Goal: Task Accomplishment & Management: Complete application form

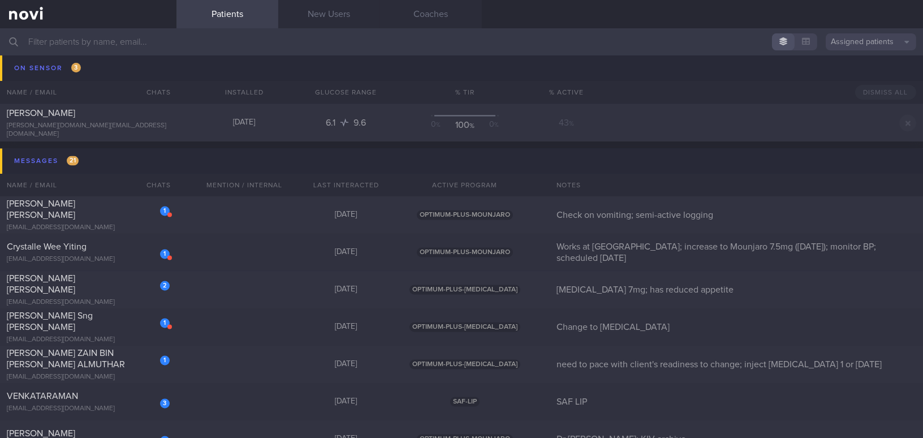
scroll to position [4320, 0]
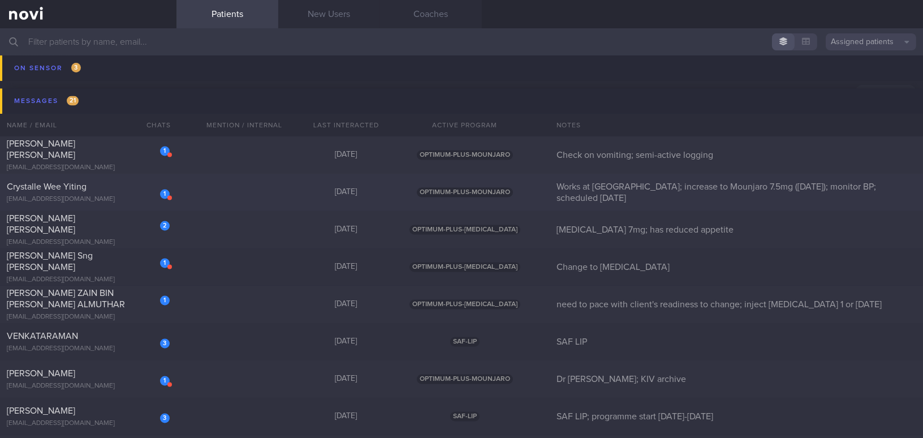
click at [127, 202] on div "crystallewee@gmail.com" at bounding box center [88, 199] width 163 height 8
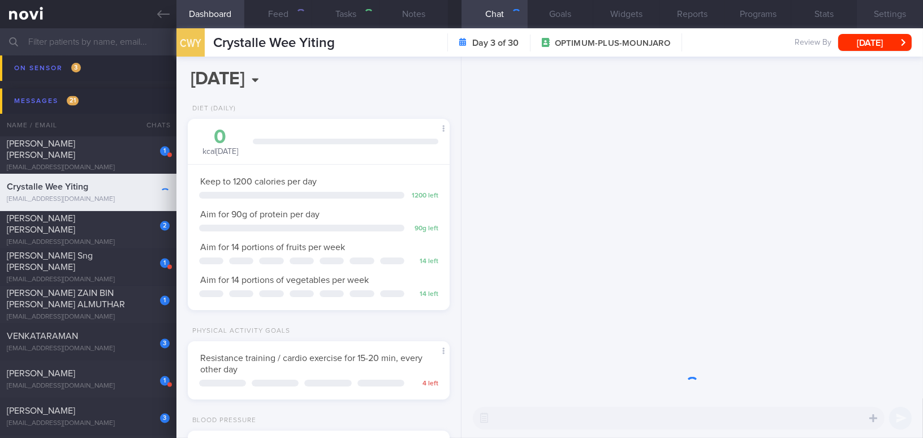
scroll to position [117, 234]
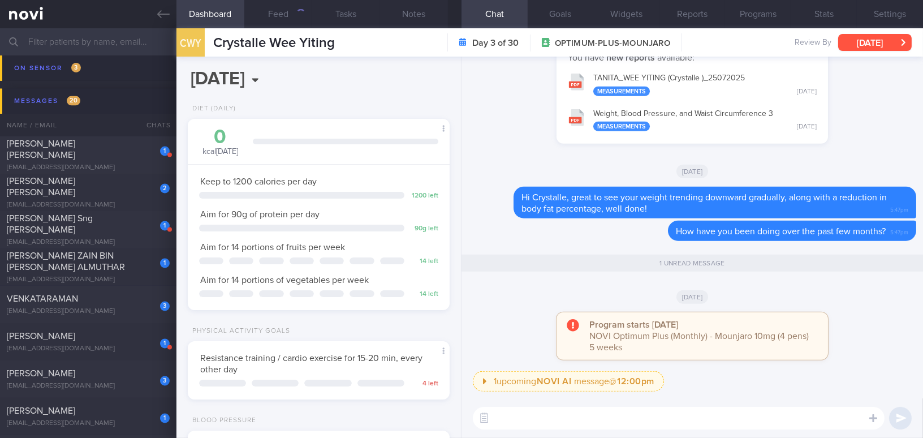
click at [722, 40] on button "[DATE]" at bounding box center [875, 42] width 74 height 17
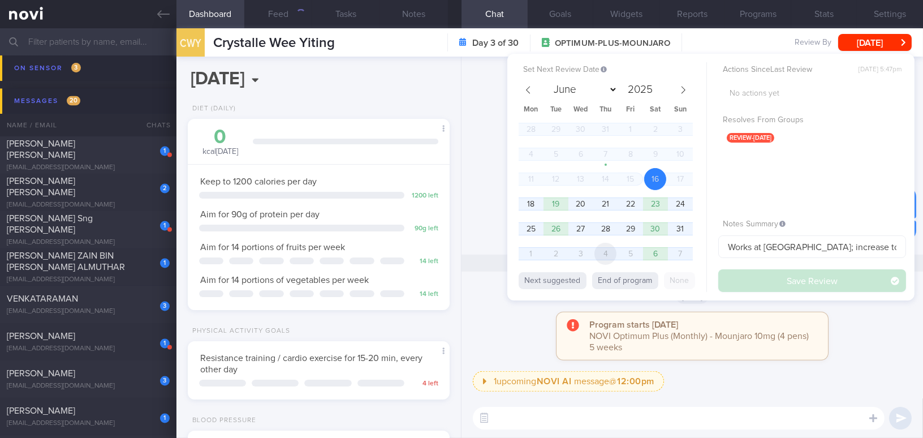
click at [601, 256] on span "4" at bounding box center [605, 254] width 22 height 22
select select "8"
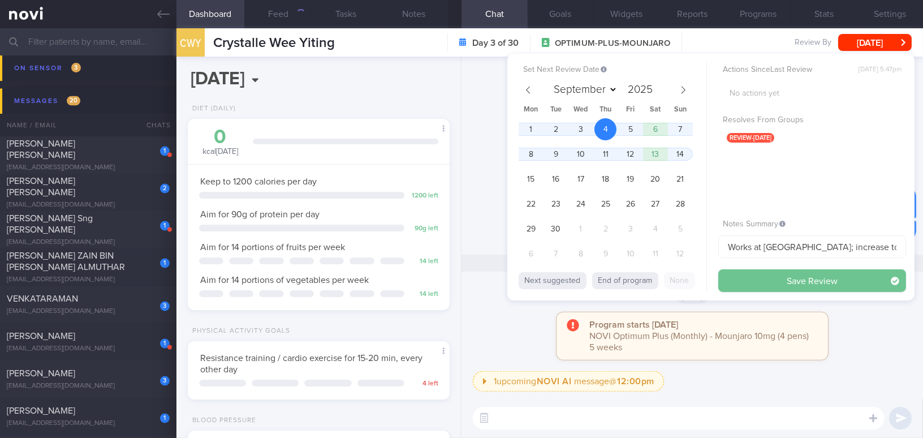
click at [722, 278] on button "Save Review" at bounding box center [812, 280] width 188 height 23
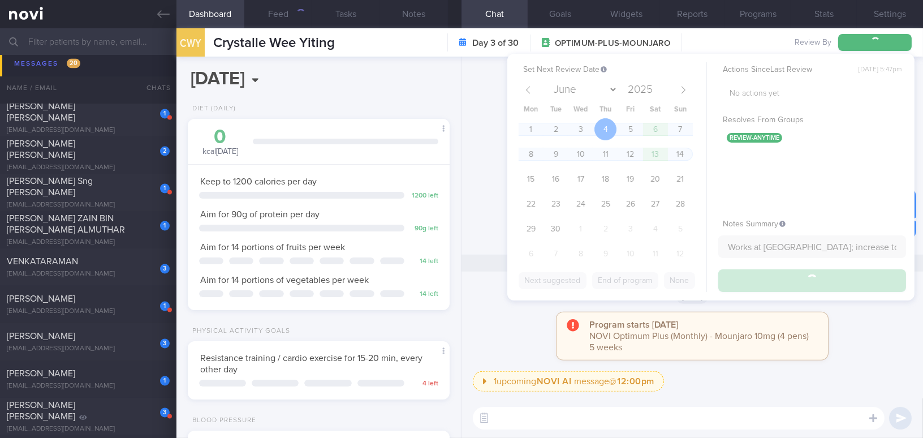
scroll to position [4282, 0]
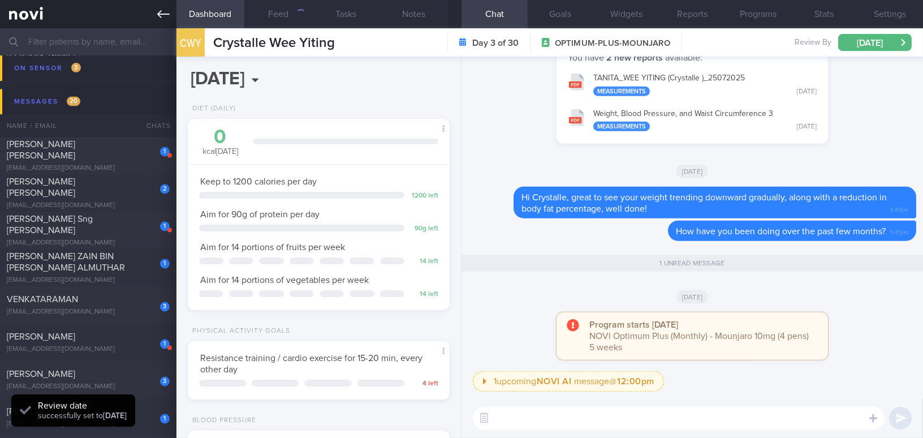
click at [163, 16] on icon at bounding box center [163, 14] width 12 height 12
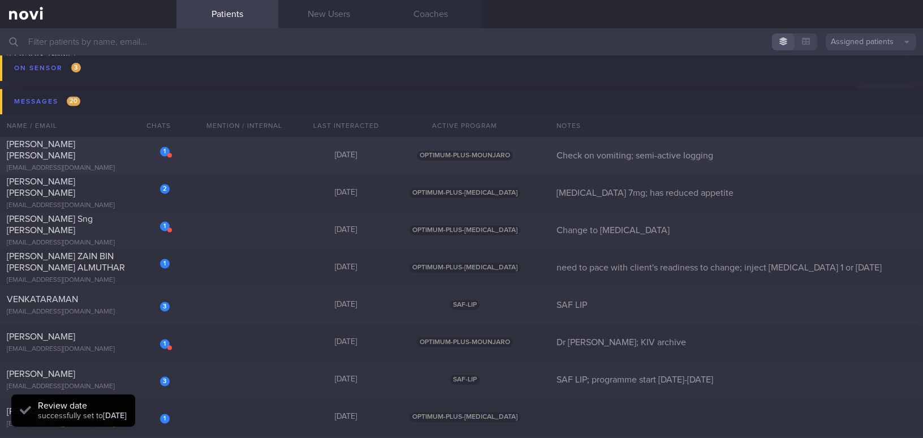
click at [89, 164] on div "nilankamanjari@gmail.com" at bounding box center [88, 168] width 163 height 8
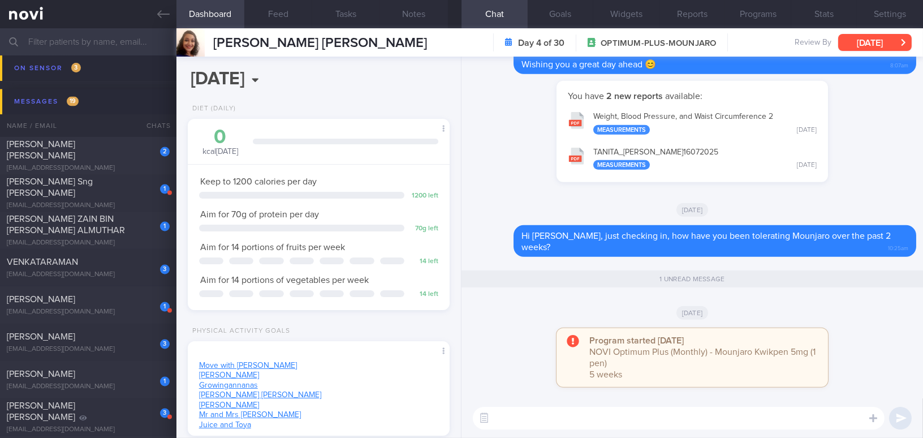
click at [722, 43] on button "[DATE]" at bounding box center [875, 42] width 74 height 17
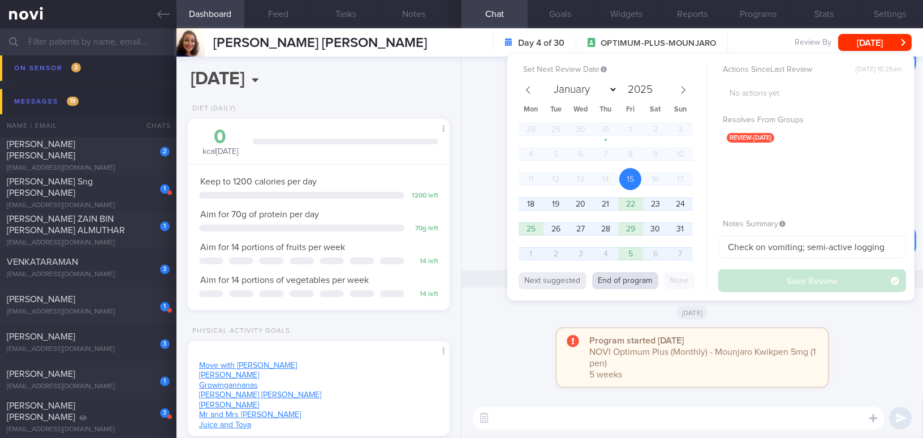
click at [640, 283] on button "End of program" at bounding box center [625, 280] width 66 height 17
select select "8"
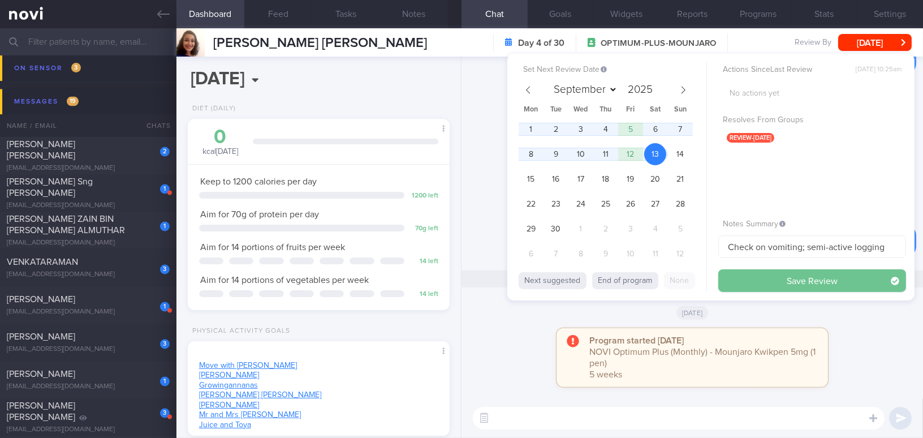
click at [722, 270] on button "Save Review" at bounding box center [812, 280] width 188 height 23
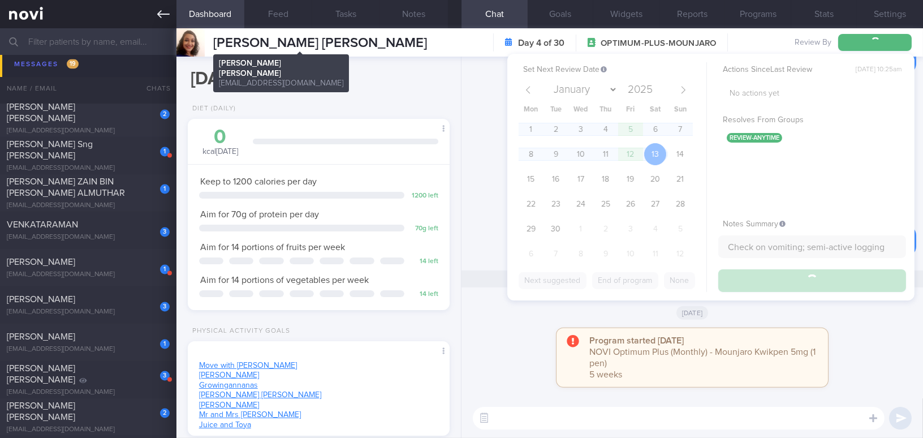
scroll to position [4245, 0]
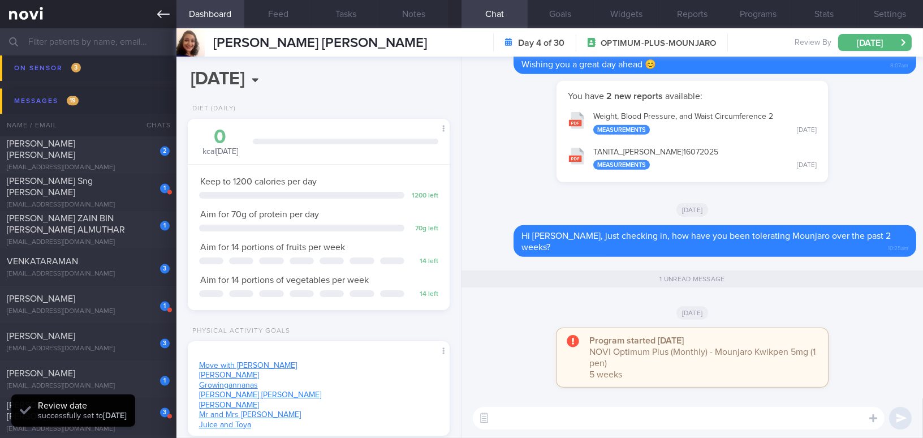
click at [157, 16] on icon at bounding box center [163, 14] width 12 height 12
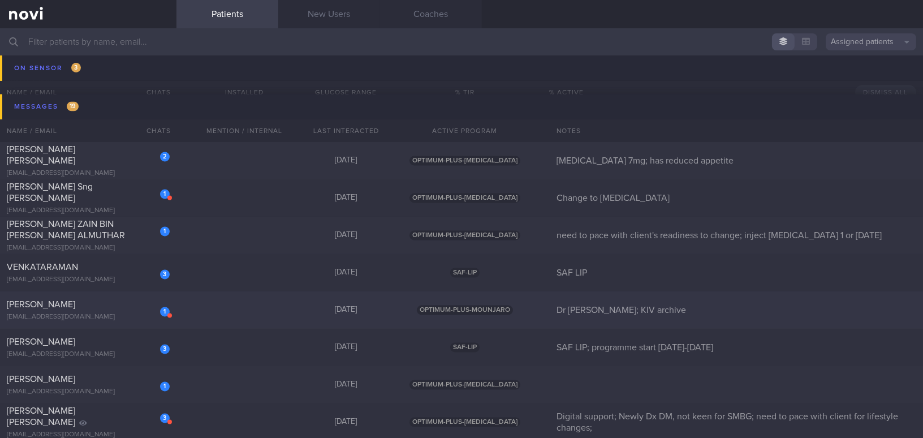
scroll to position [4193, 0]
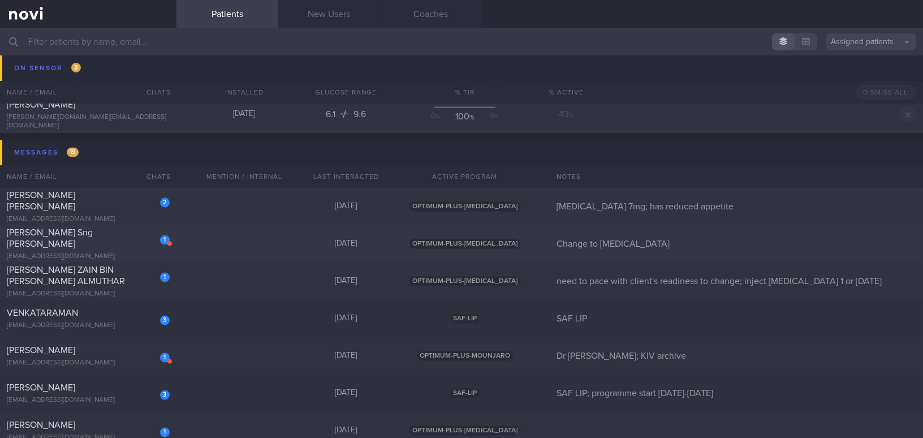
click at [127, 235] on div "[PERSON_NAME] Sng [PERSON_NAME]" at bounding box center [87, 238] width 160 height 23
select select "7"
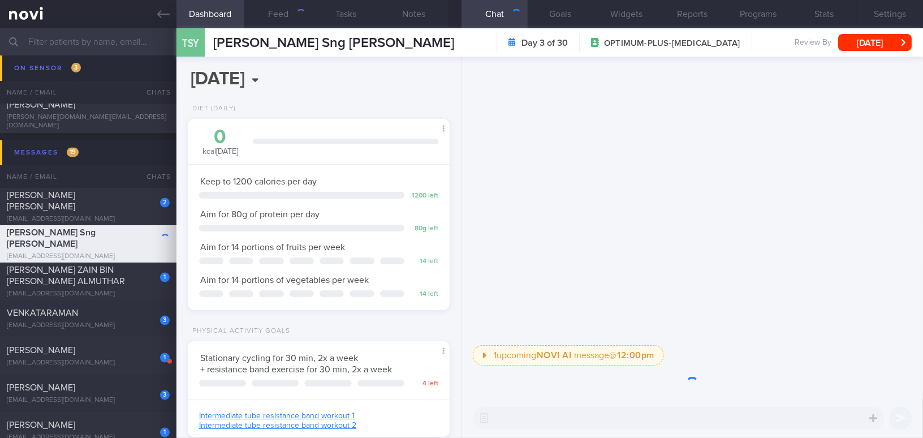
scroll to position [133, 234]
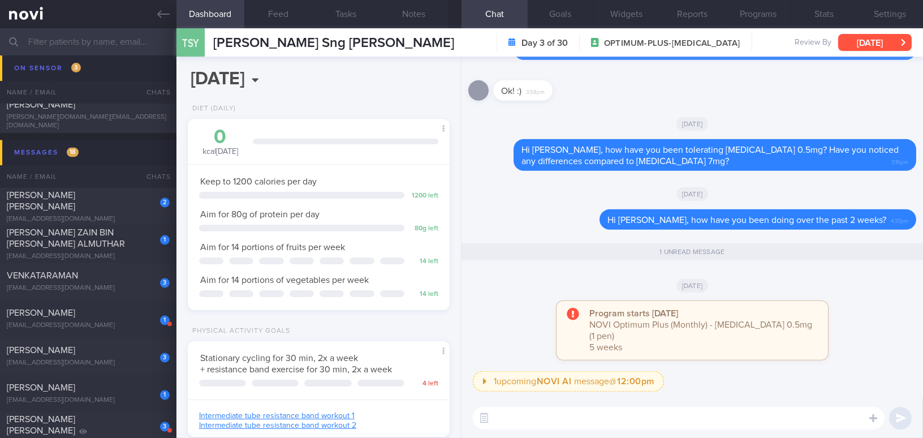
click at [722, 44] on button "[DATE]" at bounding box center [875, 42] width 74 height 17
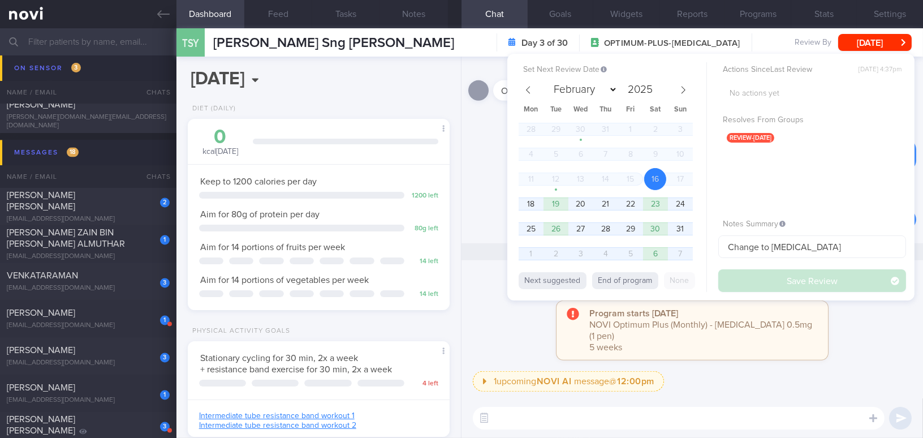
click at [722, 342] on div "Program starts today NOVI Optimum Plus (Monthly) - Wegovy 0.5mg (1 pen) 5 weeks" at bounding box center [692, 336] width 448 height 70
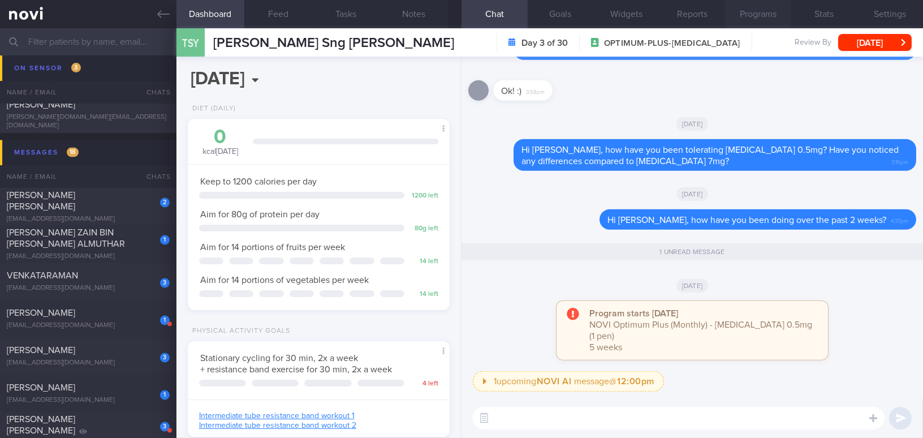
click at [722, 14] on button "Programs" at bounding box center [758, 14] width 66 height 28
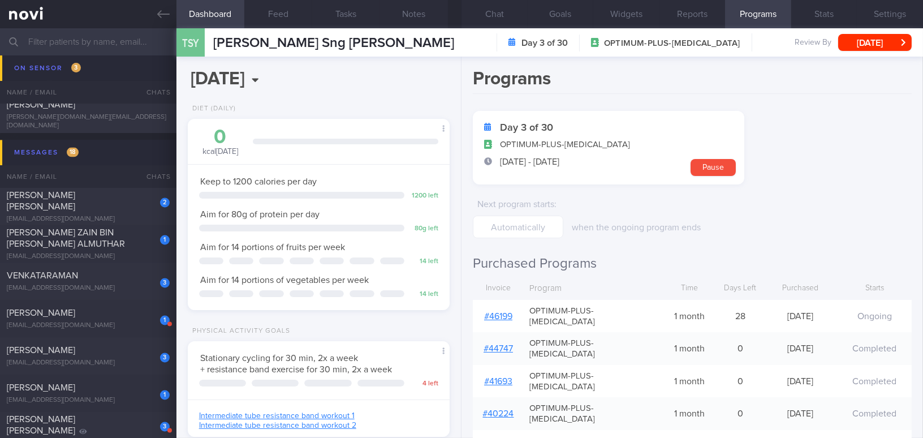
click at [502, 312] on link "# 46199" at bounding box center [498, 316] width 28 height 9
click at [499, 13] on button "Chat" at bounding box center [495, 14] width 66 height 28
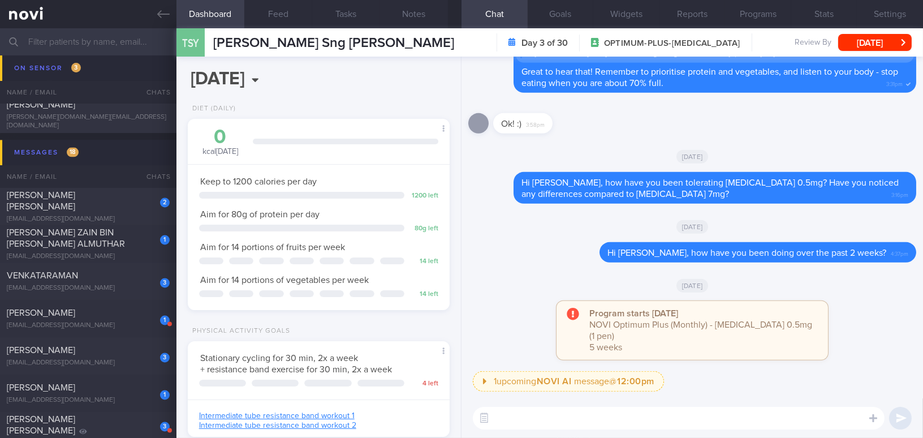
click at [540, 399] on textarea at bounding box center [679, 418] width 412 height 23
type textarea "Hi Tiffanie"
click at [722, 40] on button "[DATE]" at bounding box center [875, 42] width 74 height 17
drag, startPoint x: 543, startPoint y: 420, endPoint x: 460, endPoint y: 417, distance: 83.2
click at [460, 399] on div "Dashboard Feed Tasks Notes Chat Goals Widgets Reports Programs Stats Settings T…" at bounding box center [549, 232] width 747 height 409
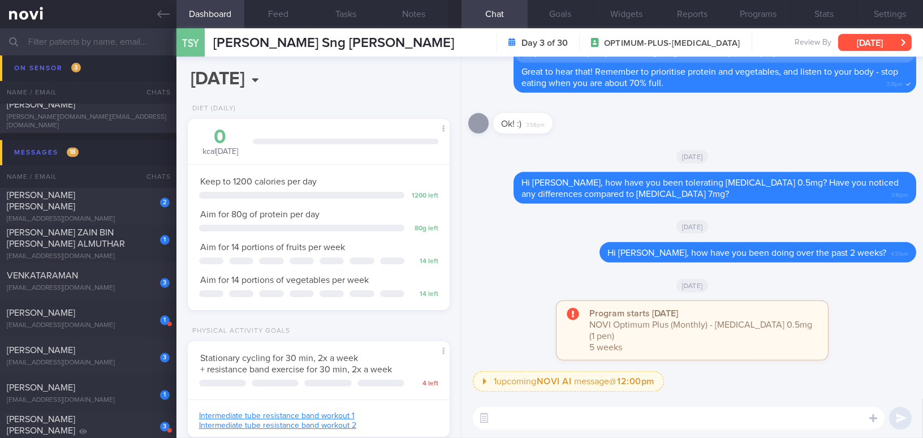
click at [722, 40] on button "[DATE]" at bounding box center [875, 42] width 74 height 17
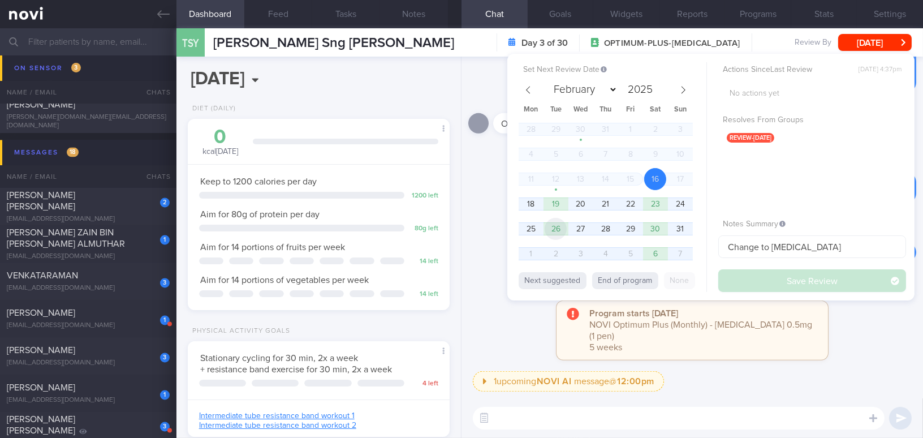
click at [561, 229] on span "26" at bounding box center [556, 229] width 22 height 22
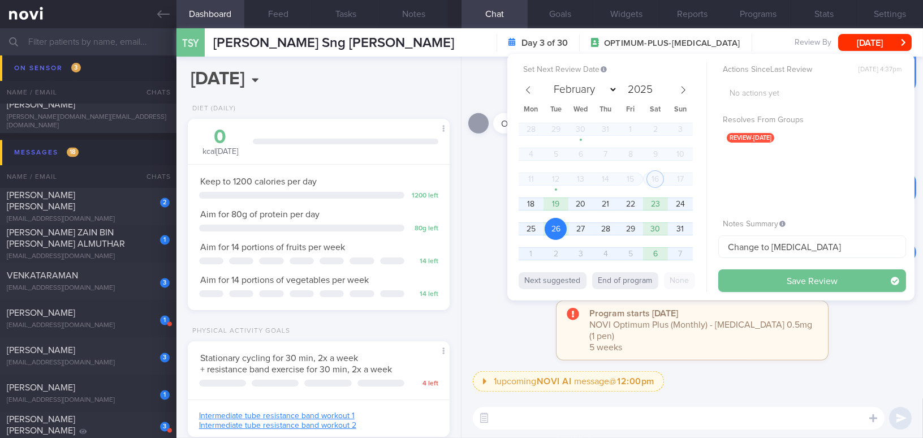
click at [722, 278] on button "Save Review" at bounding box center [812, 280] width 188 height 23
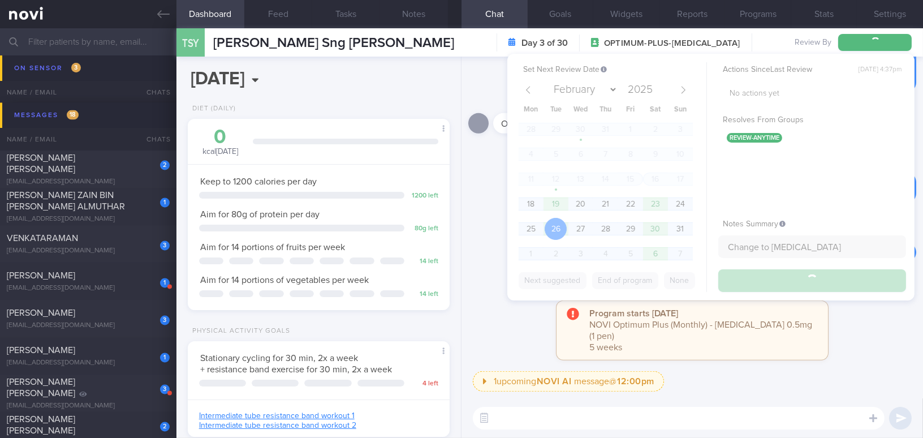
scroll to position [4156, 0]
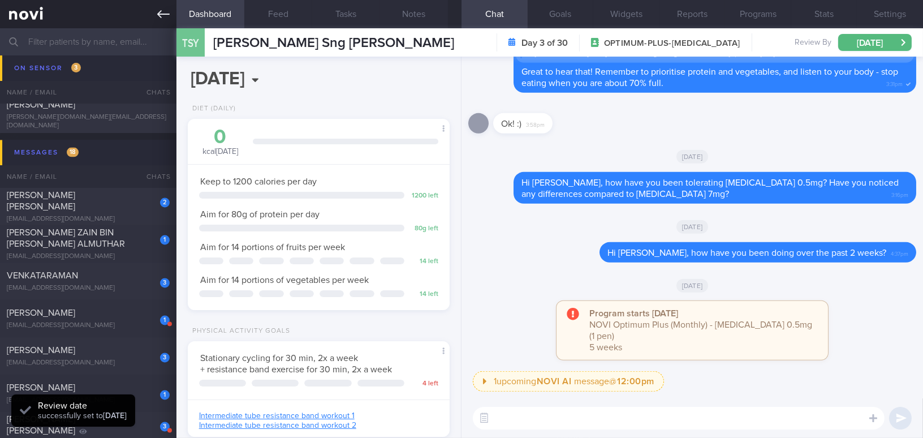
click at [156, 12] on link at bounding box center [88, 14] width 176 height 28
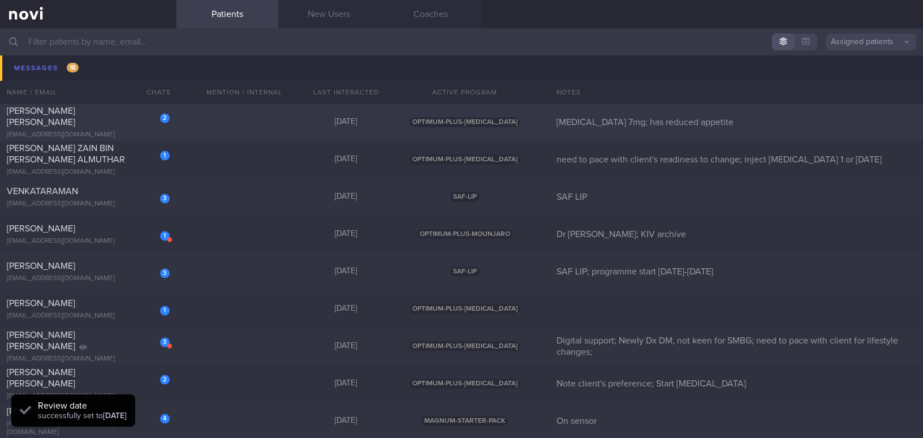
scroll to position [4259, 0]
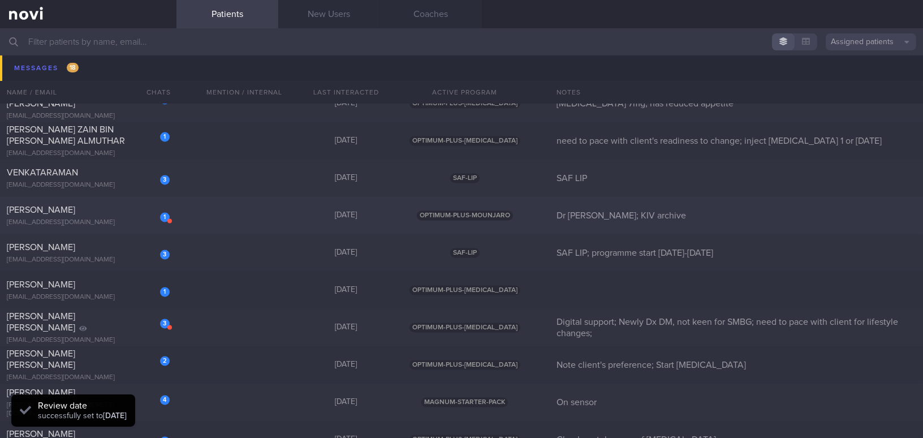
click at [105, 214] on div "Christine Chau Shi Min" at bounding box center [87, 209] width 160 height 11
select select "7"
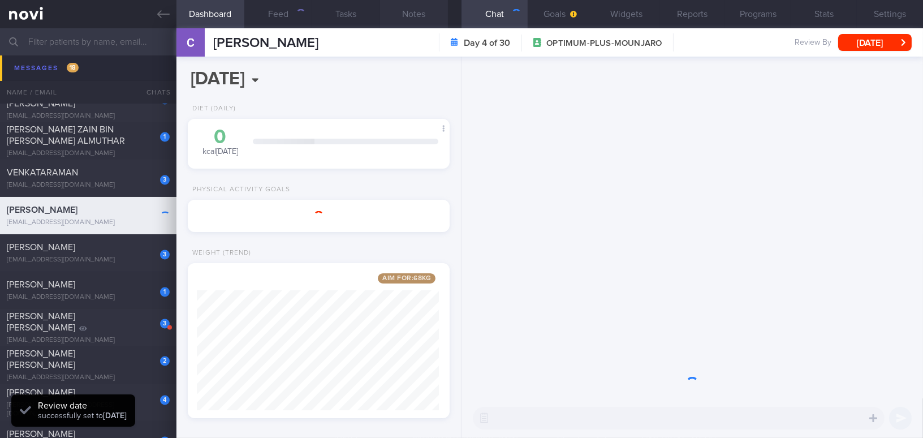
scroll to position [565473, 565372]
click at [413, 15] on button "Notes" at bounding box center [414, 14] width 68 height 28
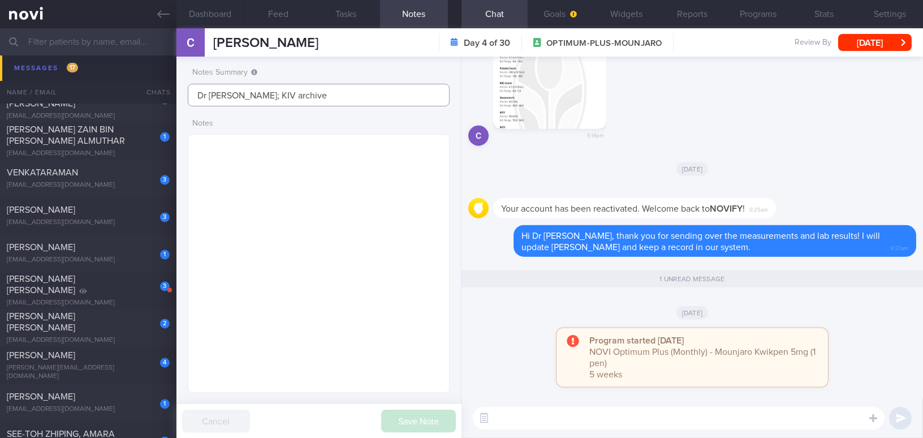
drag, startPoint x: 246, startPoint y: 94, endPoint x: 338, endPoint y: 101, distance: 92.4
click at [338, 101] on input "Dr Christine; KIV archive" at bounding box center [319, 95] width 262 height 23
type input "Dr Christine;"
click at [415, 399] on button "Save Note" at bounding box center [418, 420] width 75 height 23
type input "Dr Christine;"
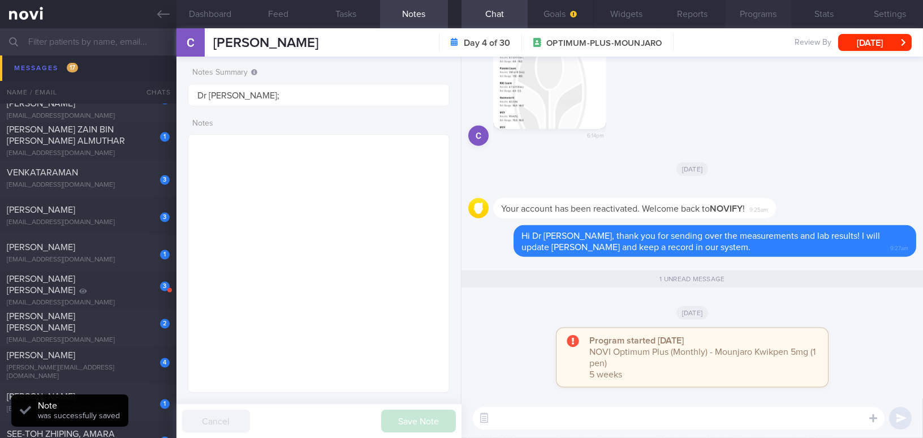
click at [722, 9] on button "Programs" at bounding box center [758, 14] width 66 height 28
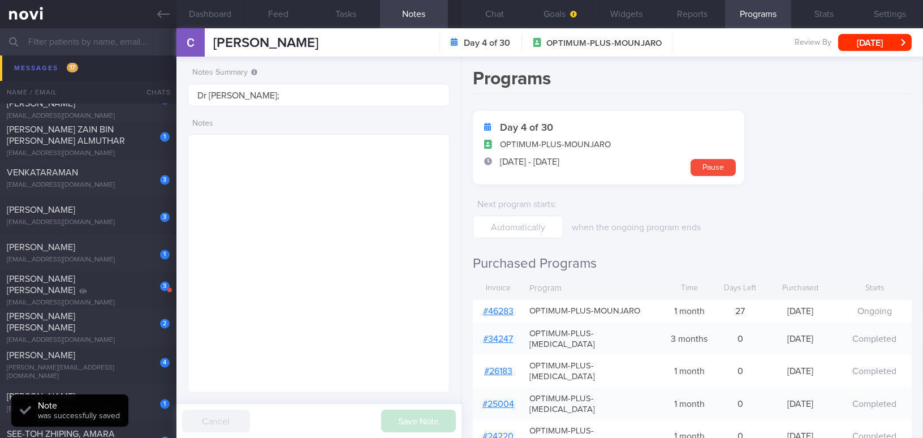
click at [498, 310] on link "# 46283" at bounding box center [498, 311] width 31 height 9
click at [503, 19] on button "Chat" at bounding box center [495, 14] width 66 height 28
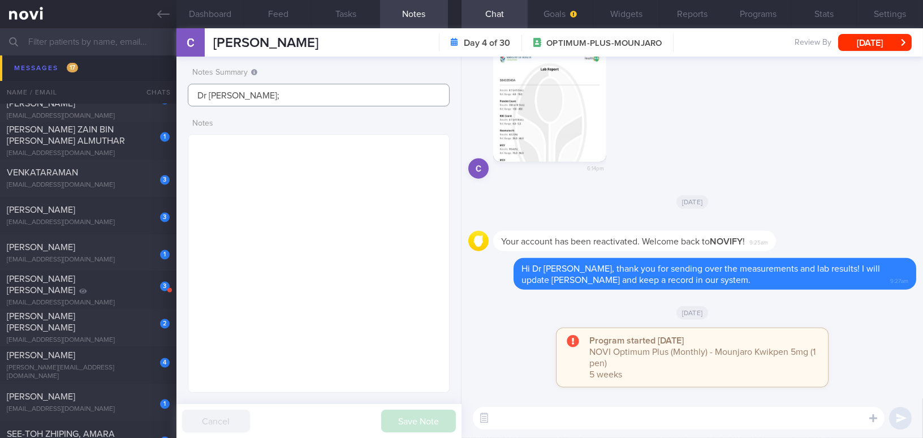
click at [278, 100] on input "Dr Christine;" at bounding box center [319, 95] width 262 height 23
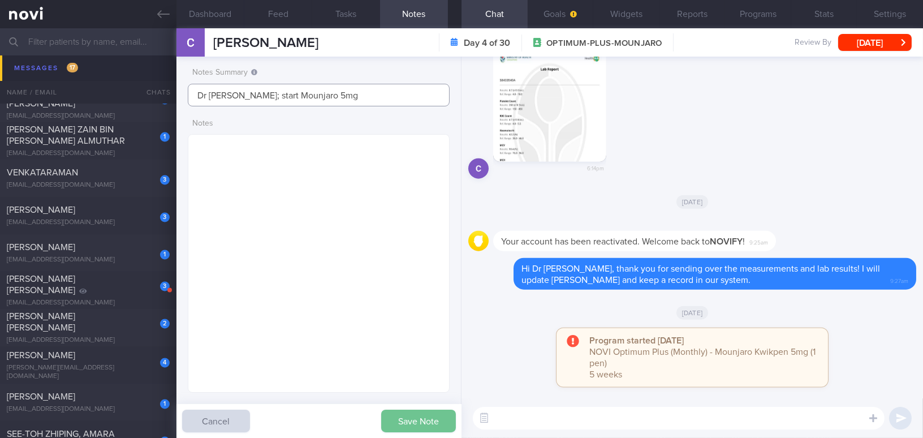
type input "Dr Christine; start Mounjaro 5mg"
click at [441, 399] on button "Save Note" at bounding box center [418, 420] width 75 height 23
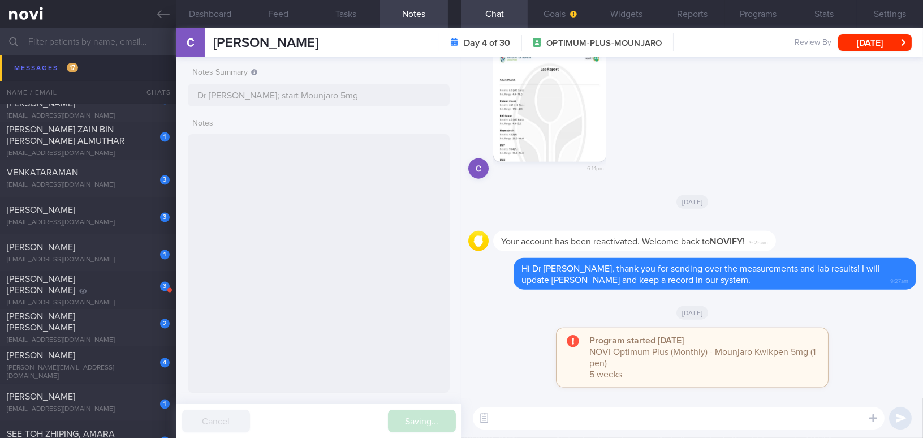
type input "Dr Christine; start Mounjaro 5mg"
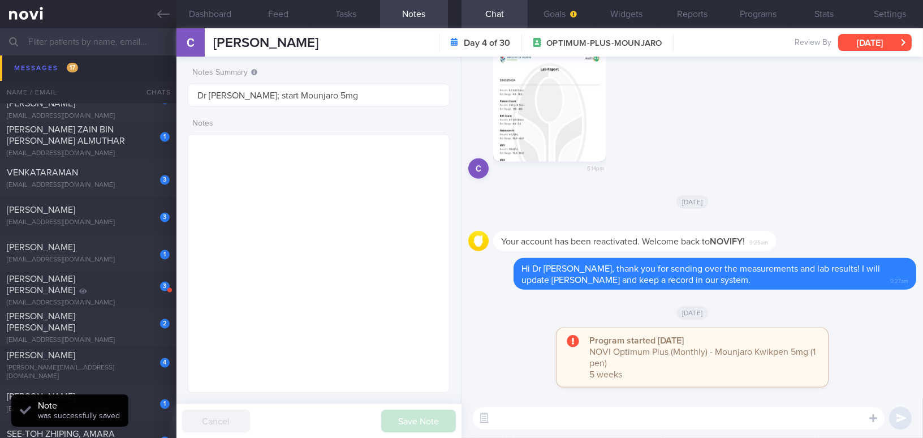
click at [722, 39] on button "[DATE]" at bounding box center [875, 42] width 74 height 17
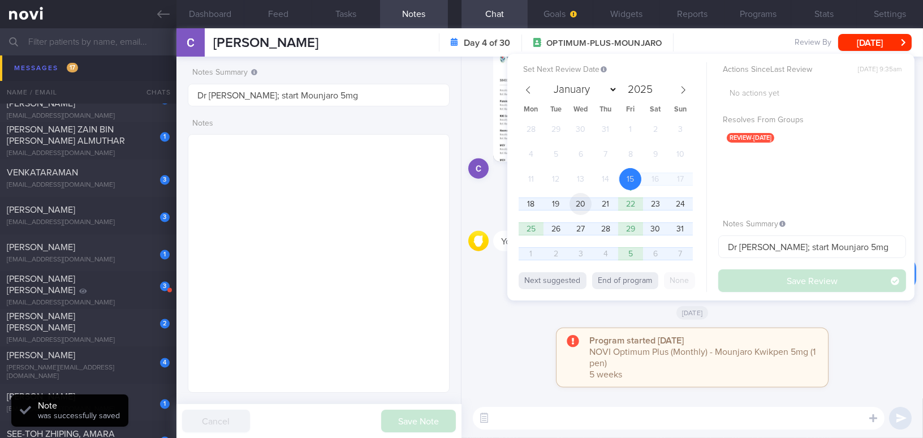
click at [588, 203] on span "20" at bounding box center [581, 204] width 22 height 22
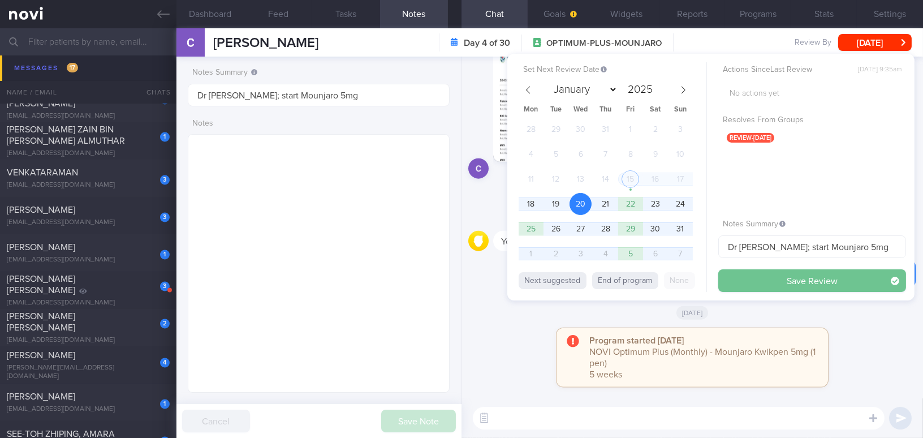
click at [722, 277] on button "Save Review" at bounding box center [812, 280] width 188 height 23
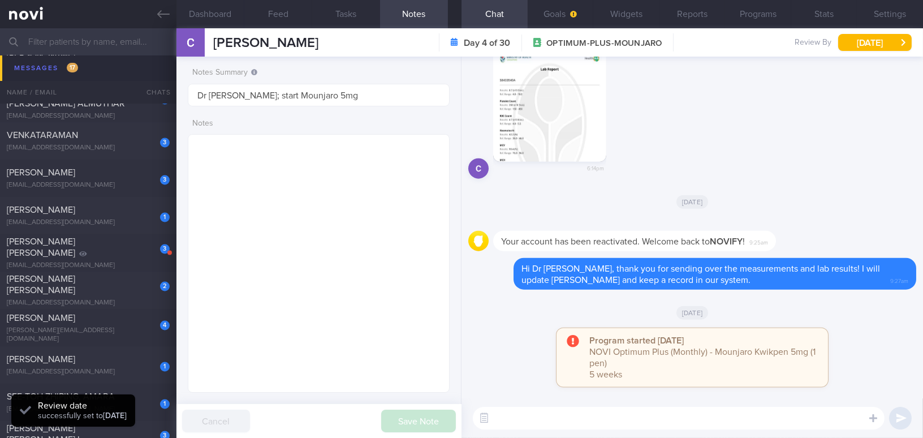
scroll to position [4222, 0]
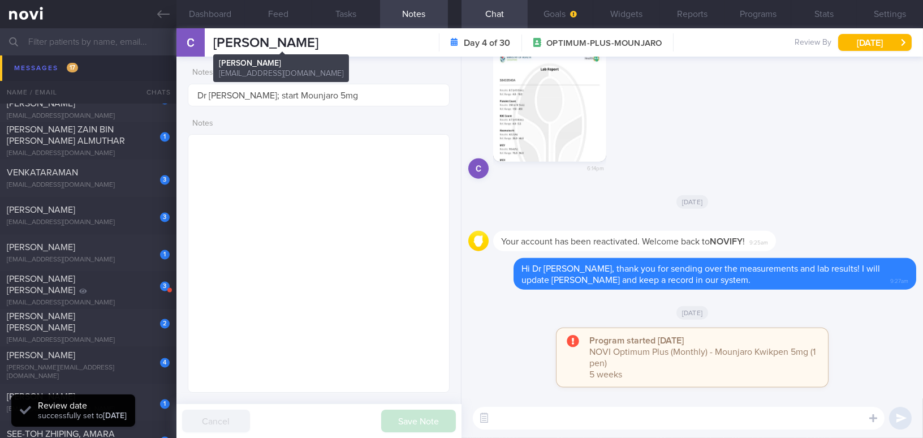
drag, startPoint x: 214, startPoint y: 41, endPoint x: 350, endPoint y: 41, distance: 136.3
click at [318, 41] on span "Christine Chau Shi Min" at bounding box center [265, 43] width 105 height 14
copy span "Christine Chau Shi Min"
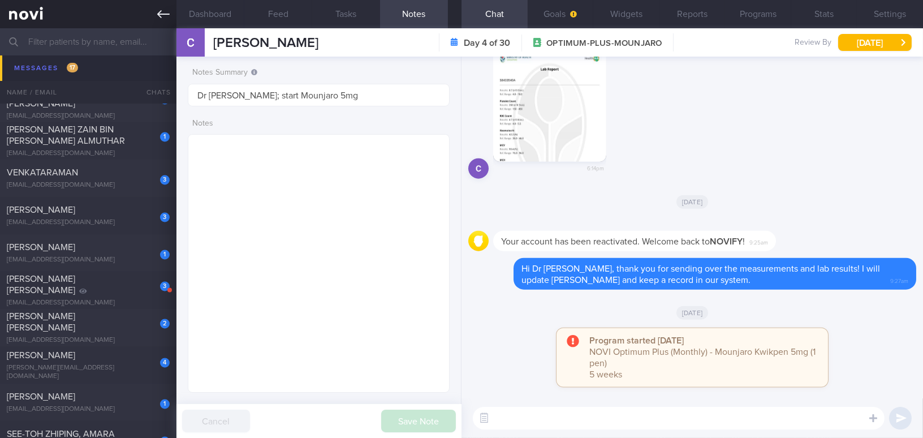
click at [167, 14] on icon at bounding box center [163, 14] width 12 height 12
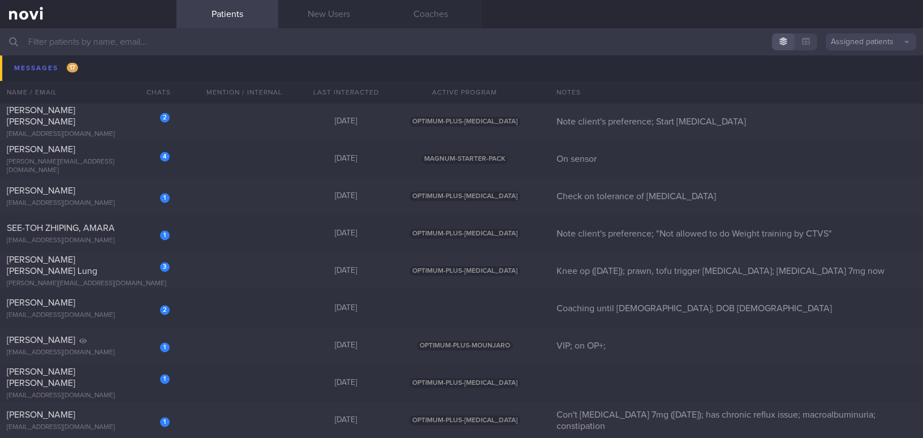
scroll to position [4479, 0]
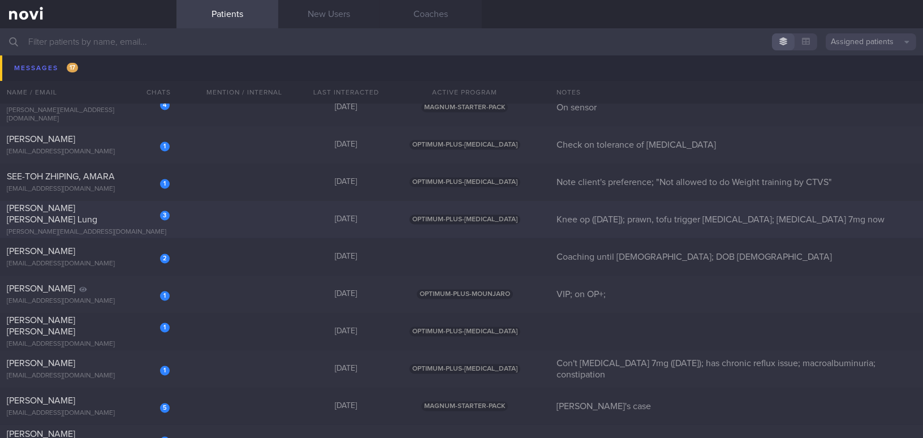
click at [121, 228] on div "[PERSON_NAME][EMAIL_ADDRESS][DOMAIN_NAME]" at bounding box center [88, 232] width 163 height 8
select select "7"
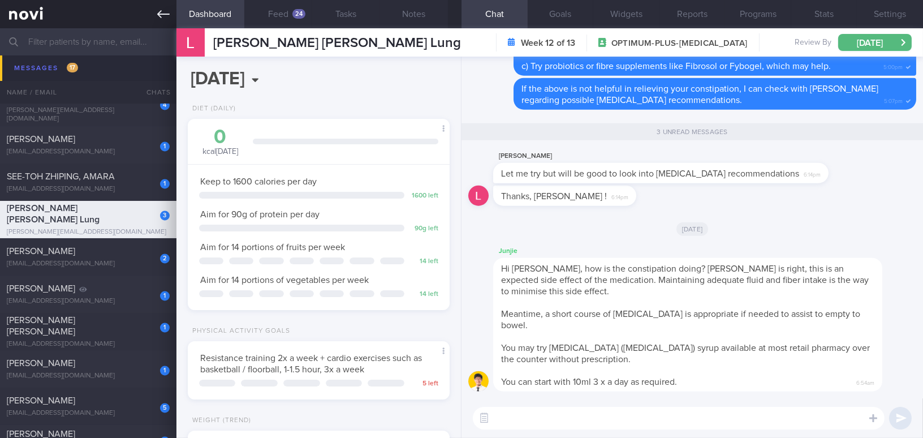
click at [163, 18] on icon at bounding box center [163, 14] width 12 height 12
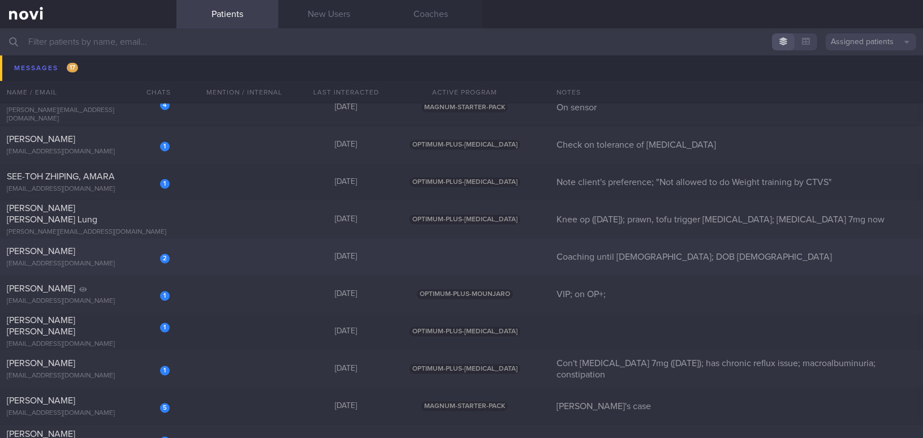
scroll to position [4582, 0]
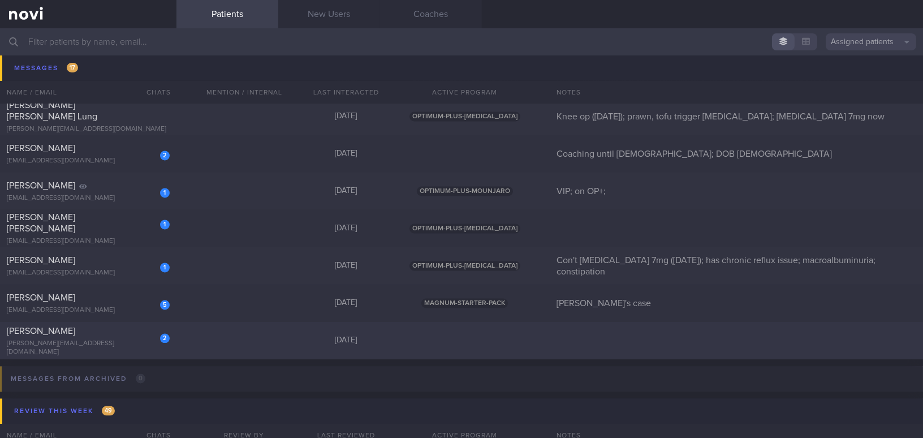
click at [137, 335] on div "Eugenia Vilcie" at bounding box center [87, 330] width 160 height 11
select select "7"
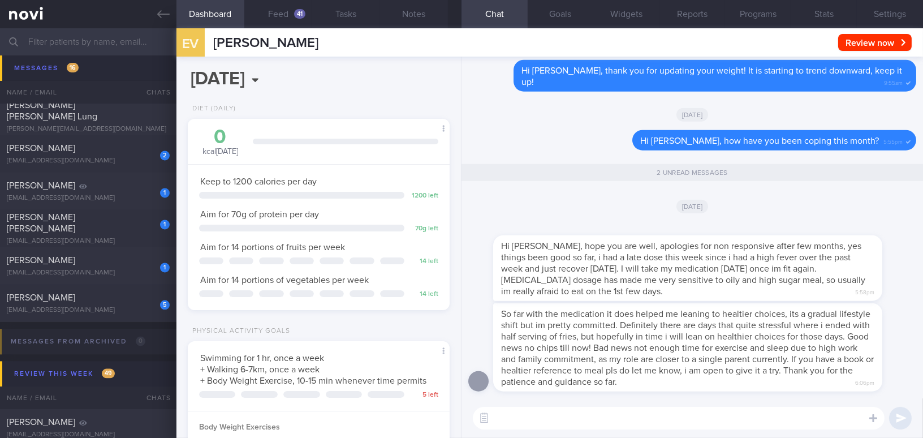
click at [511, 399] on textarea at bounding box center [679, 418] width 412 height 23
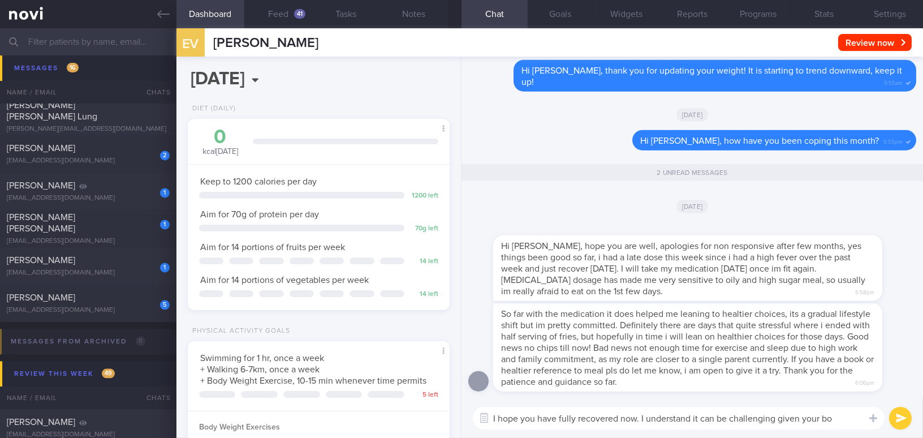
type textarea "I hope you have fully recovered now. I understand it can be challenging given y…"
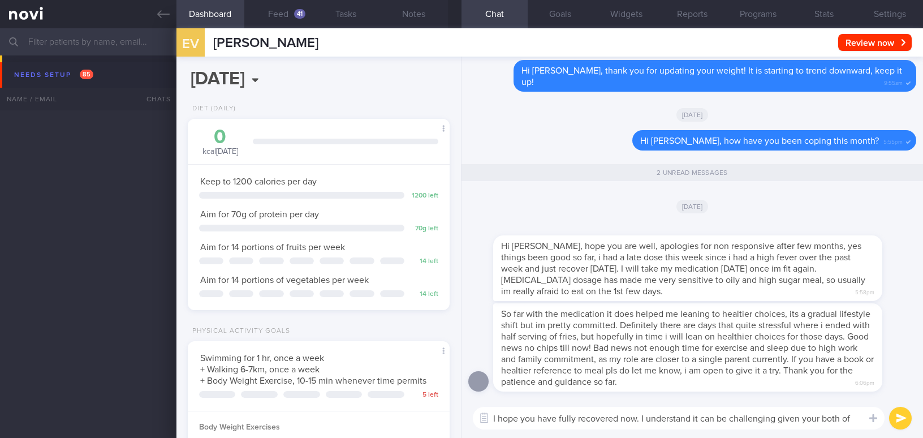
select select "7"
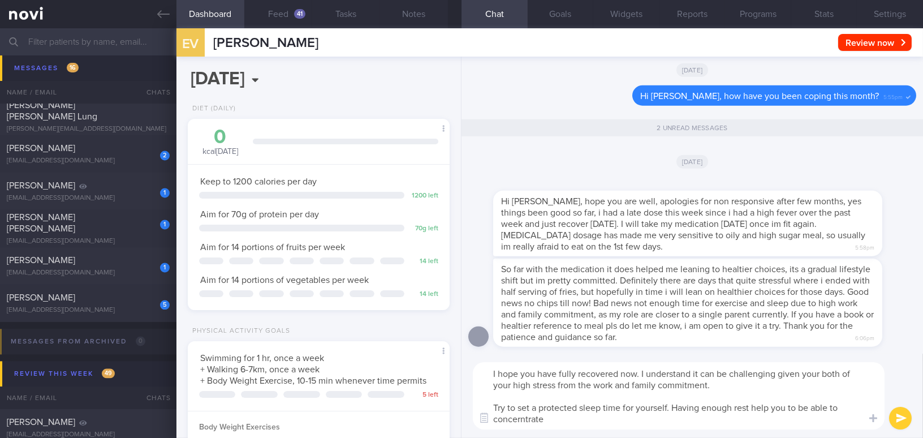
drag, startPoint x: 496, startPoint y: 420, endPoint x: 542, endPoint y: 420, distance: 46.4
click at [542, 420] on textarea "I hope you have fully recovered now. I understand it can be challenging given y…" at bounding box center [679, 395] width 412 height 67
click at [507, 423] on textarea "I hope you have fully recovered now. I understand it can be challenging given y…" at bounding box center [679, 395] width 412 height 67
drag, startPoint x: 495, startPoint y: 421, endPoint x: 545, endPoint y: 418, distance: 49.9
click at [545, 418] on textarea "I hope you have fully recovered now. I understand it can be challenging given y…" at bounding box center [679, 395] width 412 height 67
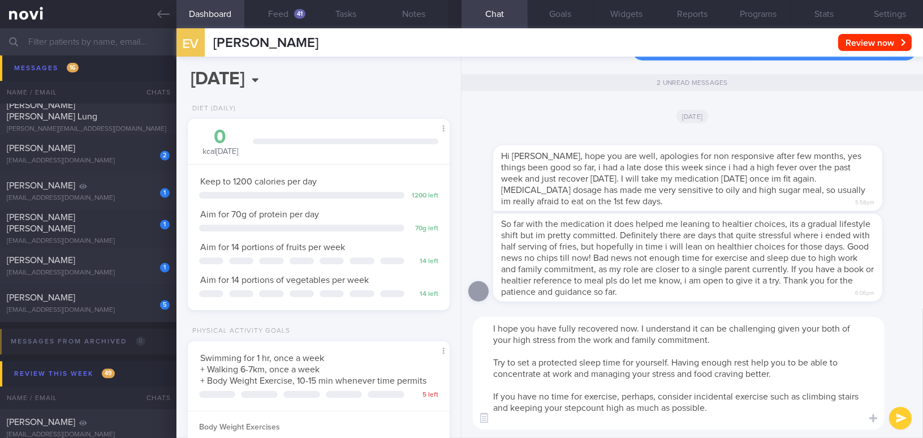
type textarea "I hope you have fully recovered now. I understand it can be challenging given y…"
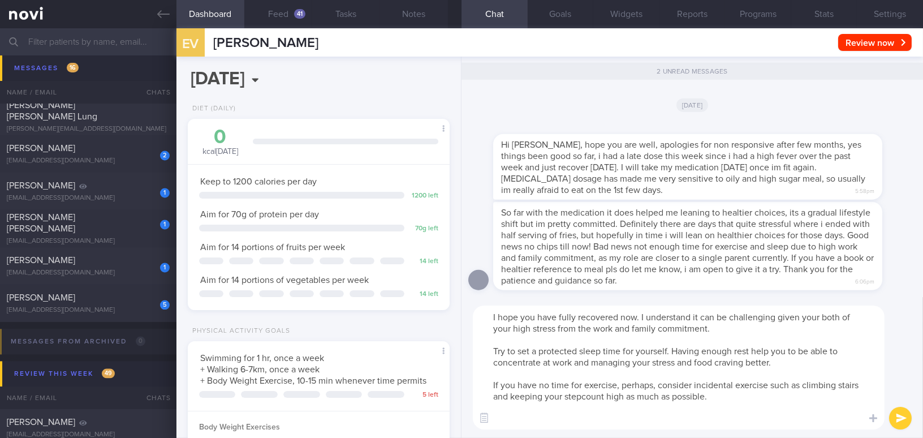
drag, startPoint x: 723, startPoint y: 395, endPoint x: 439, endPoint y: 308, distance: 296.8
click at [439, 308] on div "Dashboard Feed 41 Tasks Notes Chat 2 Goals Widgets Reports Programs Stats Setti…" at bounding box center [549, 232] width 747 height 409
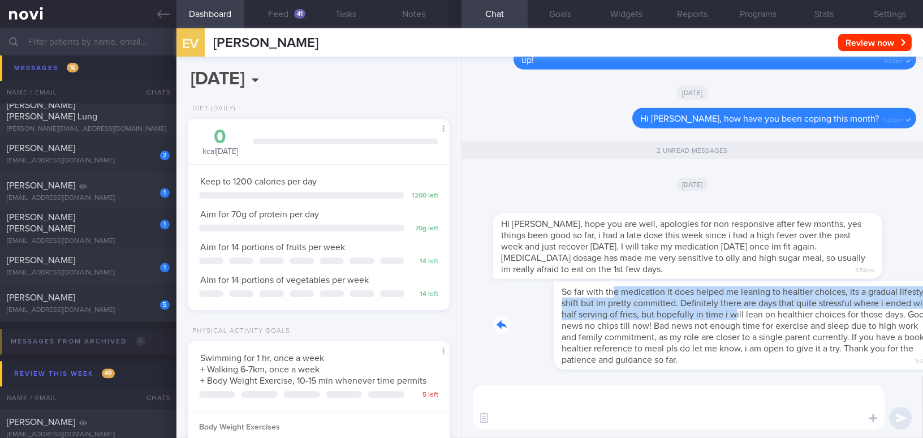
drag, startPoint x: 551, startPoint y: 286, endPoint x: 719, endPoint y: 309, distance: 169.1
click at [719, 309] on div "So far with the medication it does helped me leaning to healtier choices, its a…" at bounding box center [704, 325] width 423 height 88
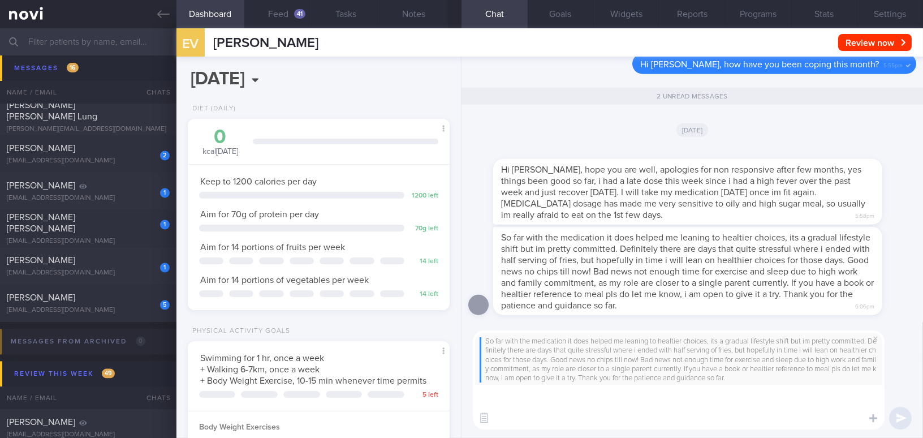
paste textarea "I hope you have fully recovered now. I understand it can be challenging given b…"
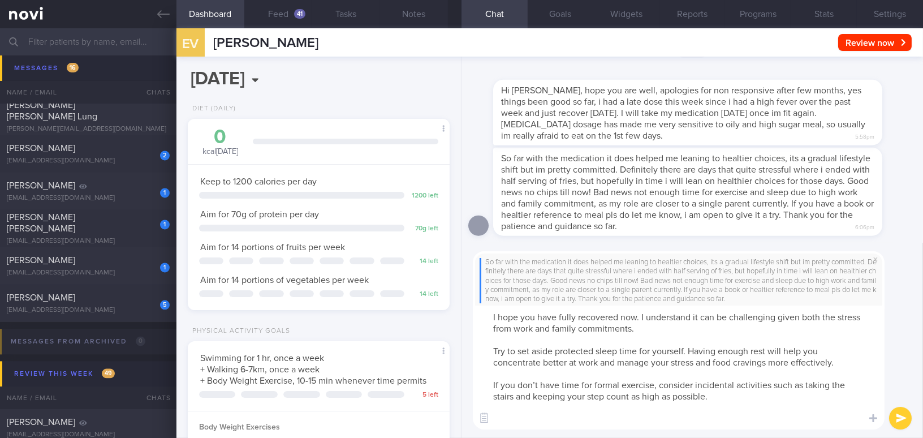
click at [487, 318] on textarea "I hope you have fully recovered now. I understand it can be challenging given b…" at bounding box center [679, 367] width 412 height 124
click at [508, 419] on textarea "Good morning Eugenia, I hope you have fully recovered now. I understand it can …" at bounding box center [679, 367] width 412 height 124
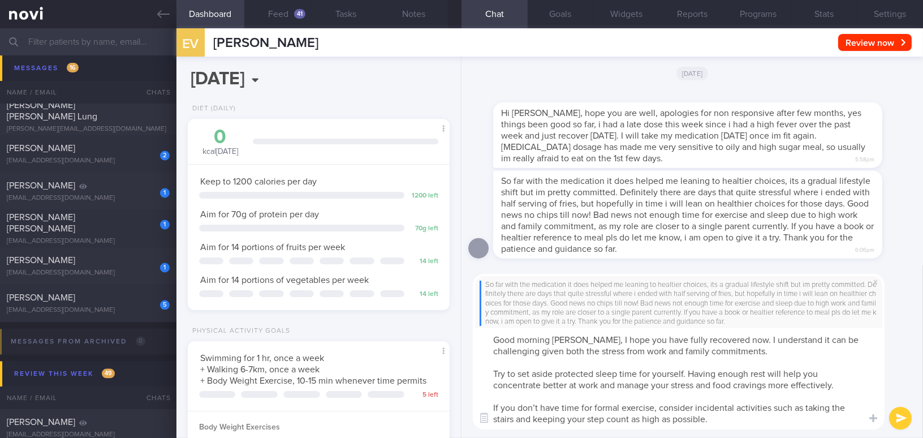
drag, startPoint x: 593, startPoint y: 403, endPoint x: 621, endPoint y: 403, distance: 28.3
click at [621, 403] on textarea "Good morning Eugenia, I hope you have fully recovered now. I understand it can …" at bounding box center [679, 378] width 412 height 101
type textarea "Good morning Eugenia, I hope you have fully recovered now. I understand it can …"
click at [898, 421] on button "submit" at bounding box center [900, 418] width 23 height 23
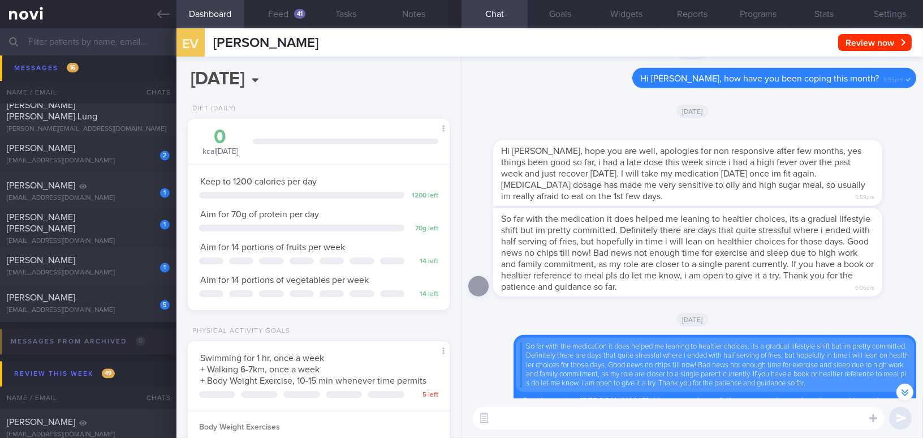
scroll to position [-102, 0]
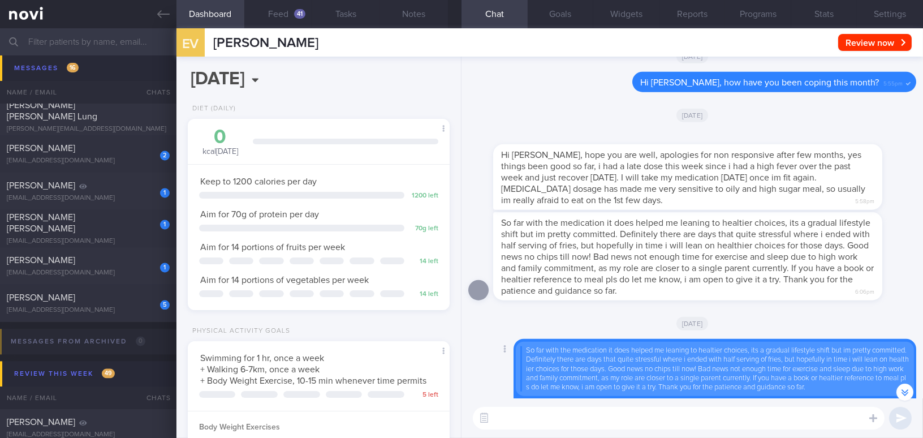
paste textarea "The medication is indirectly encouraging your body to make healthier food choic…"
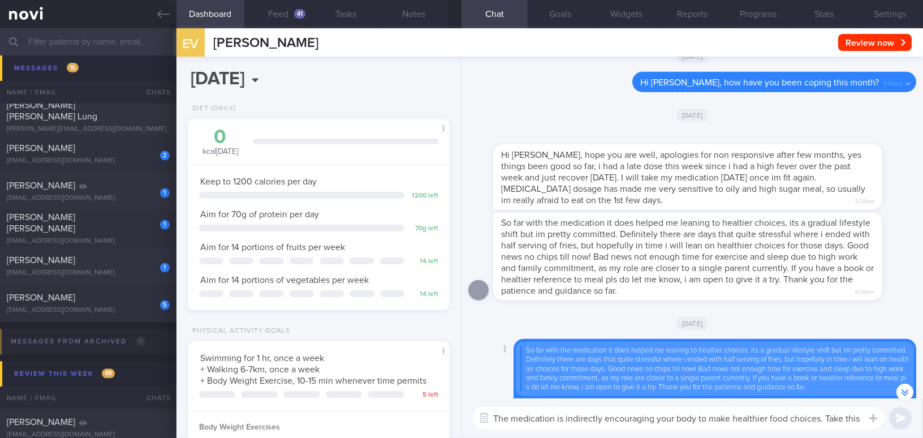
scroll to position [-146, 0]
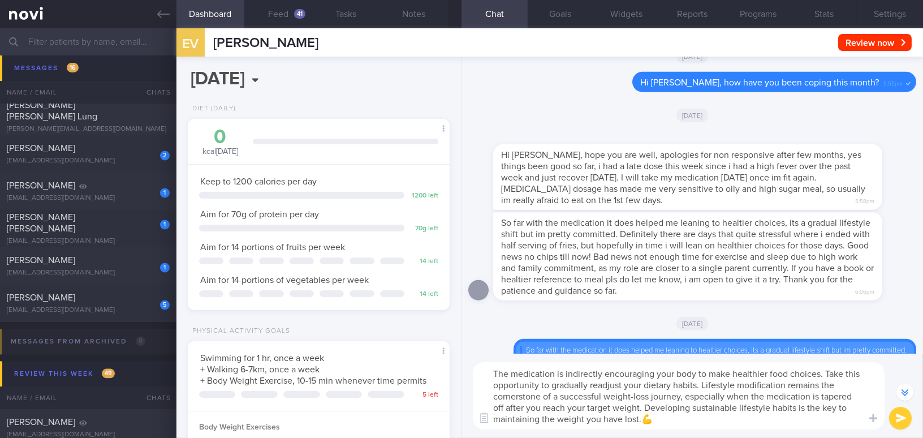
type textarea "The medication is indirectly encouraging your body to make healthier food choic…"
click at [904, 417] on button "submit" at bounding box center [900, 418] width 23 height 23
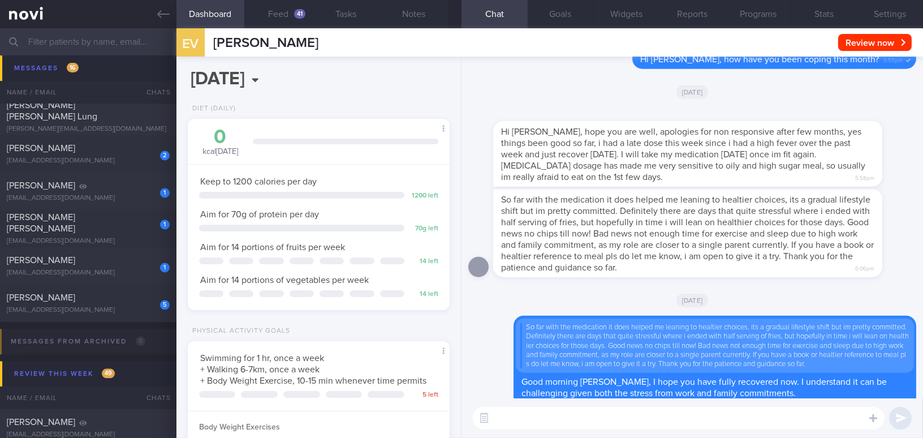
scroll to position [0, 0]
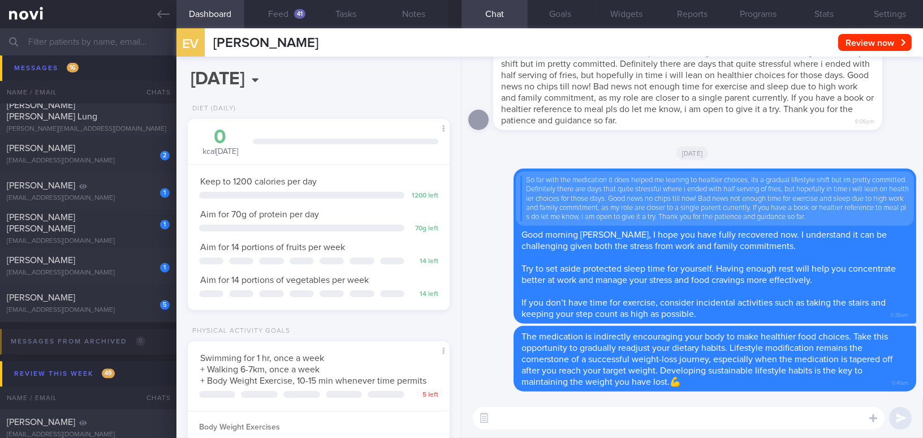
click at [525, 417] on textarea at bounding box center [679, 418] width 412 height 23
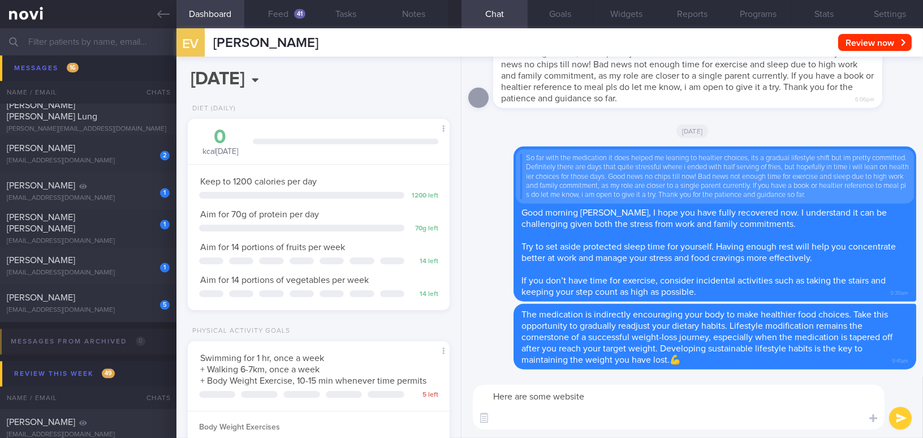
paste textarea "[EatingWell](https://www.eatingwell.com/recipes/18258/cooking-methods-styles/qu…"
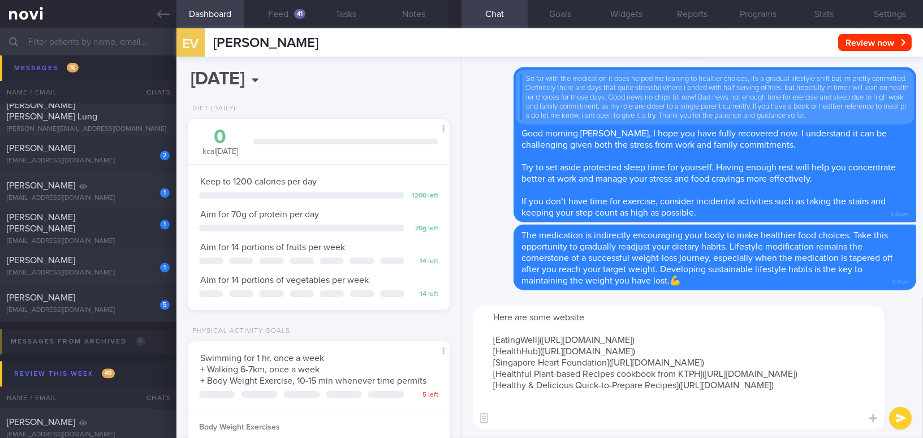
drag, startPoint x: 590, startPoint y: 317, endPoint x: 477, endPoint y: 315, distance: 113.1
click at [477, 315] on textarea "Here are some website [EatingWell](https://www.eatingwell.com/recipes/18258/coo…" at bounding box center [679, 367] width 412 height 124
click at [516, 318] on textarea "Here are some website [EatingWell](https://www.eatingwell.com/recipes/18258/coo…" at bounding box center [679, 367] width 412 height 124
click at [557, 318] on textarea "Here are some website [EatingWell](https://www.eatingwell.com/recipes/18258/coo…" at bounding box center [679, 367] width 412 height 124
drag, startPoint x: 566, startPoint y: 316, endPoint x: 443, endPoint y: 312, distance: 123.4
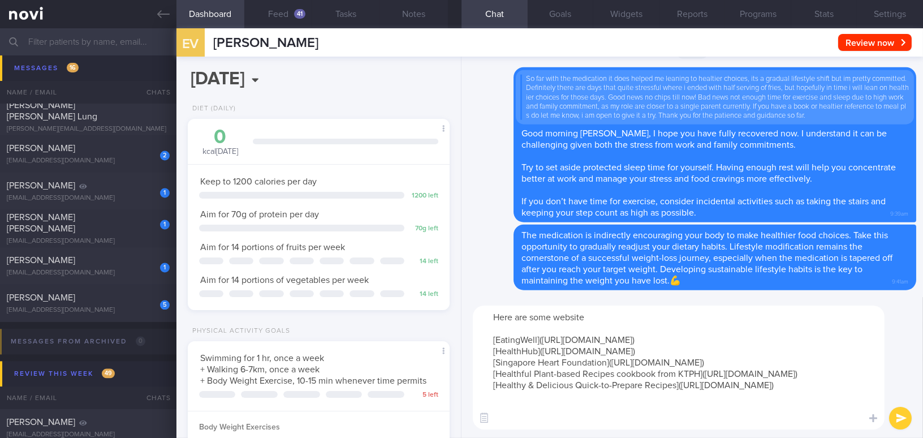
click at [443, 312] on div "Dashboard Feed 41 Tasks Notes Chat Goals Widgets Reports Programs Stats Setting…" at bounding box center [549, 232] width 747 height 409
paste textarea "s with healthier recipes."
click at [525, 424] on textarea "Here are some websites with healthier recipes: [EatingWell](https://www.eatingw…" at bounding box center [679, 367] width 412 height 124
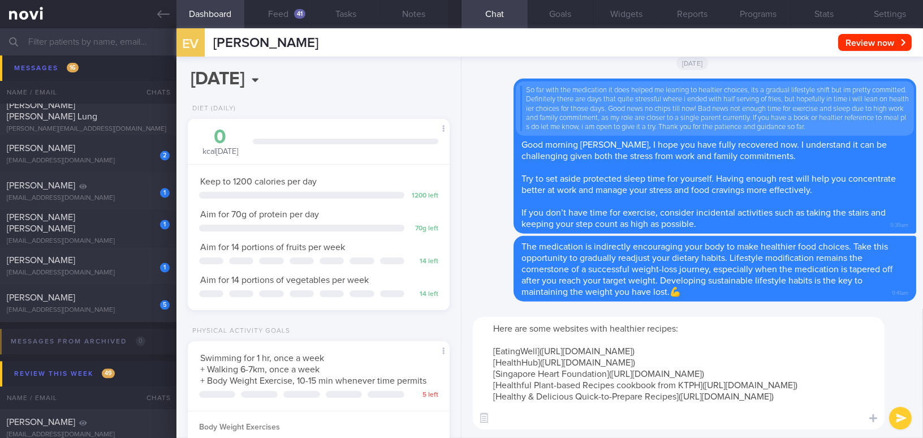
type textarea "Here are some websites with healthier recipes: [EatingWell](https://www.eatingw…"
click at [898, 416] on button "submit" at bounding box center [900, 418] width 23 height 23
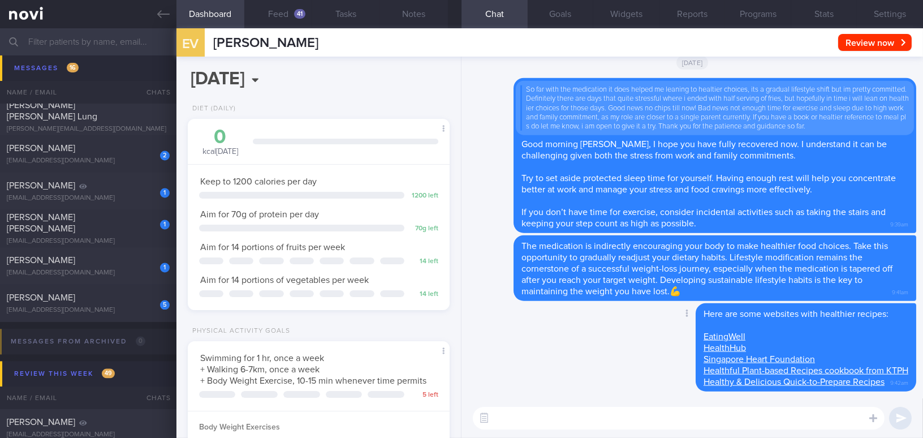
paste textarea "By the way, you could also consider catered meals. If you’d like more informati…"
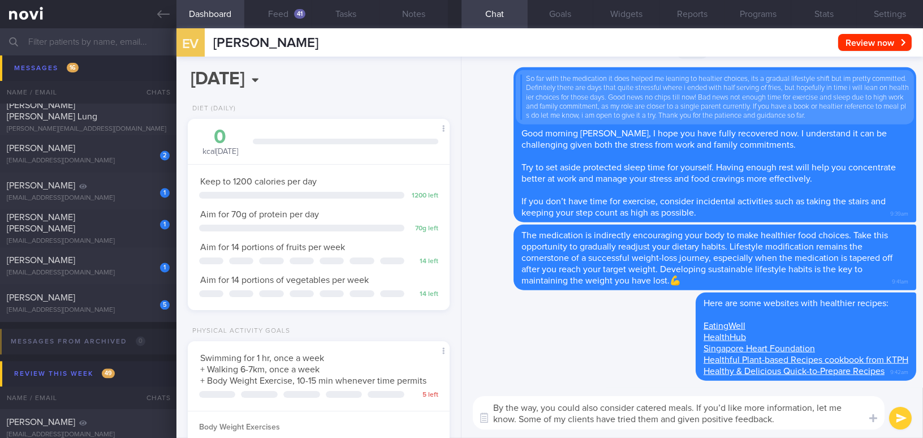
click at [726, 407] on textarea "By the way, you could also consider catered meals. If you’d like more informati…" at bounding box center [679, 412] width 412 height 33
type textarea "By the way, you could also consider catered meals. If you would like more infor…"
click at [904, 413] on button "submit" at bounding box center [900, 418] width 23 height 23
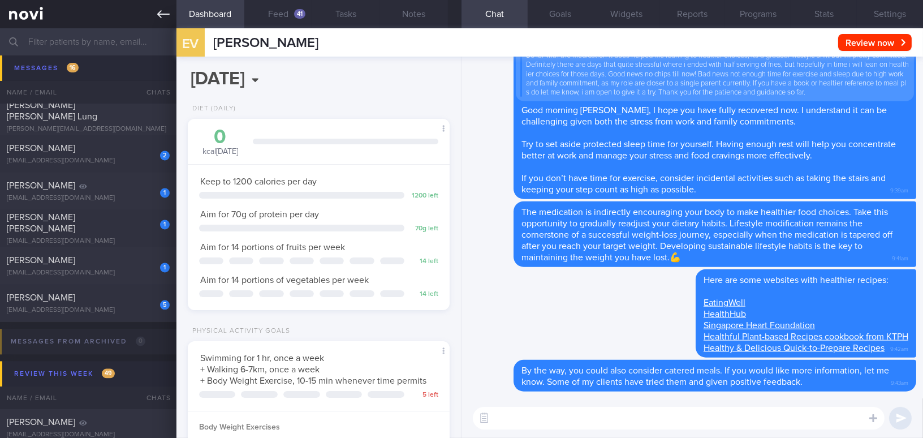
click at [160, 18] on icon at bounding box center [163, 14] width 12 height 12
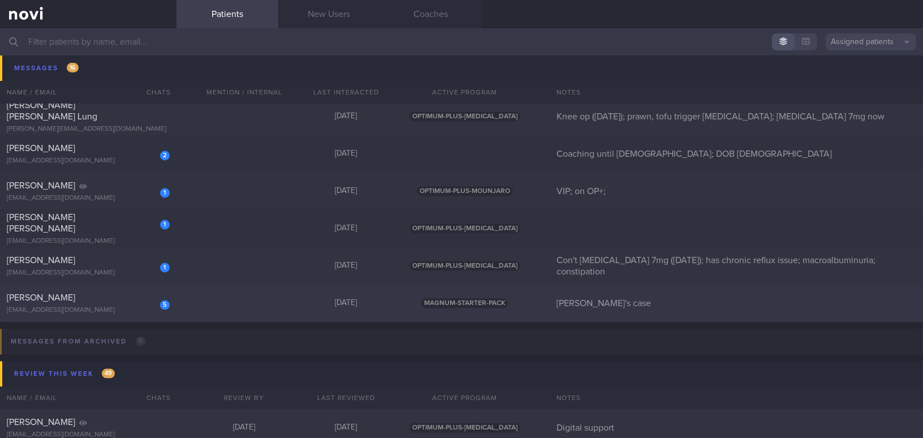
click at [118, 300] on div "[PERSON_NAME]" at bounding box center [87, 297] width 160 height 11
select select "7"
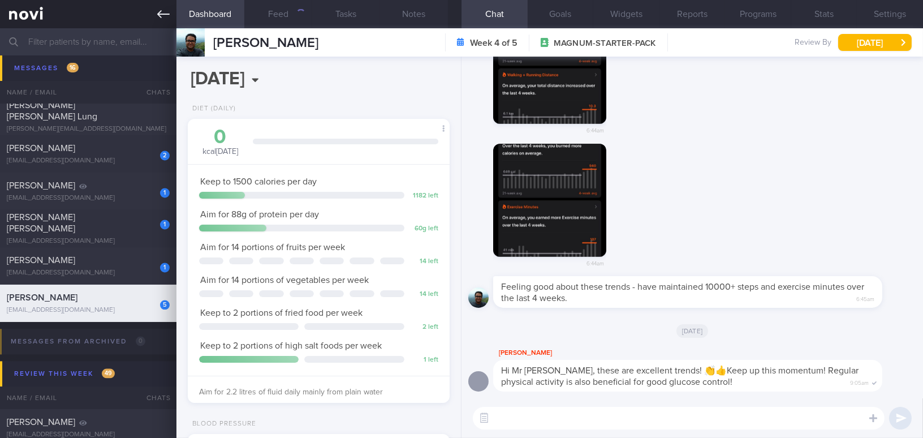
click at [156, 20] on link at bounding box center [88, 14] width 176 height 28
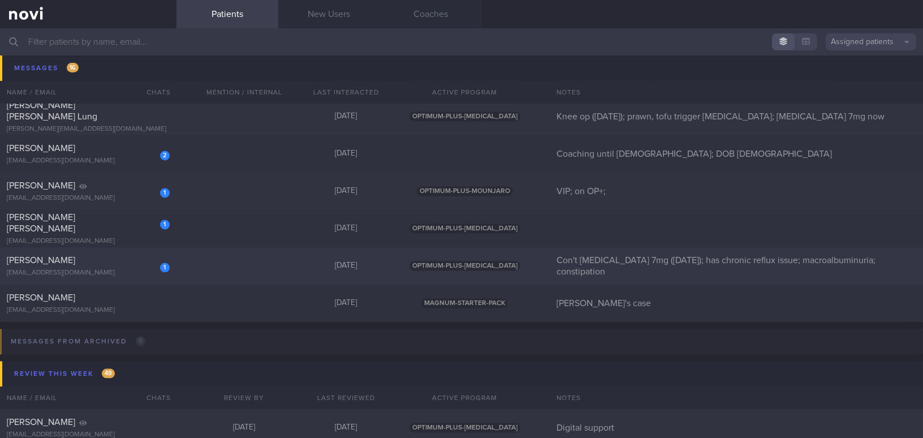
click at [83, 257] on div "Woo Lee Choo" at bounding box center [87, 260] width 160 height 11
select select "7"
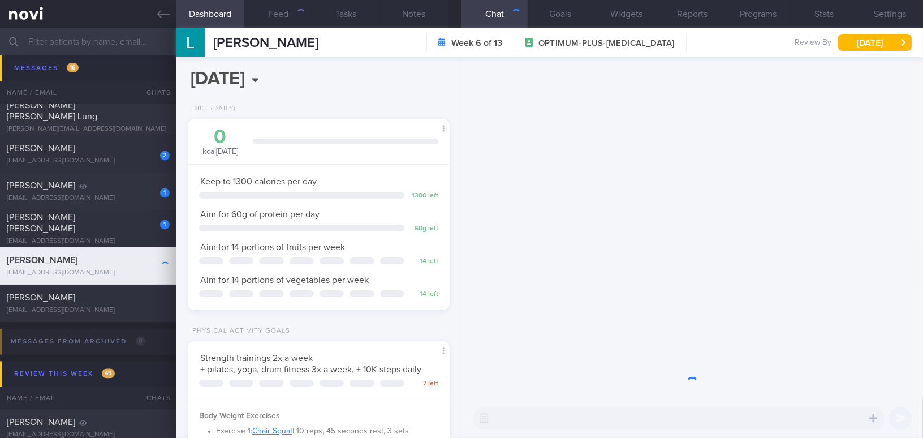
scroll to position [133, 234]
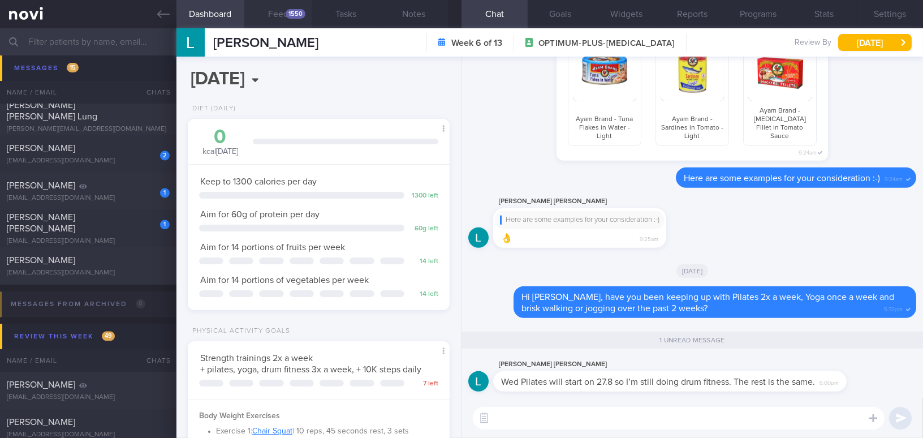
click at [270, 8] on button "Feed 1550" at bounding box center [278, 14] width 68 height 28
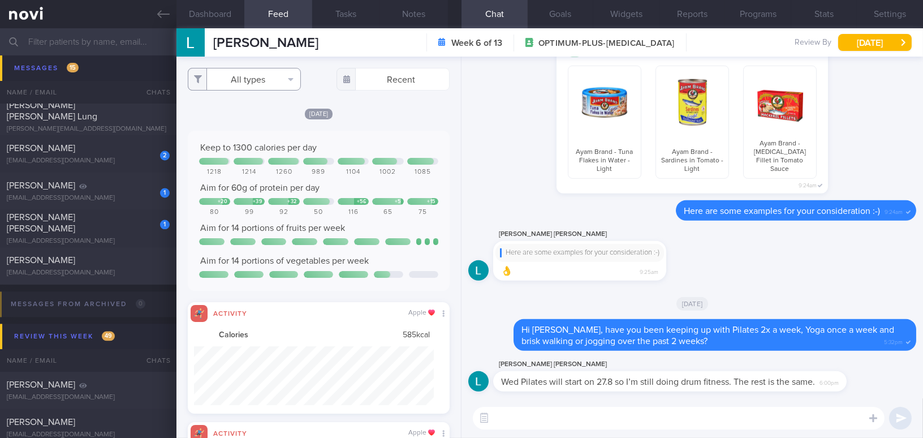
click at [254, 80] on button "All types" at bounding box center [244, 79] width 113 height 23
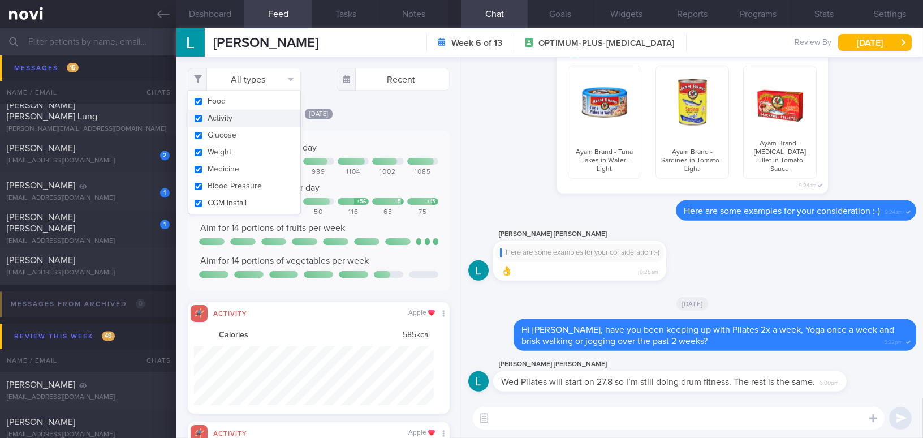
click at [192, 119] on button "Activity" at bounding box center [244, 118] width 112 height 17
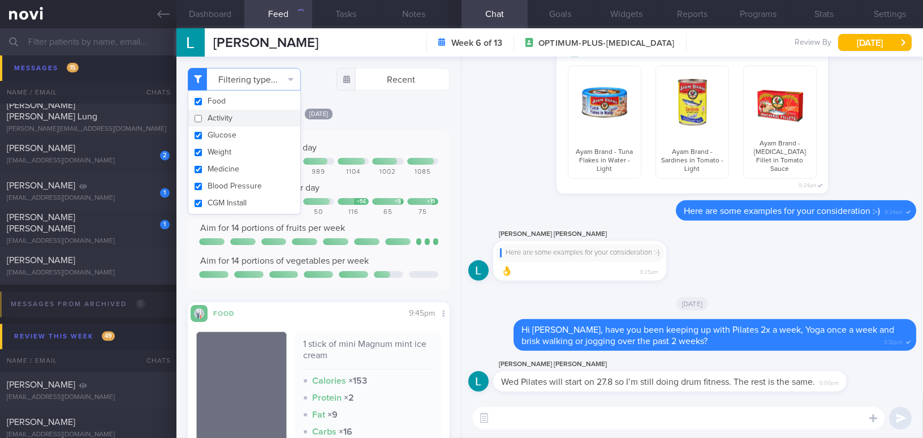
checkbox input "false"
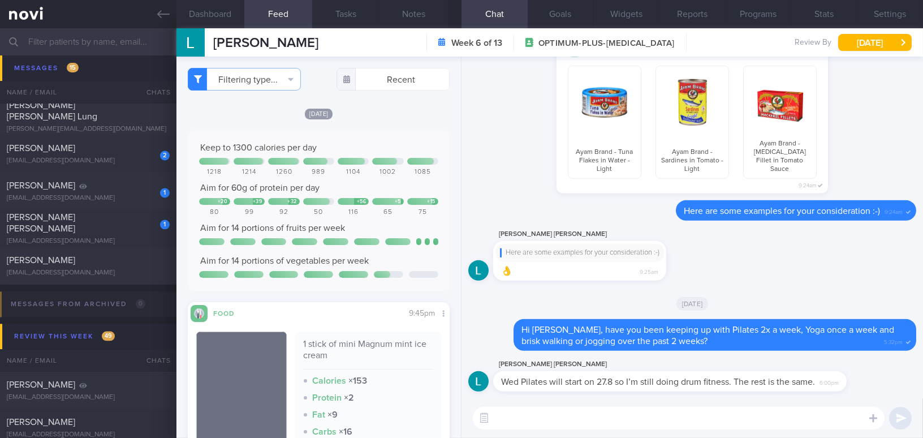
click at [423, 135] on div "Keep to 1300 calories per day 1218 1214 1260 989 1104 1002 1085 Aim for 60g of …" at bounding box center [319, 211] width 262 height 160
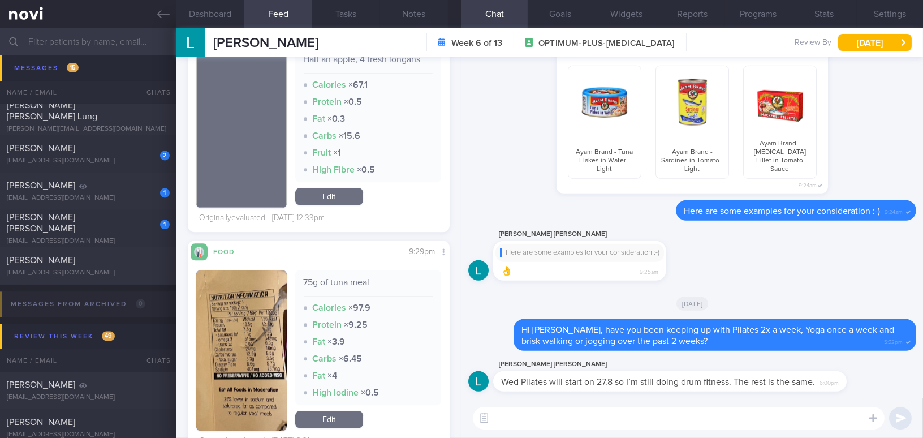
scroll to position [4927, 0]
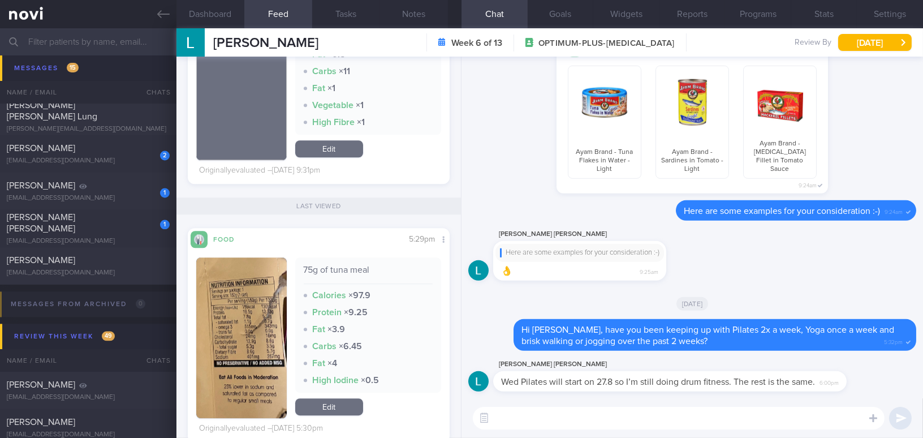
click at [409, 218] on div "Filtering type... Food Activity Glucose Weight Medicine Blood Pressure CGM Inst…" at bounding box center [318, 247] width 285 height 381
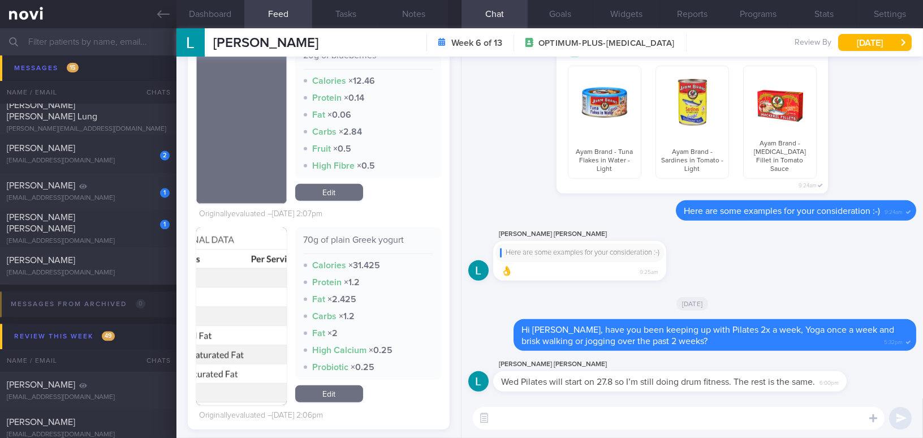
scroll to position [9812, 0]
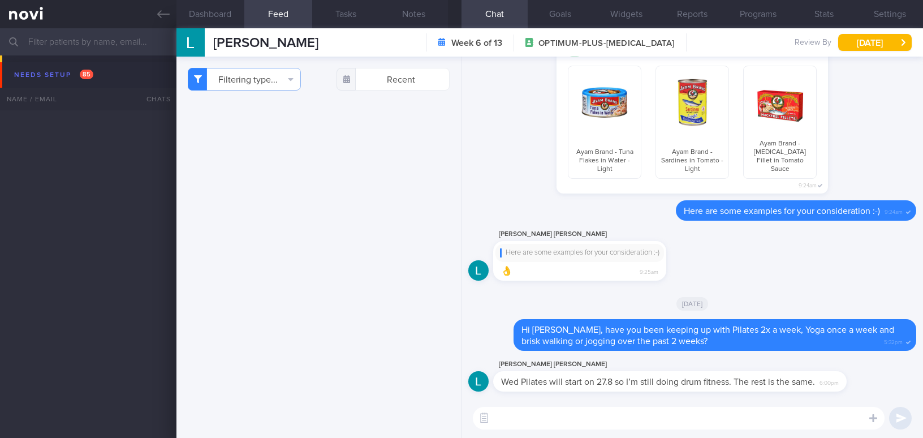
select select "7"
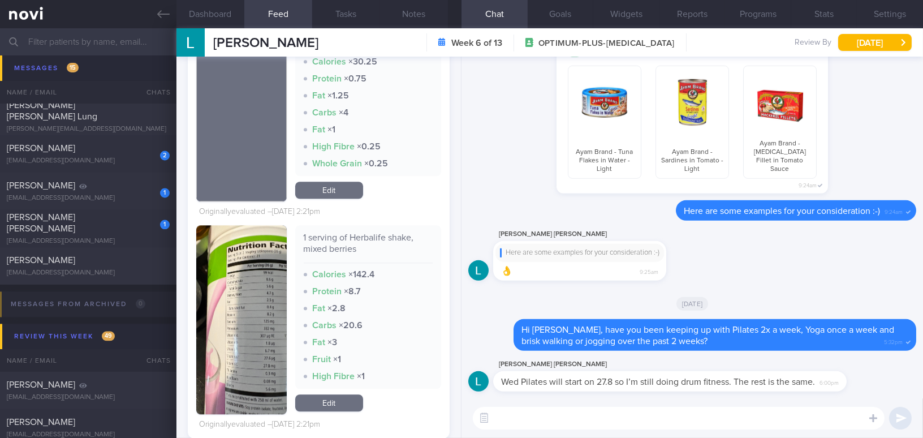
scroll to position [13977, 0]
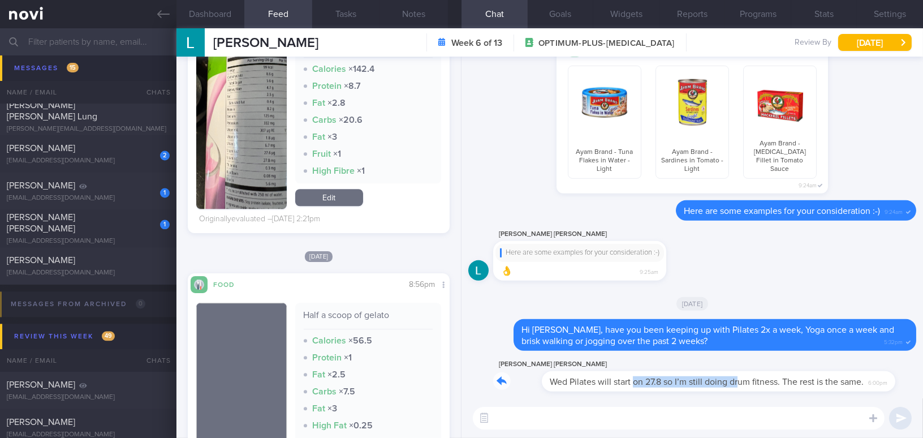
drag, startPoint x: 584, startPoint y: 376, endPoint x: 692, endPoint y: 376, distance: 108.6
click at [692, 376] on div "[PERSON_NAME] [PERSON_NAME] Wed Pilates will start on 27.8 so I’m still doing d…" at bounding box center [686, 374] width 387 height 34
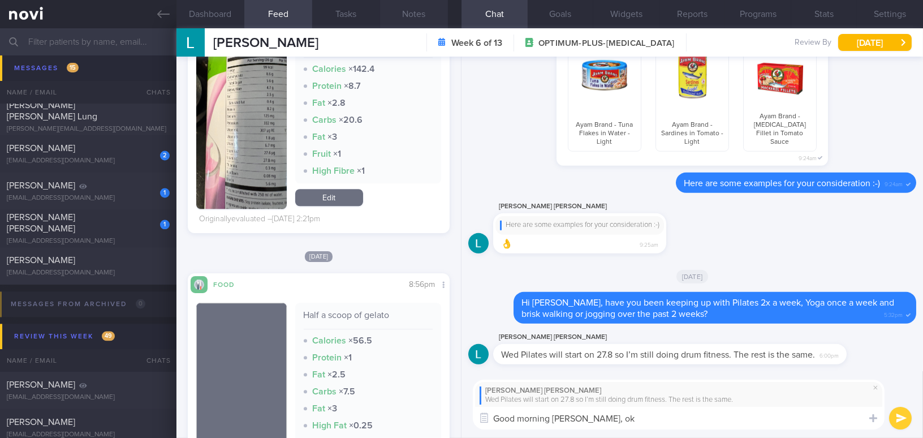
type textarea "Good morning [PERSON_NAME], ok"
click at [413, 19] on button "Notes" at bounding box center [414, 14] width 68 height 28
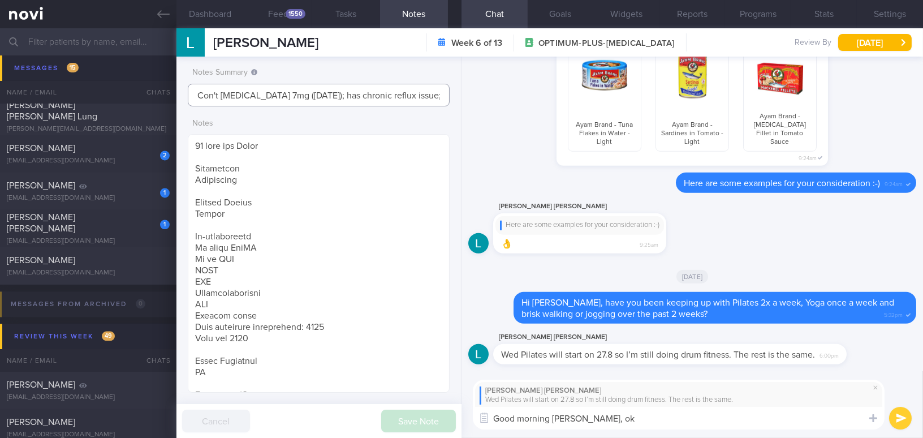
drag, startPoint x: 324, startPoint y: 94, endPoint x: 129, endPoint y: 92, distance: 195.1
click at [129, 92] on div "Patients New Users Coaches Assigned patients Assigned patients All active patie…" at bounding box center [461, 232] width 923 height 409
type input "has chronic reflux issue; macroalbuminuria; constipation"
click at [408, 411] on button "Save Note" at bounding box center [418, 420] width 75 height 23
type input "has chronic reflux issue; macroalbuminuria; constipation"
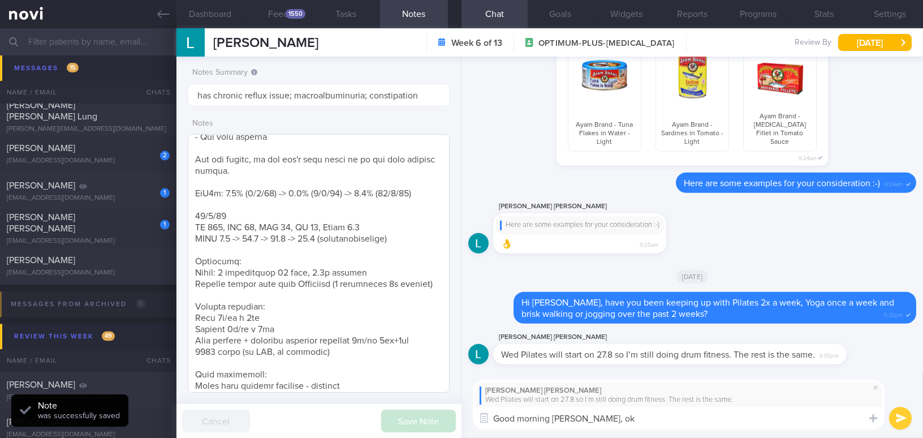
scroll to position [398, 0]
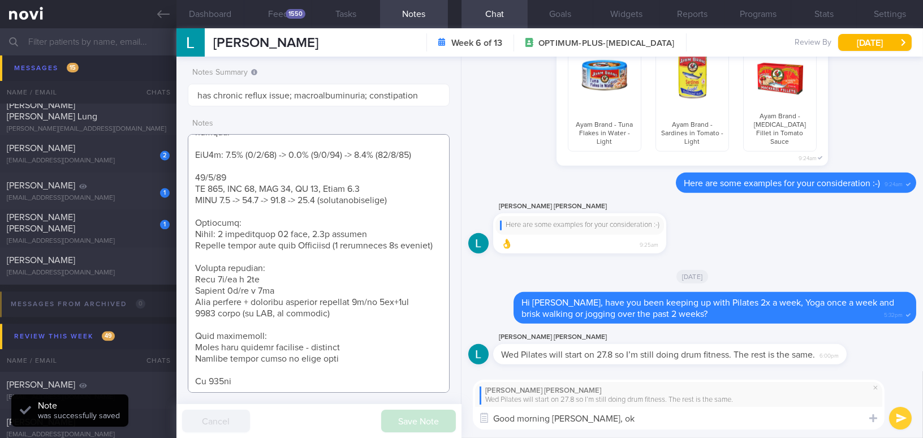
click at [284, 382] on textarea at bounding box center [319, 263] width 262 height 258
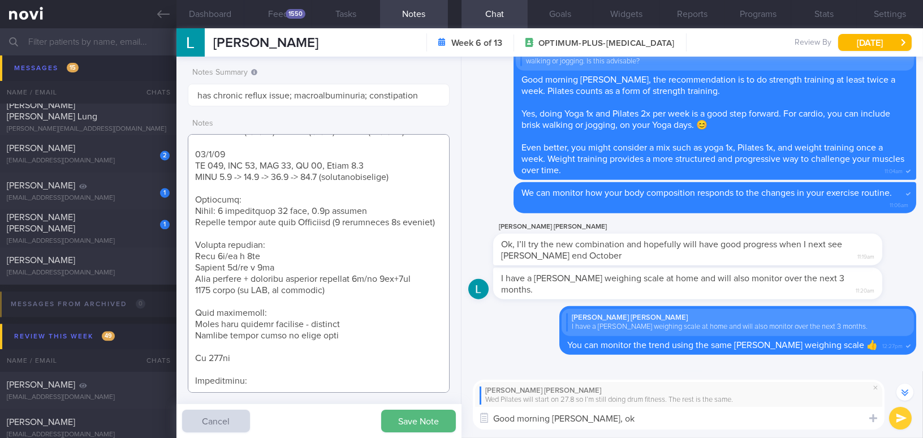
scroll to position [-1030, 0]
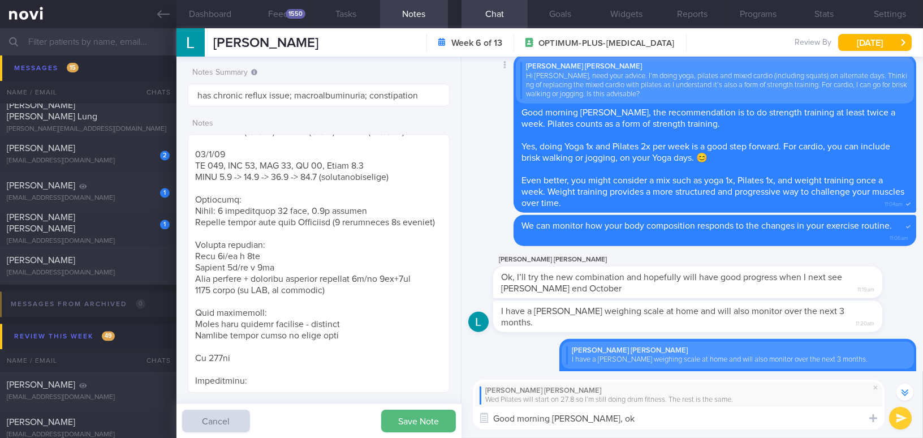
drag, startPoint x: 624, startPoint y: 123, endPoint x: 605, endPoint y: 225, distance: 103.7
click at [605, 213] on div "[PERSON_NAME] [PERSON_NAME] Hi [PERSON_NAME], need your advice. I’m doing yoga,…" at bounding box center [715, 134] width 403 height 158
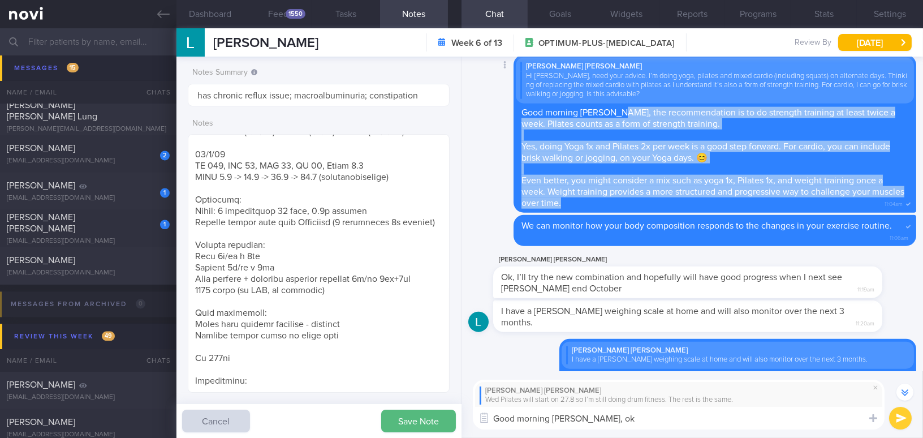
drag, startPoint x: 626, startPoint y: 126, endPoint x: 634, endPoint y: 213, distance: 88.0
click at [634, 213] on div "[PERSON_NAME] [PERSON_NAME] Hi [PERSON_NAME], need your advice. I’m doing yoga,…" at bounding box center [715, 134] width 403 height 158
copy span "the recommendation is to do strength training at least twice a week. Pilates co…"
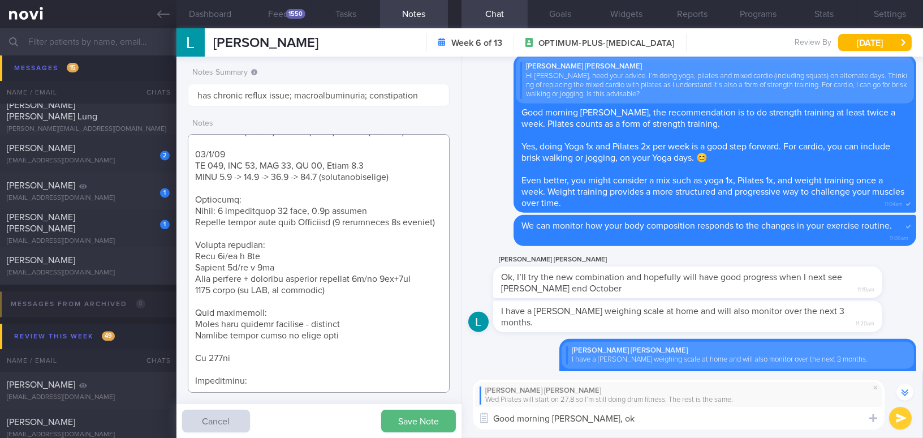
click at [270, 382] on textarea at bounding box center [319, 263] width 262 height 258
click at [271, 379] on textarea at bounding box center [319, 263] width 262 height 258
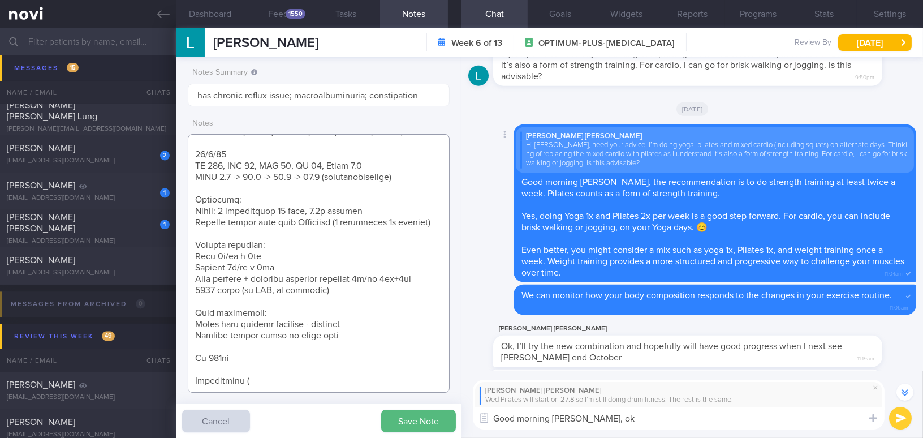
scroll to position [-1132, 0]
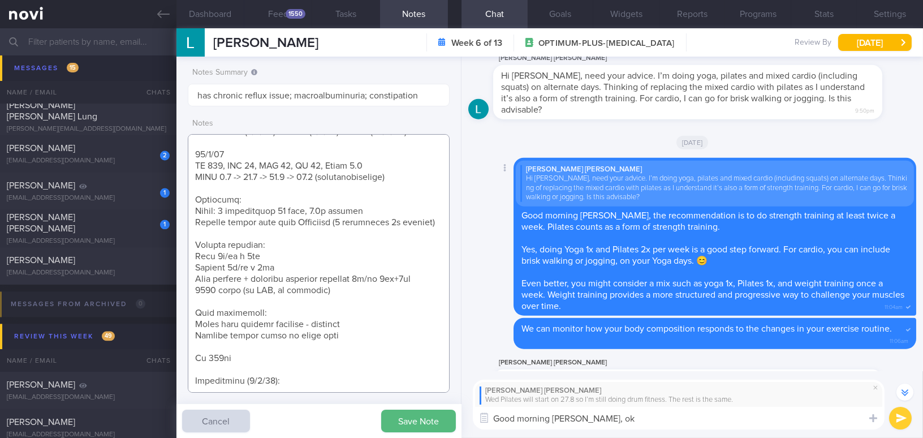
paste textarea "the recommendation is to do strength training at least twice a week. Pilates co…"
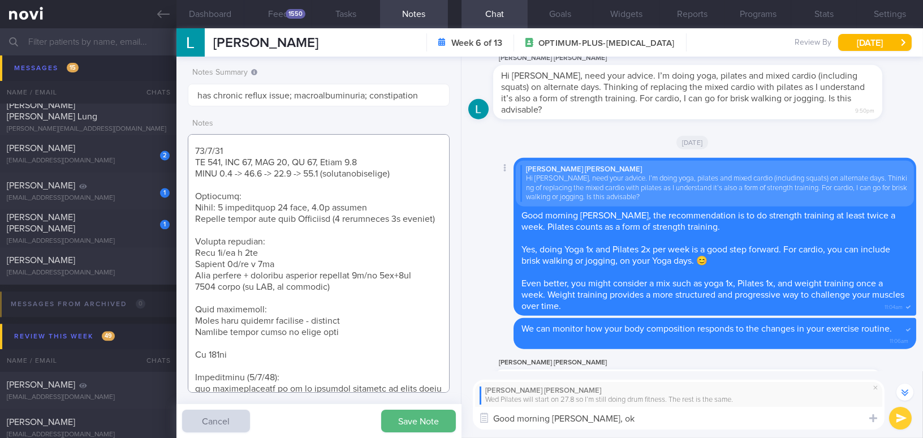
scroll to position [538, 0]
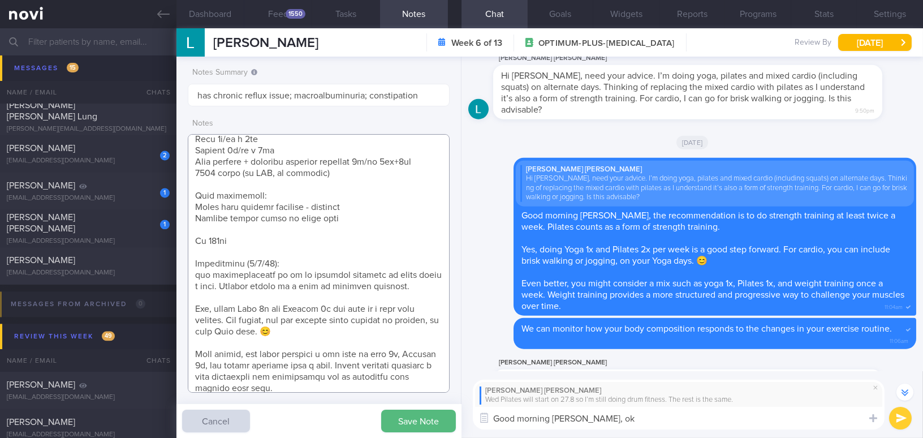
click at [198, 274] on textarea at bounding box center [319, 263] width 262 height 258
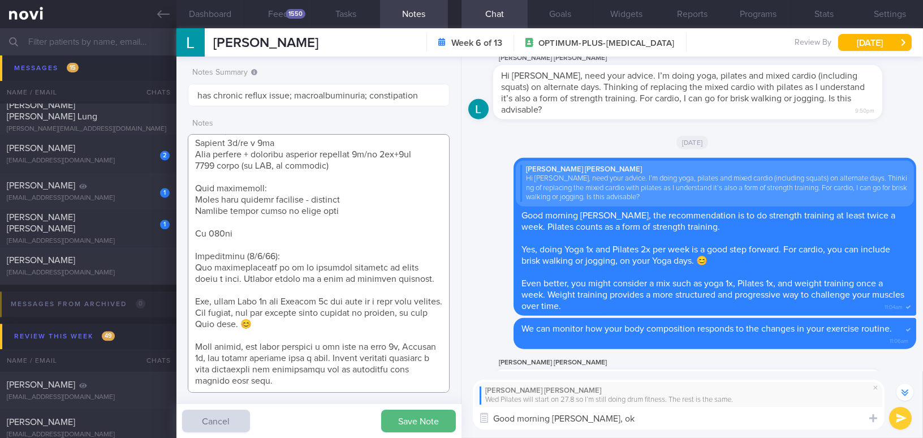
scroll to position [556, 0]
click at [285, 391] on textarea at bounding box center [319, 263] width 262 height 258
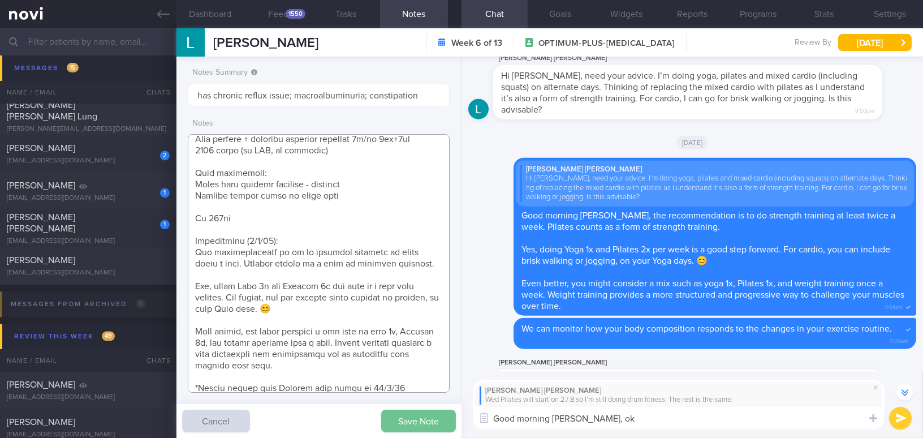
type textarea "59 year old Woman Occupation Accountant Alcohol Intake Infreq Co-morbidities At…"
click at [404, 423] on button "Save Note" at bounding box center [418, 420] width 75 height 23
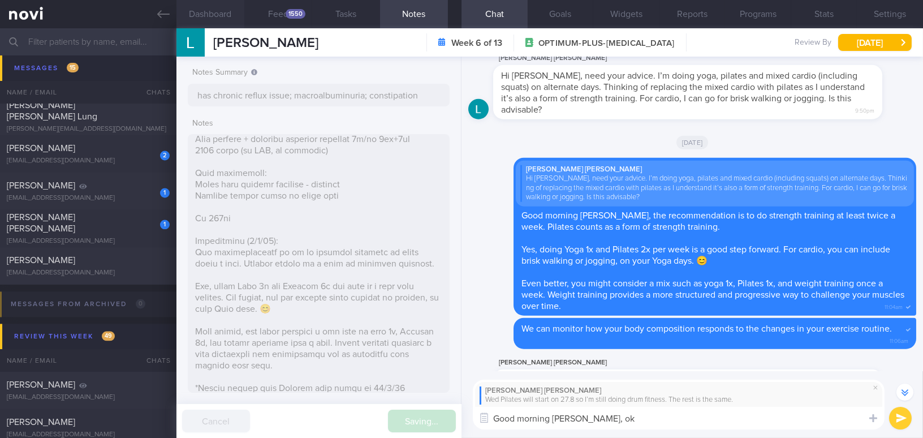
click at [215, 14] on button "Dashboard" at bounding box center [210, 14] width 68 height 28
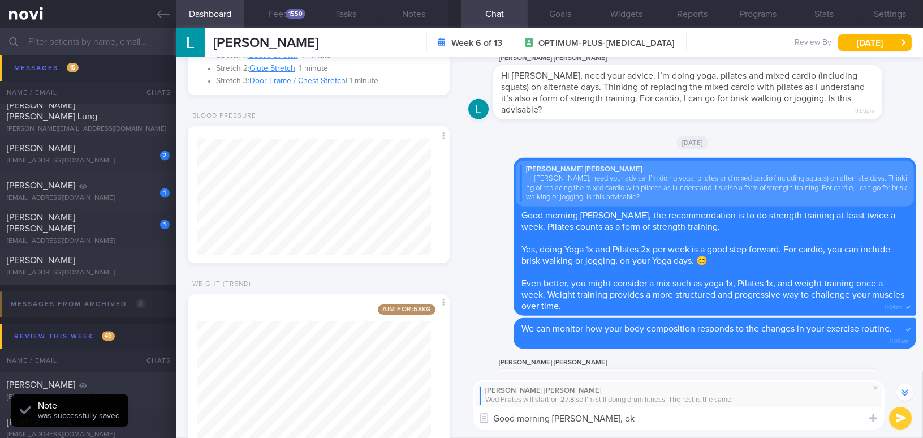
scroll to position [495, 0]
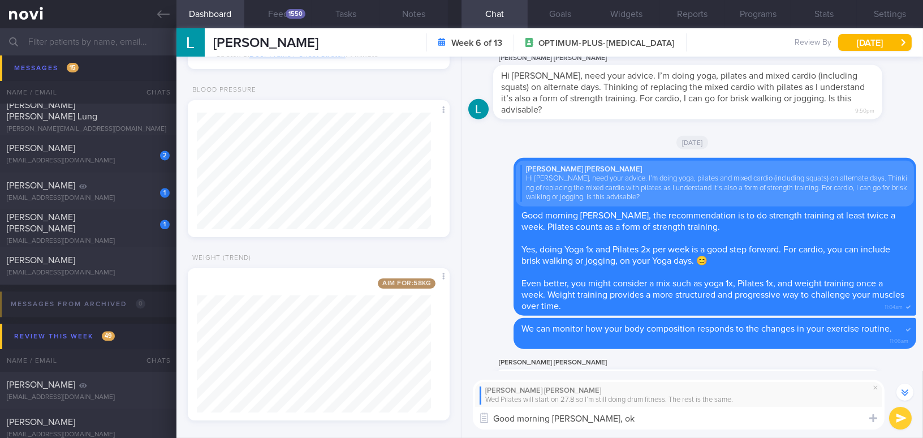
click at [677, 421] on textarea "Good morning Mdm Lee, ok" at bounding box center [679, 418] width 412 height 23
drag, startPoint x: 634, startPoint y: 415, endPoint x: 594, endPoint y: 415, distance: 40.2
click at [594, 415] on textarea "Good morning Mdm Lee, ok" at bounding box center [679, 418] width 412 height 23
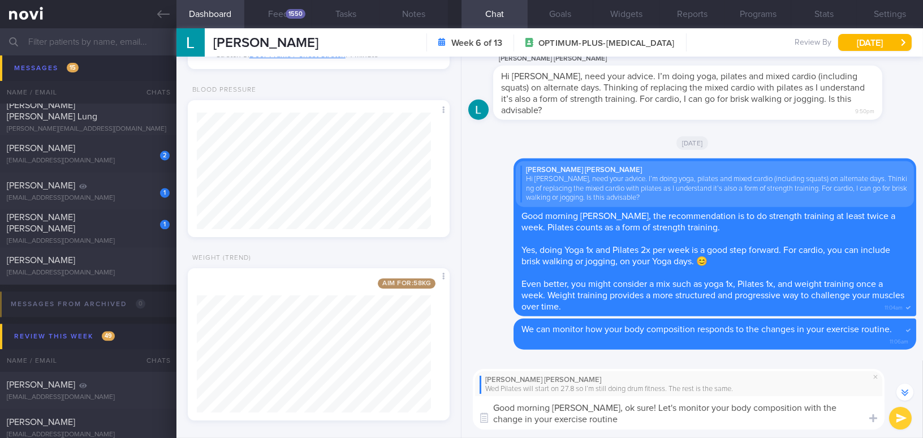
drag, startPoint x: 604, startPoint y: 404, endPoint x: 650, endPoint y: 426, distance: 50.8
click at [650, 426] on textarea "Good morning Mdm Lee, ok sure! Let's monitor your body composition with the cha…" at bounding box center [679, 412] width 412 height 33
click at [628, 411] on textarea "Good morning Mdm Lee, ok sure! Let's monitor your body composition with the cha…" at bounding box center [679, 412] width 412 height 33
drag, startPoint x: 594, startPoint y: 407, endPoint x: 613, endPoint y: 420, distance: 22.8
click at [613, 420] on textarea "Good morning Mdm Lee, ok sure! Let's monitor your body composition with the cha…" at bounding box center [679, 412] width 412 height 33
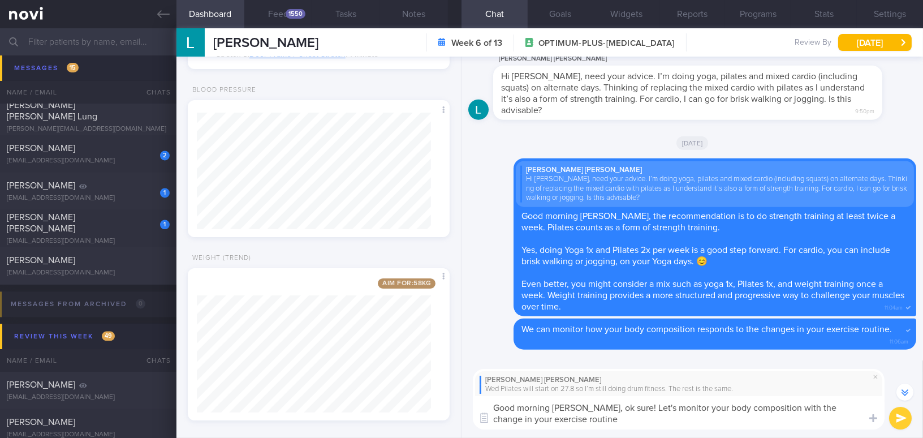
paste textarea "Okay, noted! Let’s monitor your body composition as you adjust your exercise ro…"
click at [602, 404] on textarea "Good morning Mdm Lee, Okay, noted! Let’s monitor your body composition as you a…" at bounding box center [679, 412] width 412 height 33
type textarea "Good morning Mdm Lee, okay, noted! Let’s continue monitoring your body composit…"
click at [898, 420] on button "submit" at bounding box center [900, 418] width 23 height 23
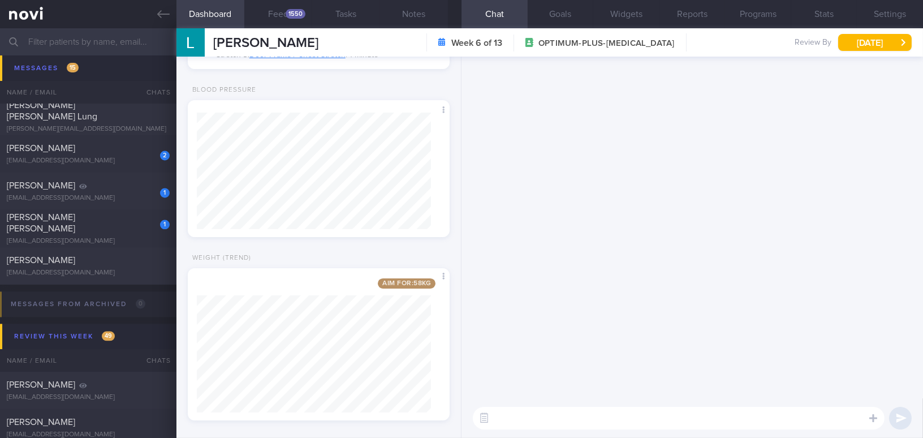
scroll to position [0, 0]
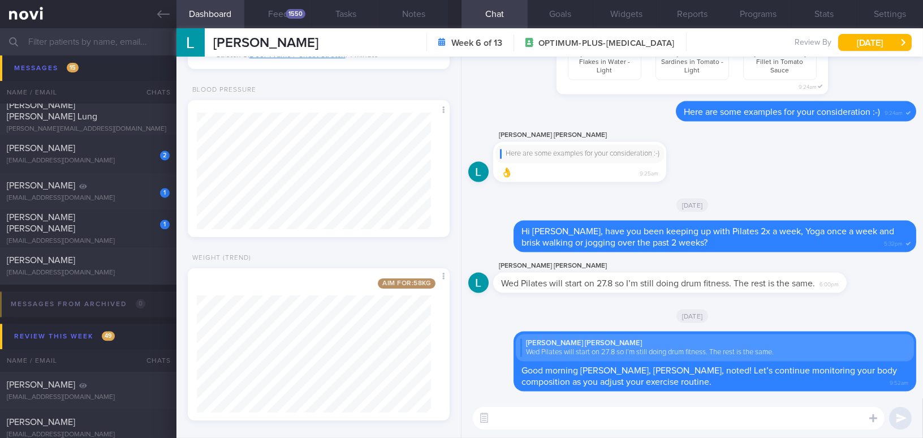
click at [771, 417] on textarea at bounding box center [679, 418] width 412 height 23
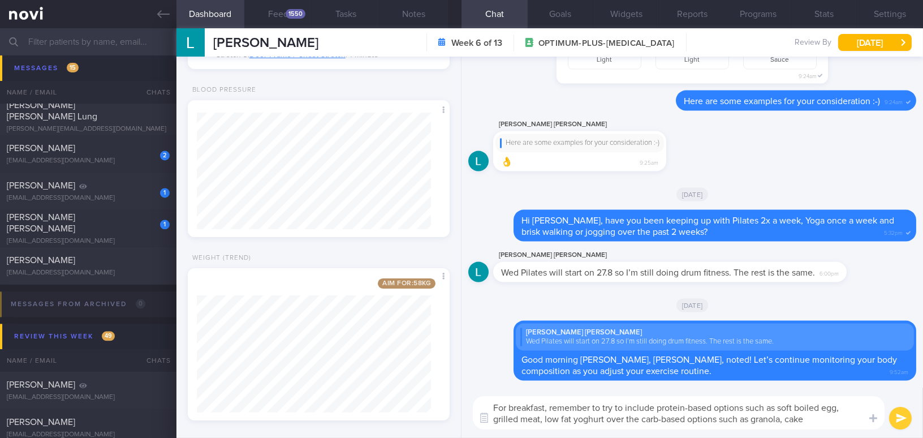
drag, startPoint x: 817, startPoint y: 423, endPoint x: 432, endPoint y: 410, distance: 386.0
click at [432, 410] on div "Dashboard Feed 1550 Tasks Notes Chat Goals Widgets Reports Programs Stats Setti…" at bounding box center [549, 232] width 747 height 409
click at [583, 423] on textarea "For breakfast, remember to try to include protein-based options such as soft bo…" at bounding box center [679, 412] width 412 height 33
drag, startPoint x: 812, startPoint y: 419, endPoint x: 434, endPoint y: 363, distance: 381.4
click at [434, 363] on div "Dashboard Feed 1550 Tasks Notes Chat Goals Widgets Reports Programs Stats Setti…" at bounding box center [549, 232] width 747 height 409
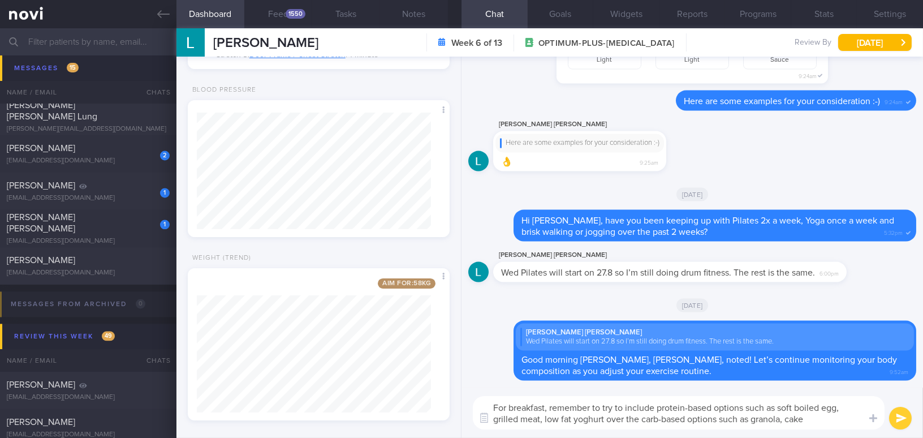
paste textarea "try to include protein-based options such as soft-boiled eggs, grilled meat, or…"
click at [852, 407] on textarea "For breakfast, try to include protein-based options such as soft-boiled eggs, g…" at bounding box center [679, 412] width 412 height 33
click at [519, 416] on textarea "For breakfast, try to include protein-based options such as soft-boiled eggs, g…" at bounding box center [679, 412] width 412 height 33
drag, startPoint x: 601, startPoint y: 415, endPoint x: 625, endPoint y: 414, distance: 24.3
click at [625, 414] on textarea "For breakfast, try to include protein-based options such as soft-boiled eggs, g…" at bounding box center [679, 412] width 412 height 33
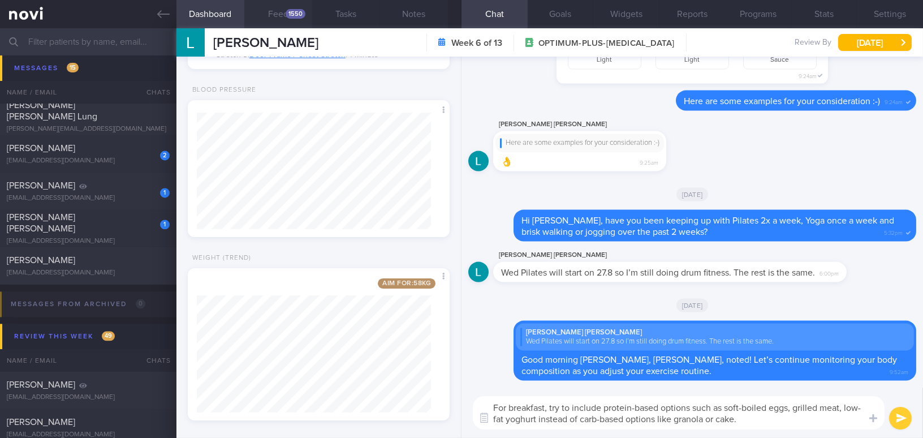
click at [277, 12] on button "Feed 1550" at bounding box center [278, 14] width 68 height 28
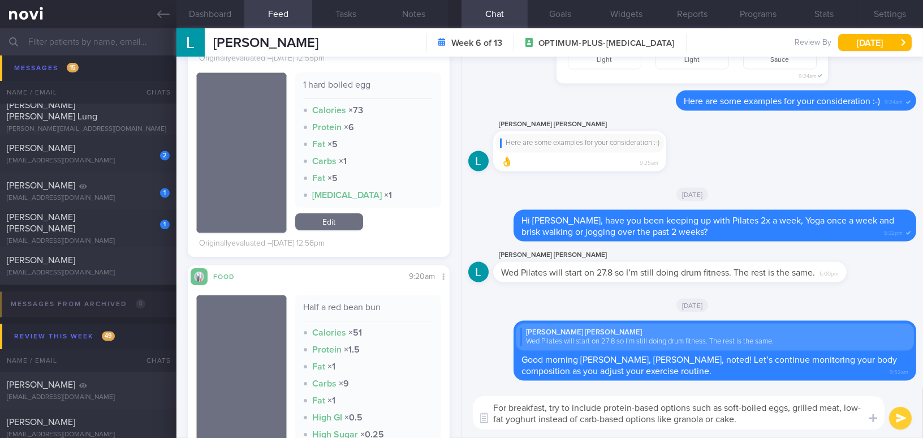
scroll to position [16137, 0]
click at [715, 418] on textarea "For breakfast, try to include protein-based options such as soft-boiled eggs, g…" at bounding box center [679, 412] width 412 height 33
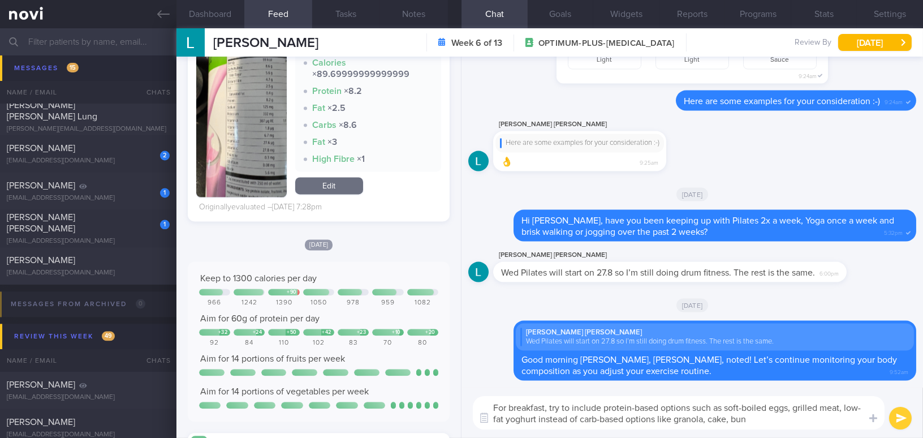
scroll to position [21021, 0]
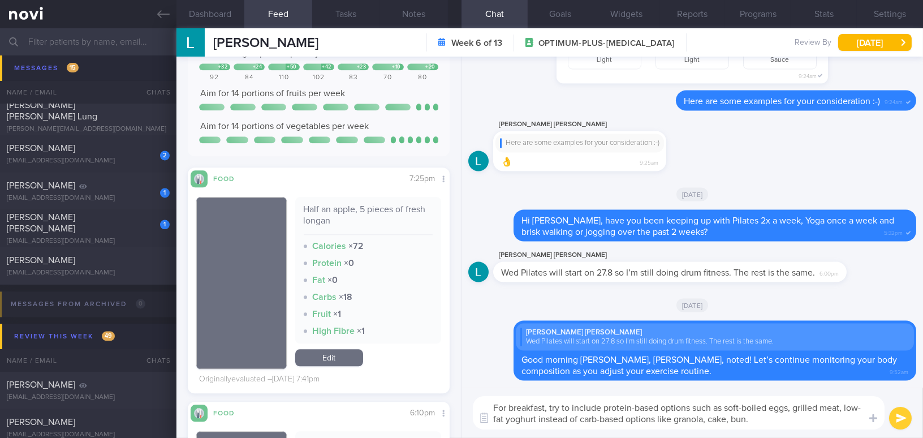
type textarea "For breakfast, try to include protein-based options such as soft-boiled eggs, g…"
click at [900, 419] on button "submit" at bounding box center [900, 418] width 23 height 23
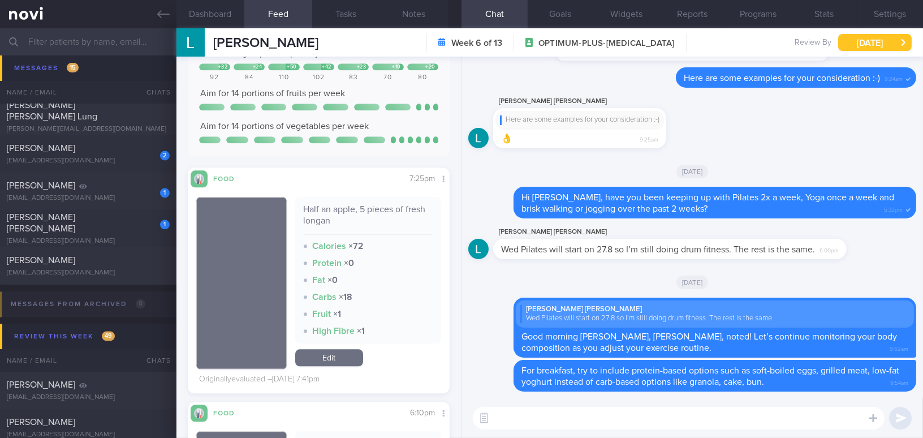
click at [859, 44] on button "[DATE]" at bounding box center [875, 42] width 74 height 17
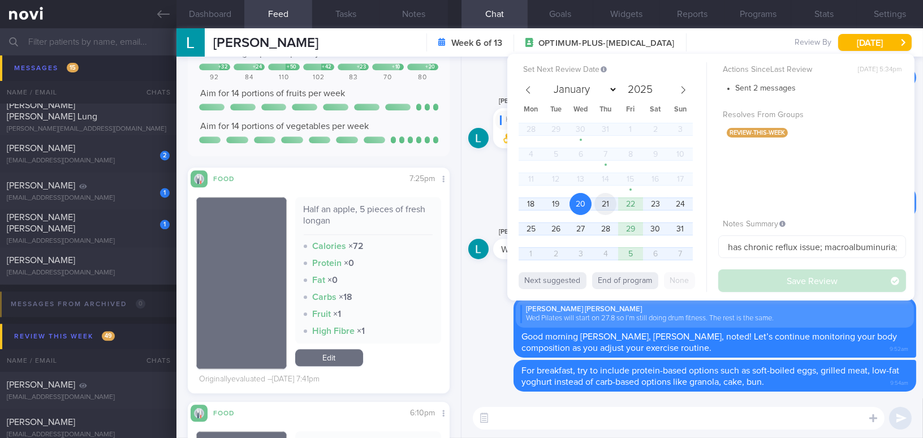
click at [605, 197] on span "21" at bounding box center [605, 204] width 22 height 22
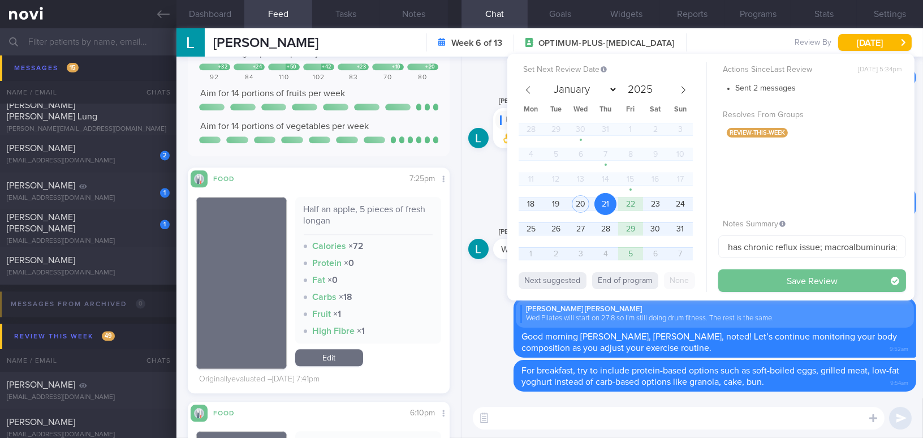
click at [729, 277] on button "Save Review" at bounding box center [812, 280] width 188 height 23
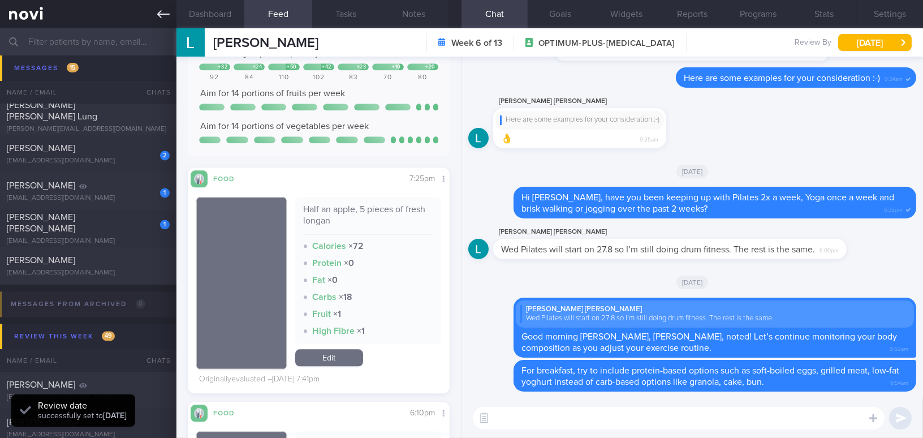
click at [156, 14] on link at bounding box center [88, 14] width 176 height 28
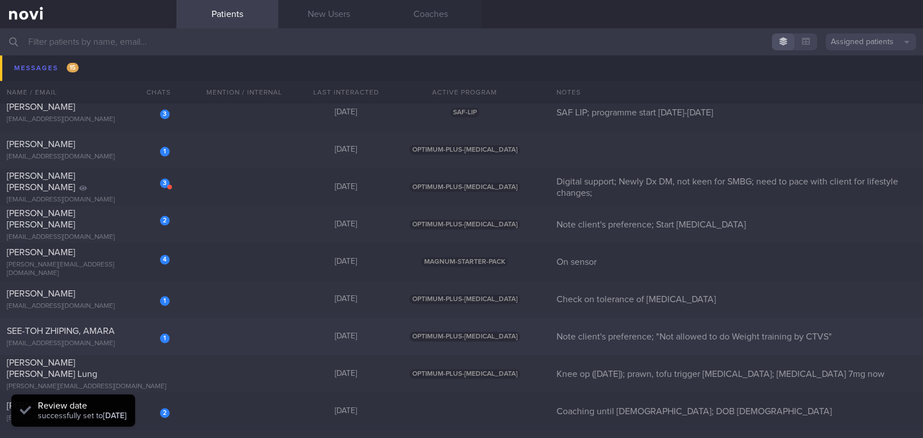
scroll to position [4273, 0]
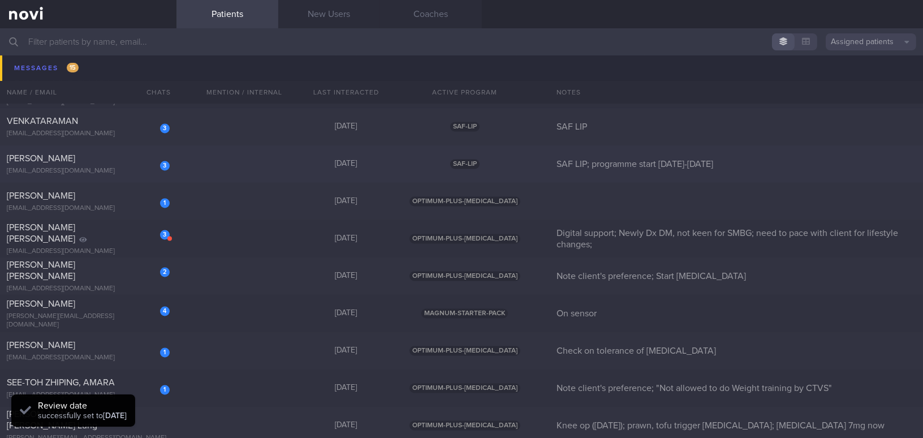
click at [118, 167] on div "[EMAIL_ADDRESS][DOMAIN_NAME]" at bounding box center [88, 171] width 163 height 8
select select "7"
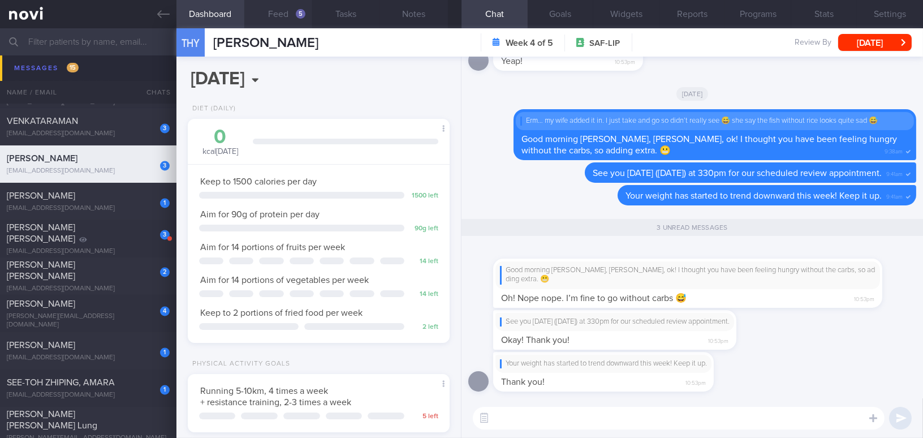
click at [284, 18] on button "Feed 5" at bounding box center [278, 14] width 68 height 28
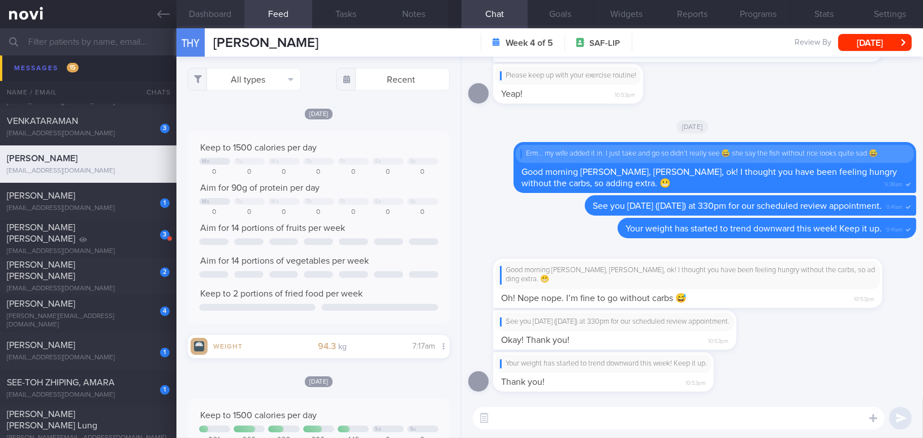
click at [220, 14] on button "Dashboard" at bounding box center [210, 14] width 68 height 28
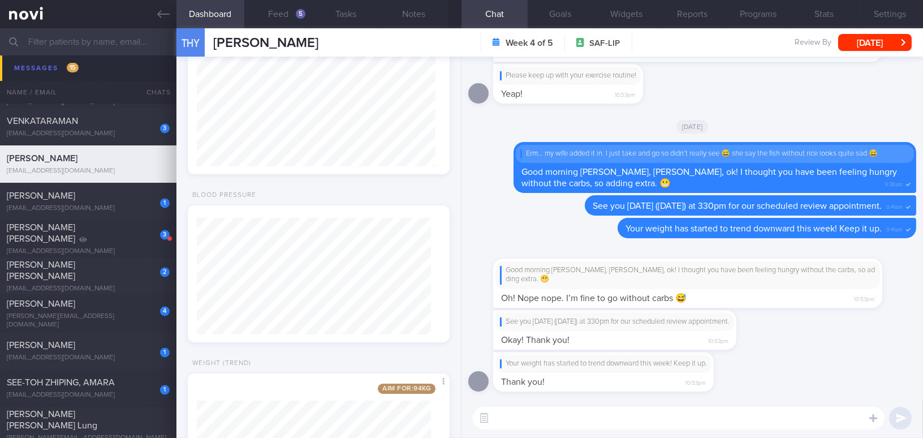
scroll to position [514, 0]
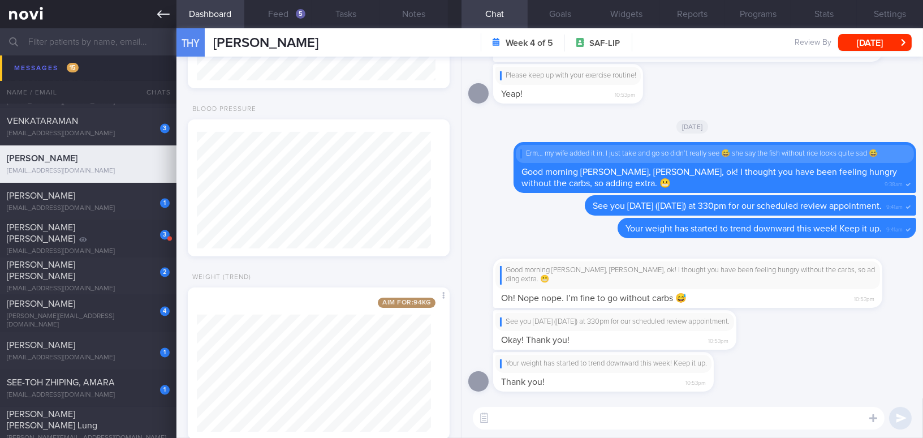
click at [164, 17] on icon at bounding box center [163, 14] width 12 height 12
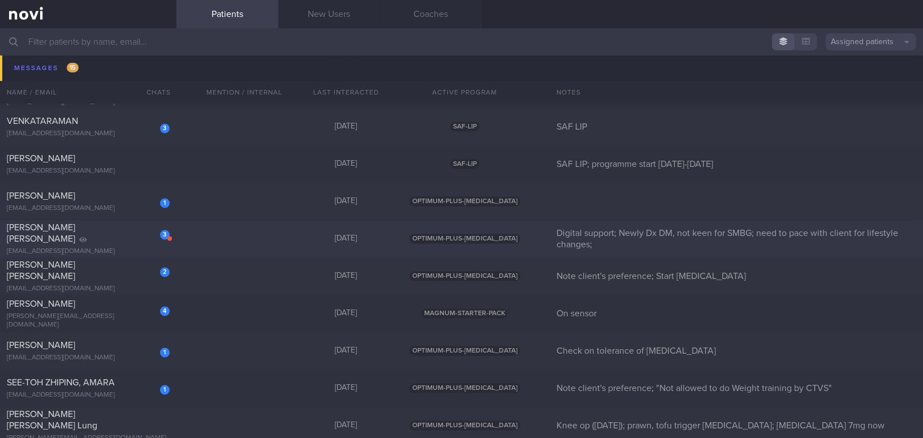
click at [123, 247] on div "mariaho04155@gmail.com" at bounding box center [88, 251] width 163 height 8
select select "7"
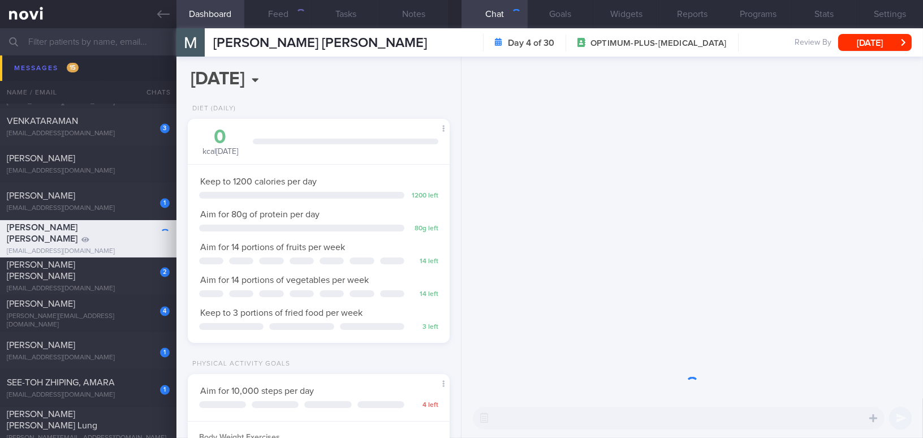
scroll to position [133, 234]
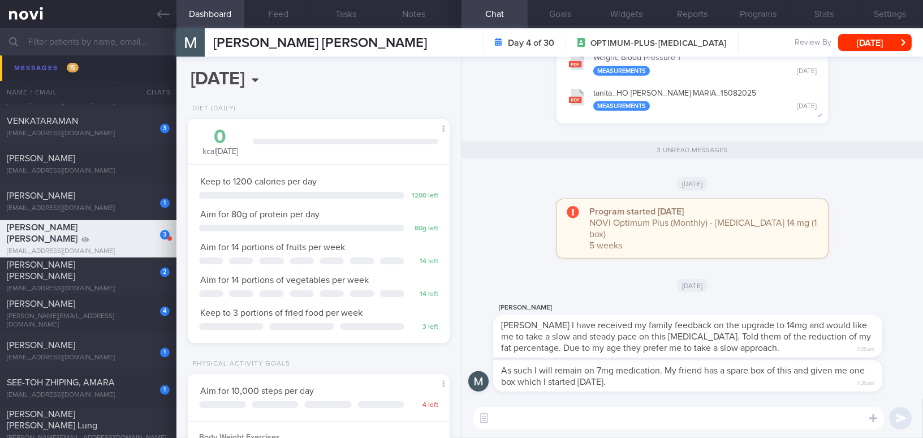
click at [564, 380] on span "As such I will remain on 7mg medication. My friend has a spare box of this and …" at bounding box center [683, 376] width 364 height 20
click at [773, 12] on button "Programs" at bounding box center [758, 14] width 66 height 28
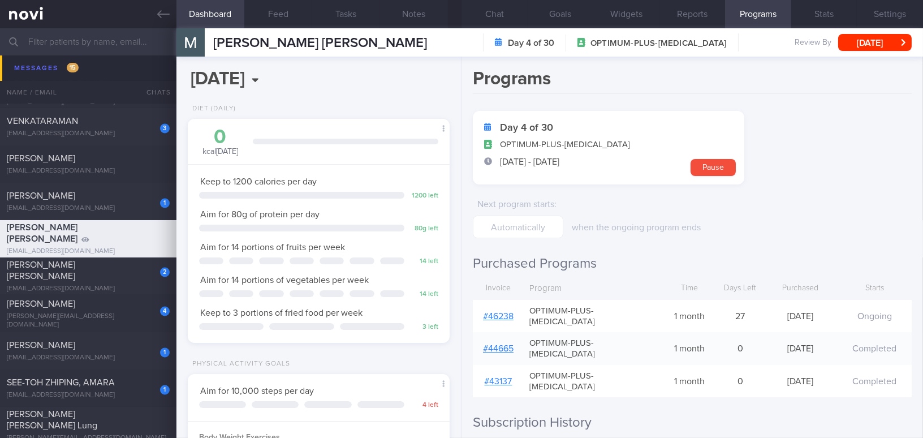
click at [507, 305] on div "# 46238" at bounding box center [498, 316] width 51 height 23
click at [506, 312] on link "# 46238" at bounding box center [498, 316] width 31 height 9
click at [492, 10] on button "Chat" at bounding box center [495, 14] width 66 height 28
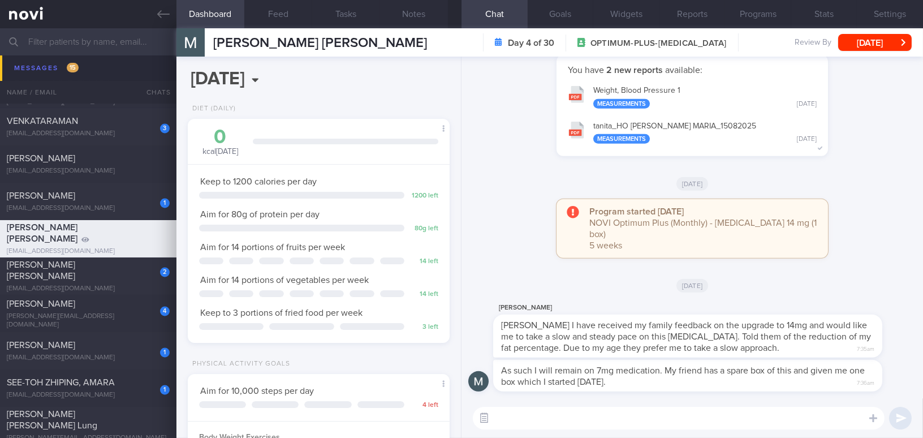
click at [486, 415] on button "button" at bounding box center [484, 418] width 20 height 20
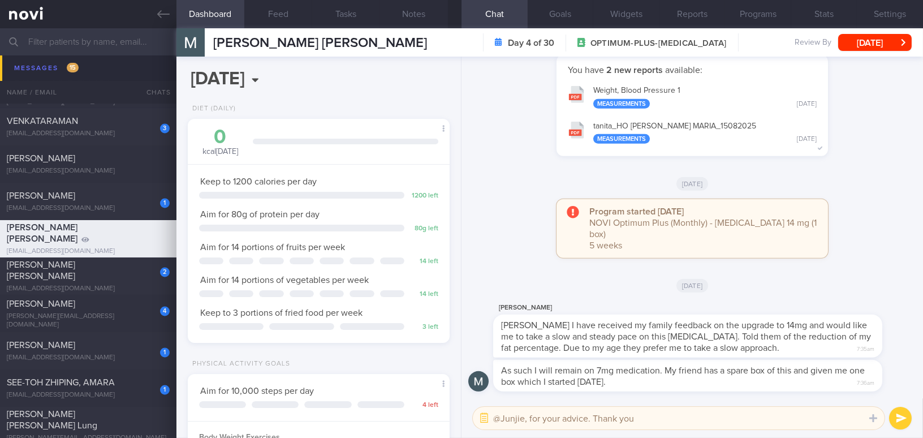
type textarea "@Junjie, for your advice. Thank you."
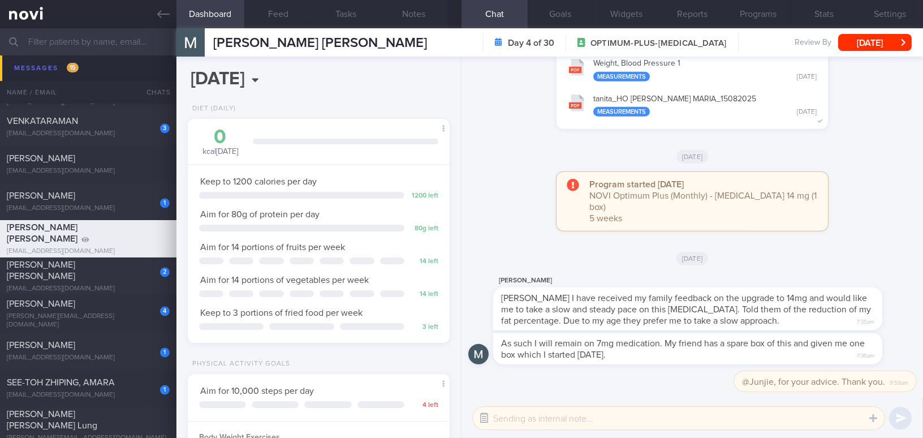
click at [485, 421] on button "button" at bounding box center [484, 418] width 20 height 20
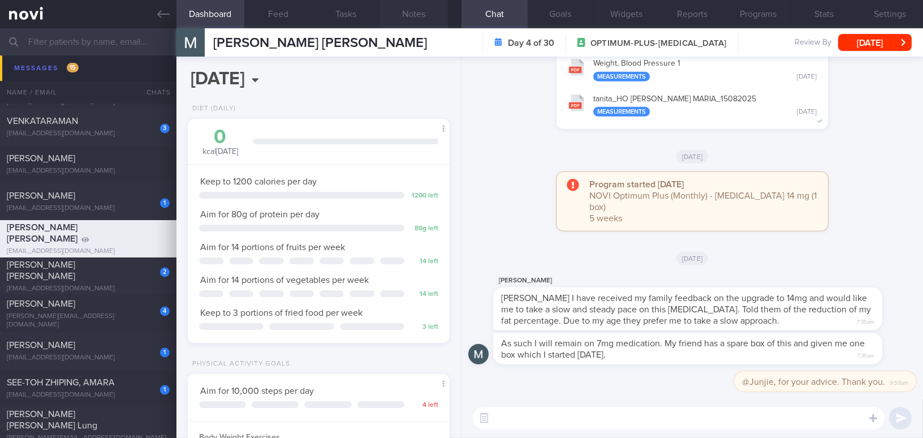
click at [428, 12] on button "Notes" at bounding box center [414, 14] width 68 height 28
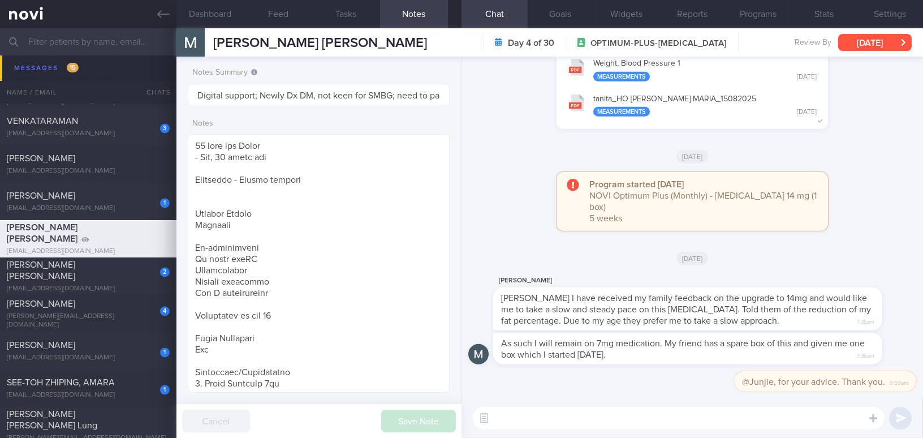
click at [882, 41] on button "[DATE]" at bounding box center [875, 42] width 74 height 17
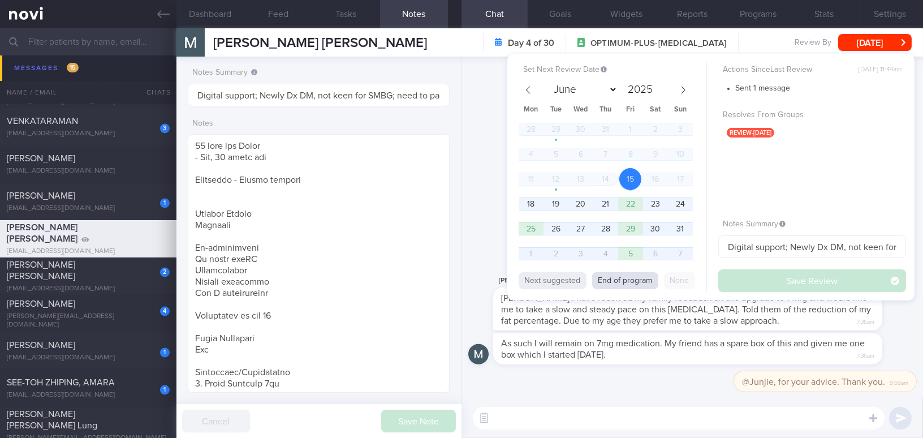
click at [633, 279] on button "End of program" at bounding box center [625, 280] width 66 height 17
select select "8"
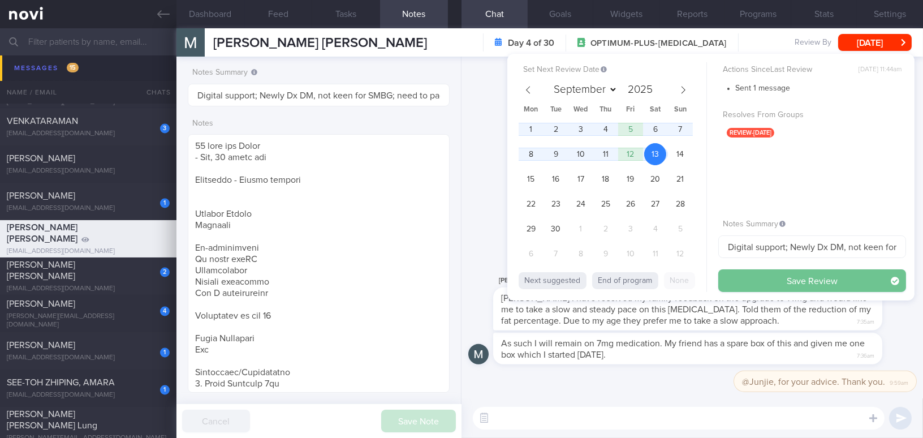
click at [769, 283] on button "Save Review" at bounding box center [812, 280] width 188 height 23
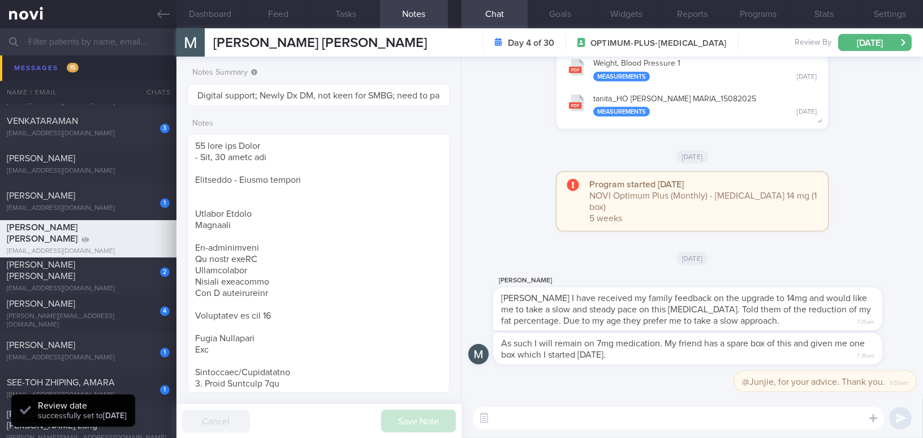
scroll to position [119, 238]
click at [163, 17] on icon at bounding box center [163, 14] width 12 height 12
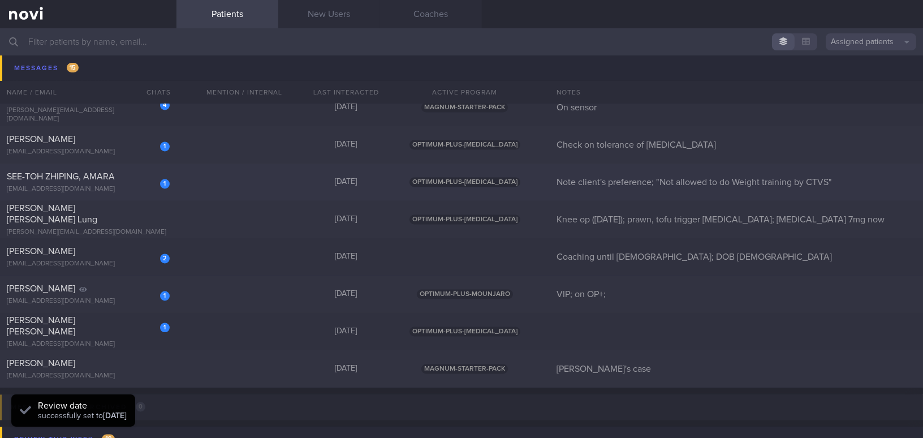
scroll to position [4493, 0]
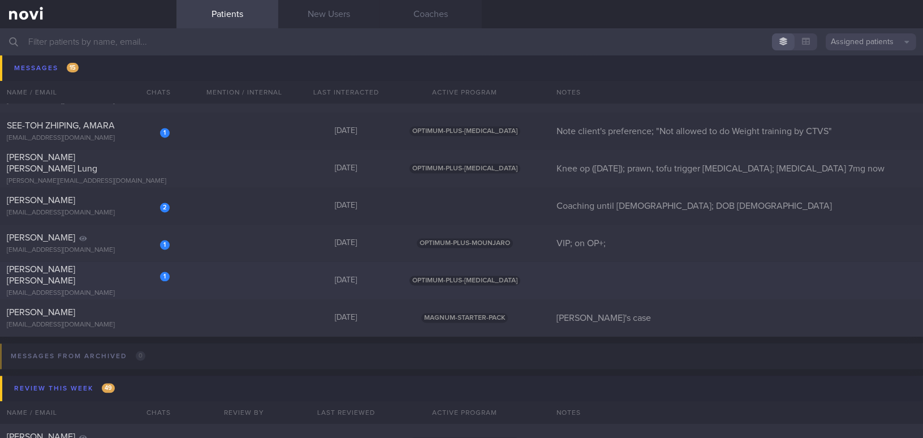
click at [117, 292] on div "1 Tay Wei Ying Joey joeytayweiying@gmail.com 3 days ago OPTIMUM-PLUS-WEGOVY" at bounding box center [461, 280] width 923 height 37
select select "7"
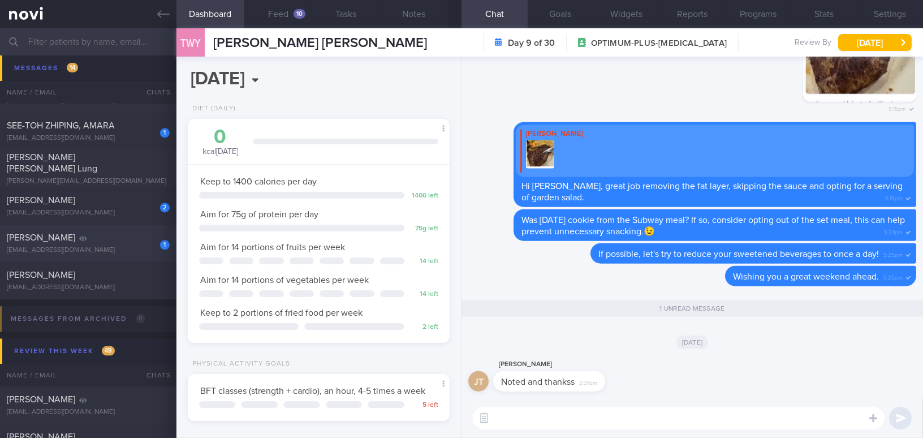
click at [101, 248] on div "[EMAIL_ADDRESS][DOMAIN_NAME]" at bounding box center [88, 250] width 163 height 8
type input "VIP; on OP+;"
select select "8"
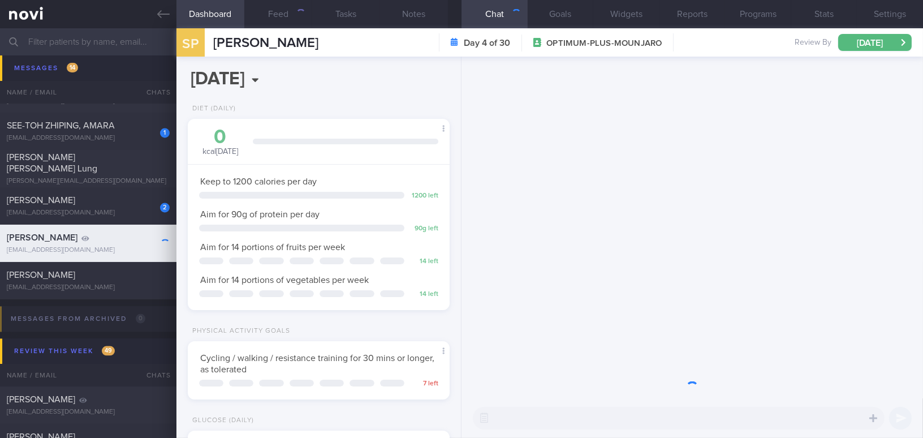
scroll to position [133, 234]
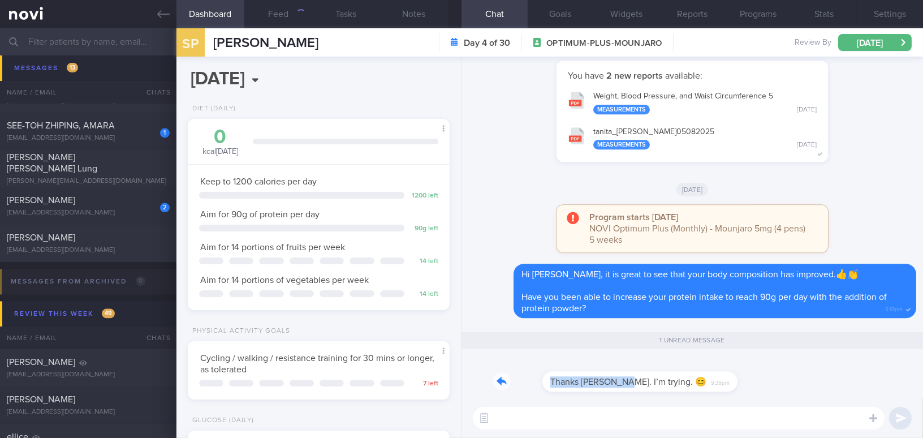
drag, startPoint x: 570, startPoint y: 376, endPoint x: 680, endPoint y: 378, distance: 109.8
click at [680, 378] on div "Thanks Mee Li. I’m trying. 😊 9:39pm" at bounding box center [607, 374] width 229 height 34
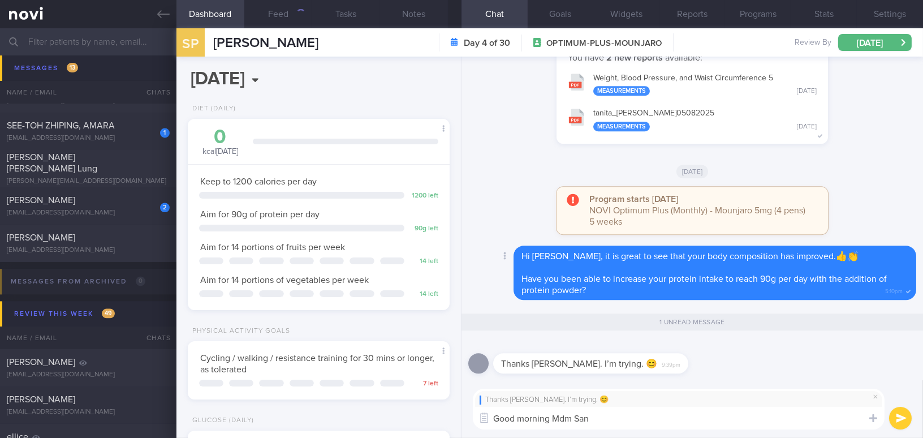
type textarea "Good morning Mdm Sang"
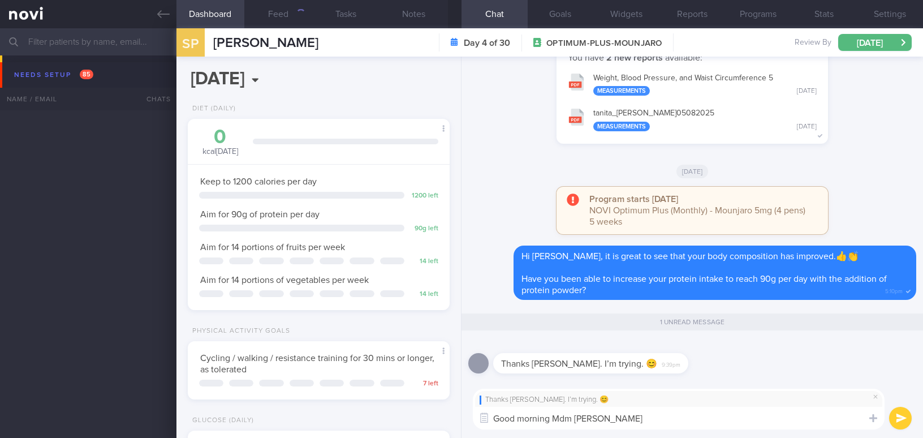
select select "8"
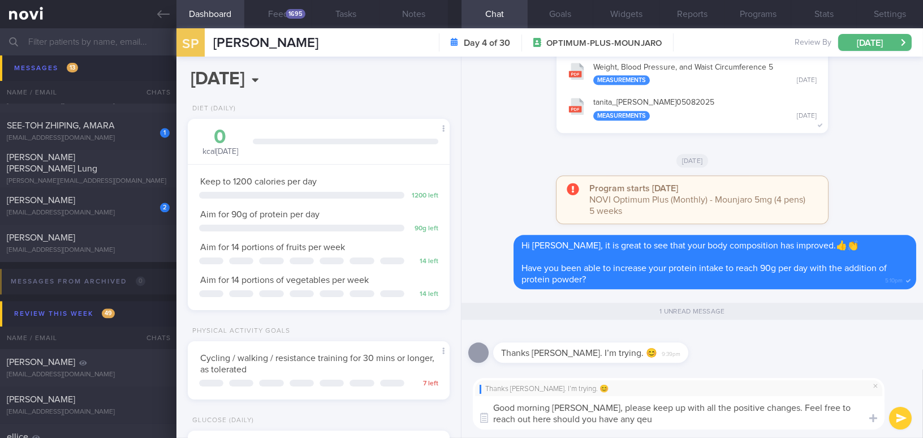
drag, startPoint x: 611, startPoint y: 407, endPoint x: 690, endPoint y: 436, distance: 83.6
click at [690, 436] on div "Thanks Mee Li. I’m trying. 😊 Good morning Mdm Sangita, please keep up with all …" at bounding box center [693, 403] width 462 height 68
drag, startPoint x: 613, startPoint y: 406, endPoint x: 650, endPoint y: 423, distance: 41.2
click at [650, 423] on textarea "Good morning Mdm Sangita, great to know that you have been trying to hit 90g of…" at bounding box center [679, 412] width 412 height 33
click at [611, 409] on textarea "Good morning Mdm Sangita, great to know that you have been trying to hit 90g of…" at bounding box center [679, 412] width 412 height 33
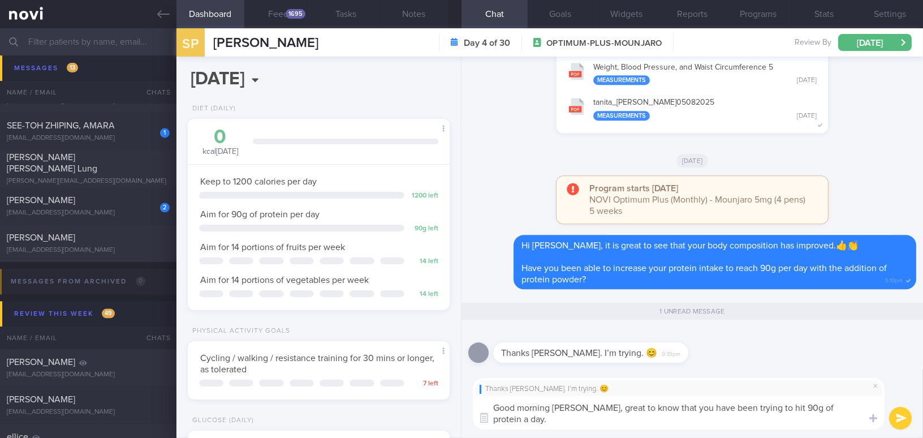
drag, startPoint x: 610, startPoint y: 407, endPoint x: 636, endPoint y: 422, distance: 30.2
click at [636, 422] on textarea "Good morning Mdm Sangita, great to know that you have been trying to hit 90g of…" at bounding box center [679, 412] width 412 height 33
click at [617, 417] on textarea "Good morning Mdm Sangita, great to know that you have been trying to hit 90g of…" at bounding box center [679, 412] width 412 height 33
drag, startPoint x: 609, startPoint y: 406, endPoint x: 627, endPoint y: 417, distance: 20.9
click at [627, 417] on textarea "Good morning Mdm Sangita, great to know that you have been trying to hit 90g of…" at bounding box center [679, 412] width 412 height 33
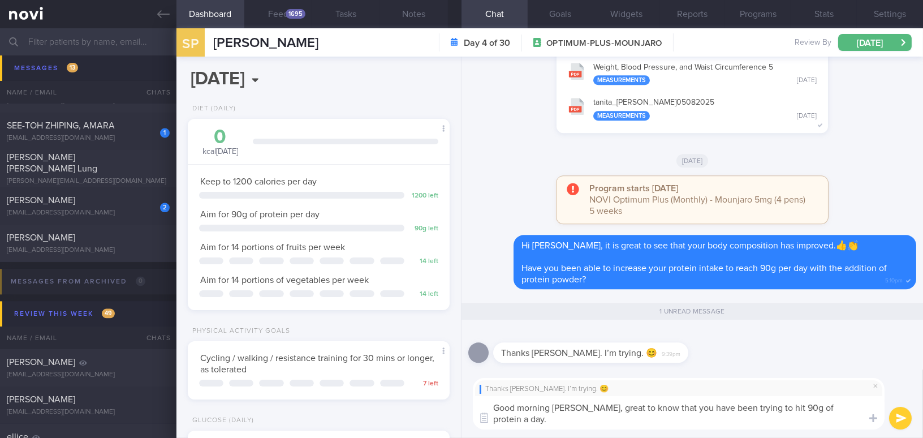
paste textarea "Great to hear that you’ve been aiming for 90 g of protein a day. Keep up all th…"
click at [616, 403] on textarea "Good morning Mdm Sangita, Great to hear that you’ve been aiming for 90 g of pro…" at bounding box center [679, 412] width 412 height 33
click at [705, 403] on textarea "Good morning Mdm Sangita, great to hear that you’ve been aiming for 90 g of pro…" at bounding box center [679, 412] width 412 height 33
click at [797, 407] on textarea "Good morning Mdm Sangita, great to hear that you have been aiming for 90 g of p…" at bounding box center [679, 412] width 412 height 33
drag, startPoint x: 741, startPoint y: 407, endPoint x: 782, endPoint y: 407, distance: 41.3
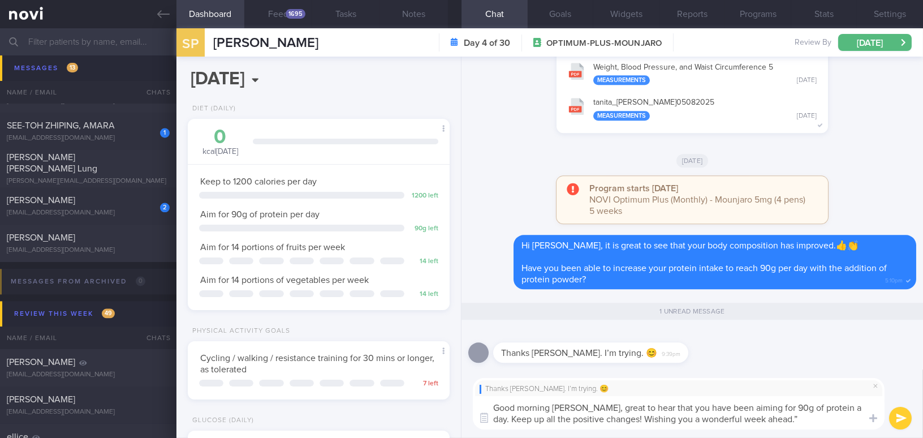
click at [782, 407] on textarea "Good morning Mdm Sangita, great to hear that you have been aiming for 90g of pr…" at bounding box center [679, 412] width 412 height 33
drag, startPoint x: 801, startPoint y: 415, endPoint x: 816, endPoint y: 404, distance: 17.8
click at [801, 415] on textarea "Good morning Mdm Sangita, great to hear that you have been trying to hit 90g of…" at bounding box center [679, 412] width 412 height 33
type textarea "Good morning Mdm Sangita, great to hear that you have been trying to hit 90g of…"
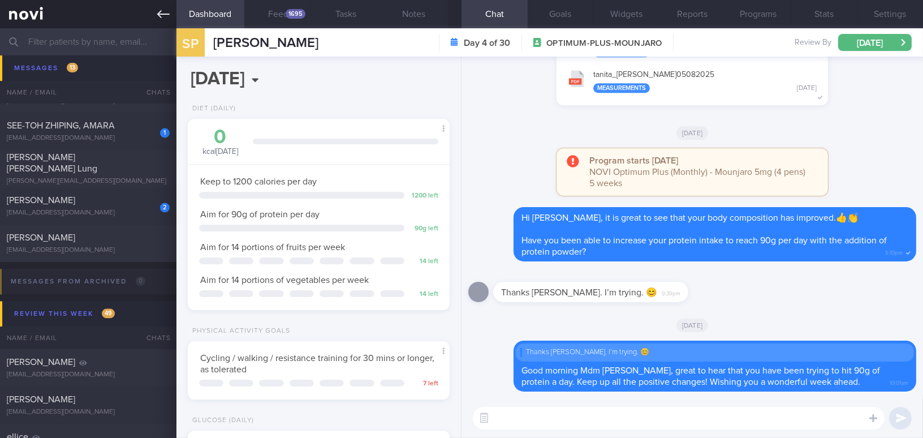
click at [160, 16] on icon at bounding box center [163, 14] width 12 height 8
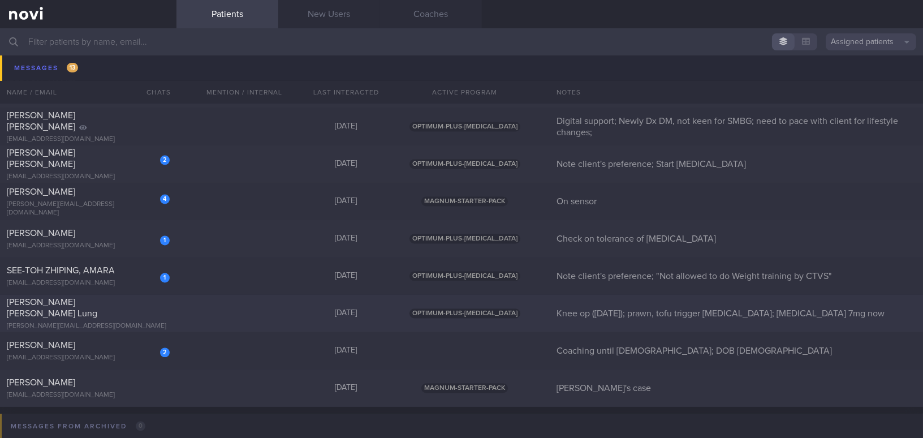
scroll to position [4339, 0]
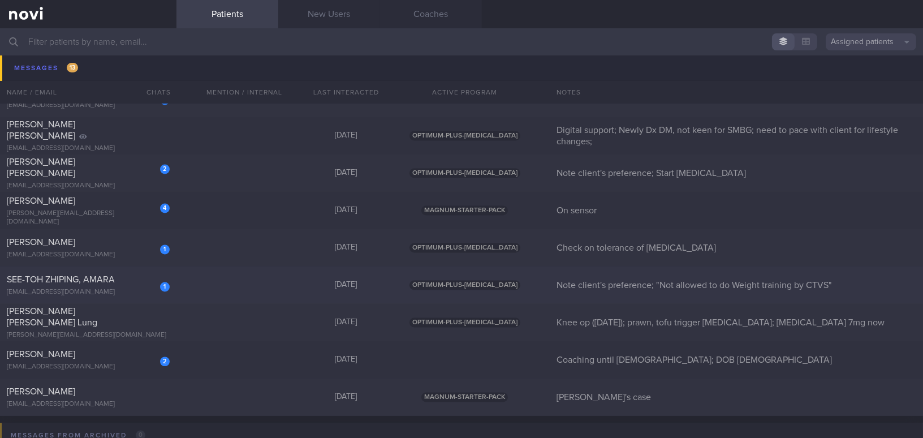
click at [130, 286] on div "1 SEE-TOH ZHIPING, AMARA amara.seetoh@gmail.com" at bounding box center [88, 285] width 176 height 23
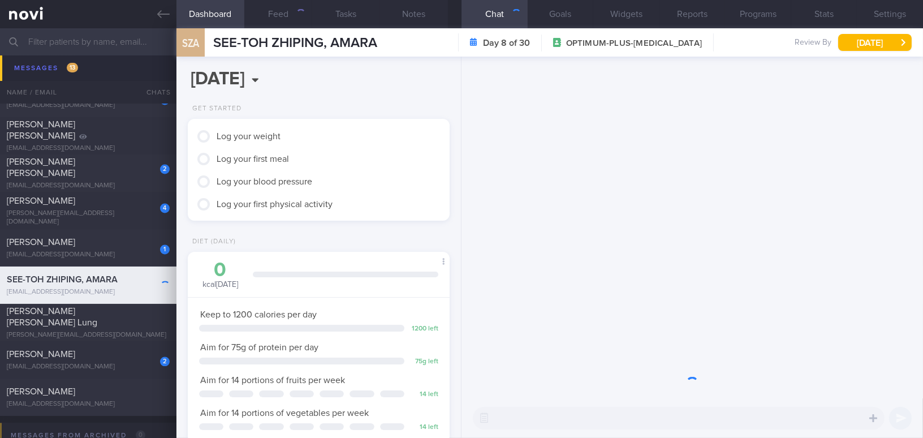
scroll to position [117, 234]
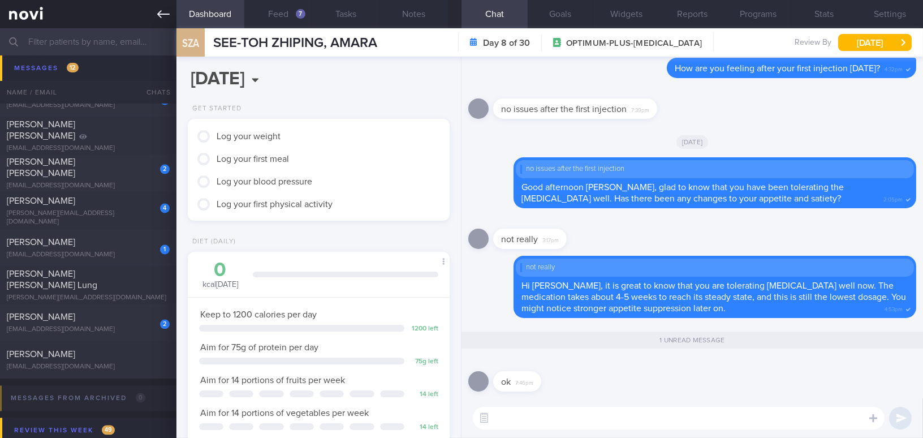
click at [159, 11] on icon at bounding box center [163, 14] width 12 height 12
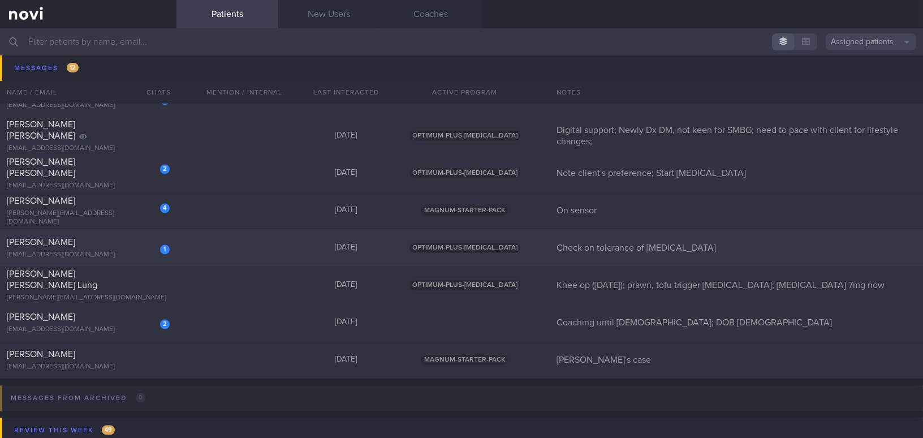
click at [98, 244] on div "[PERSON_NAME]" at bounding box center [87, 241] width 160 height 11
select select "7"
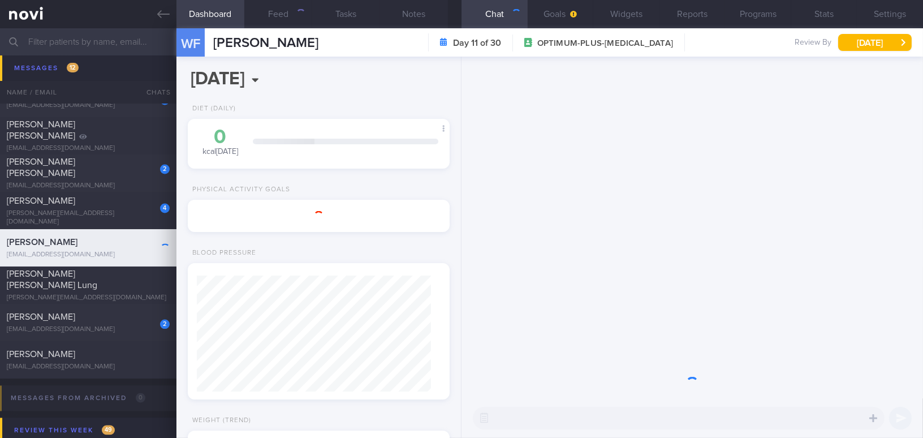
scroll to position [132, 234]
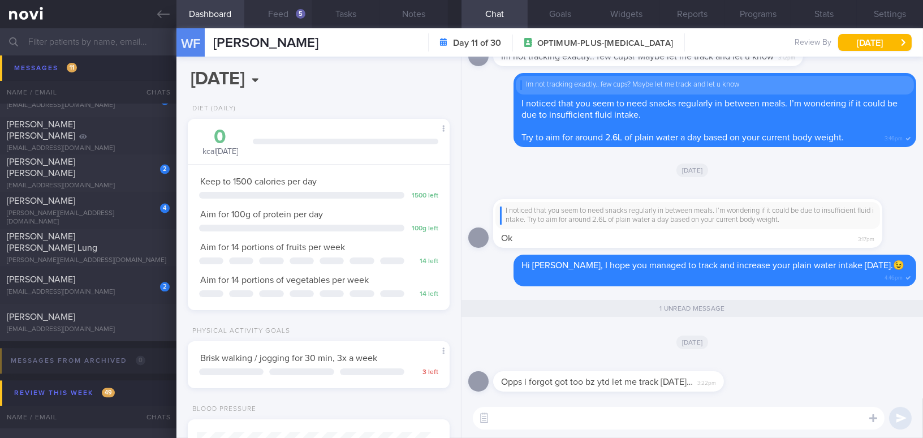
click at [291, 10] on button "Feed 5" at bounding box center [278, 14] width 68 height 28
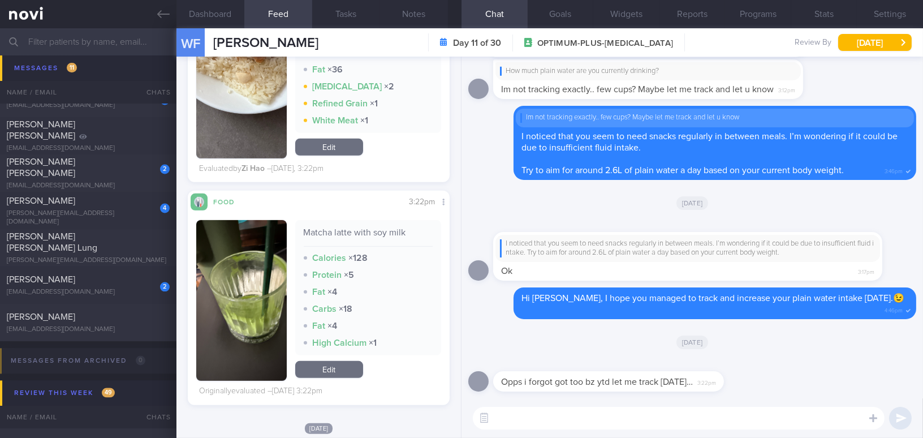
scroll to position [1131, 0]
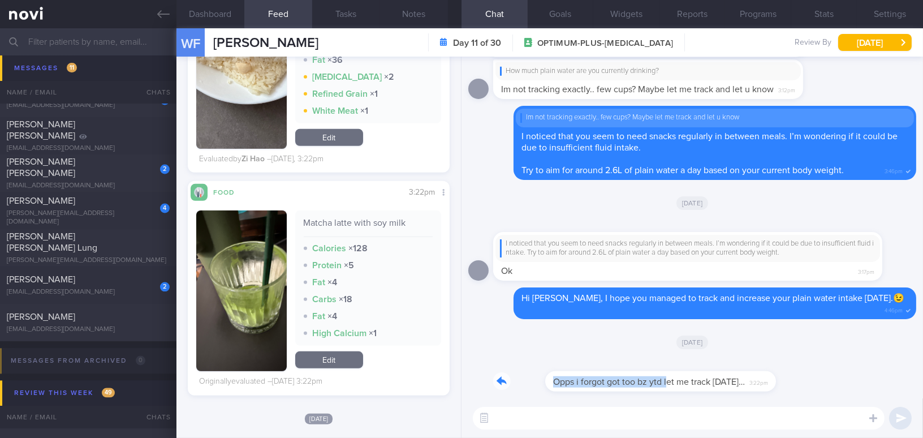
drag, startPoint x: 615, startPoint y: 372, endPoint x: 740, endPoint y: 375, distance: 124.5
click at [740, 375] on div "Opps i forgot got too bz ytd let me track today… 3:22pm" at bounding box center [625, 374] width 265 height 34
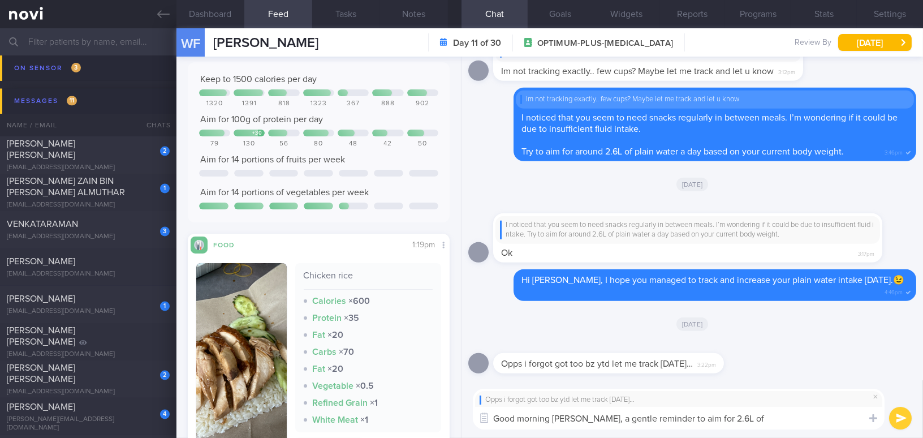
scroll to position [51, 0]
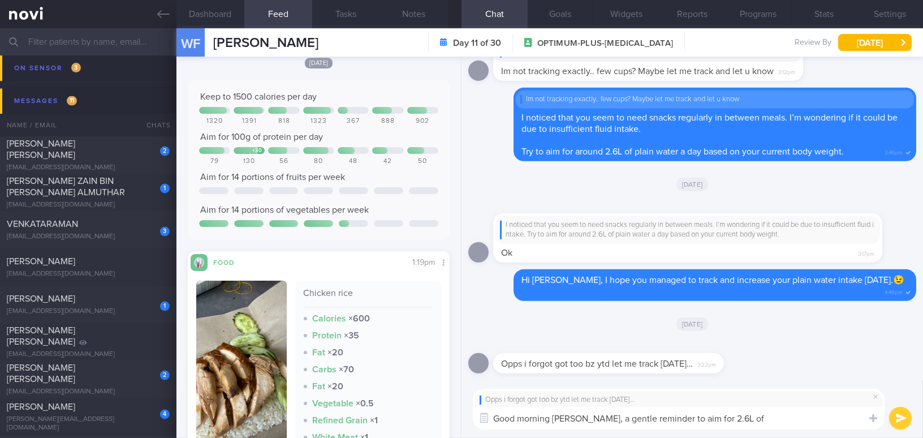
drag, startPoint x: 585, startPoint y: 416, endPoint x: 772, endPoint y: 417, distance: 187.2
click at [772, 417] on textarea "Good morning Wei Fa, a gentle reminder to aim for 2.6L of" at bounding box center [679, 418] width 412 height 23
paste textarea "A gentle reminder to aim for 2.6 L of plain water today."
click at [588, 417] on textarea "Good morning Wei Fa, A gentle reminder to aim for 2.6 L of plain water today." at bounding box center [679, 418] width 412 height 23
click at [712, 415] on textarea "Good morning Wei Fa, a gentle reminder to aim for 2.6 L of plain water today." at bounding box center [679, 418] width 412 height 23
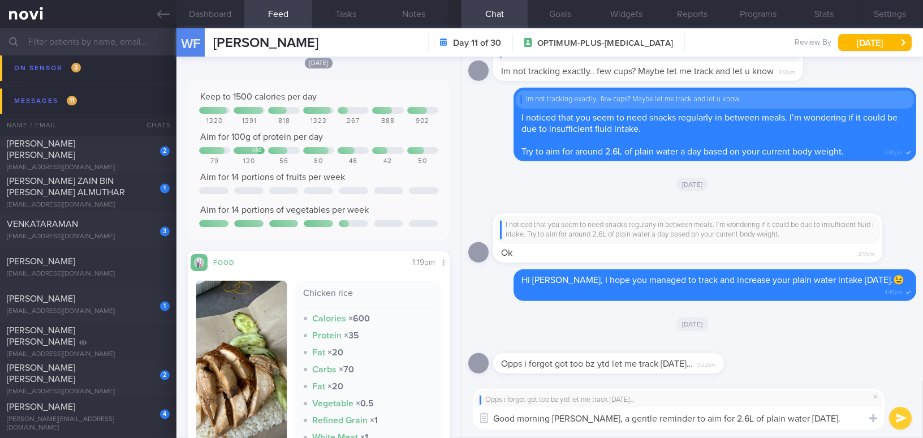
drag, startPoint x: 771, startPoint y: 416, endPoint x: 824, endPoint y: 416, distance: 52.0
click at [824, 416] on textarea "Good morning Wei Fa, a gentle reminder to aim for 2.6L of plain water today." at bounding box center [679, 418] width 412 height 23
type textarea "Good morning Wei Fa, a gentle reminder to aim for 2.6L of plain water a day."
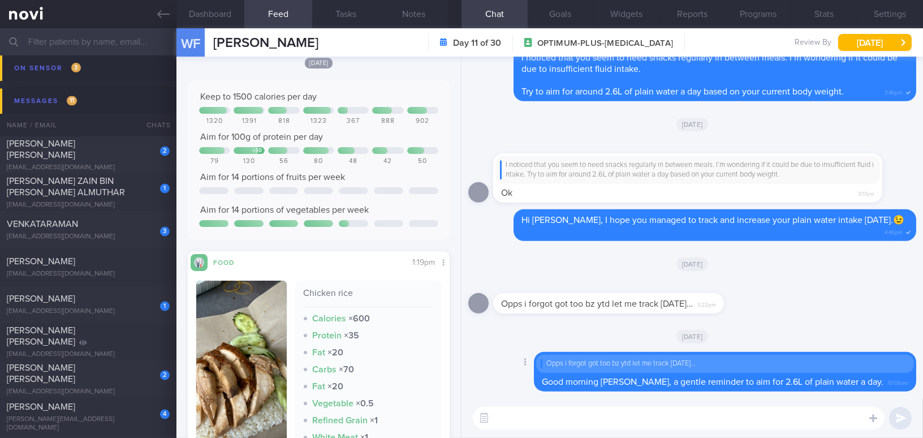
paste textarea "Hehe, I noticed that chicken rice and fishball soup seem to be your usual weeke…"
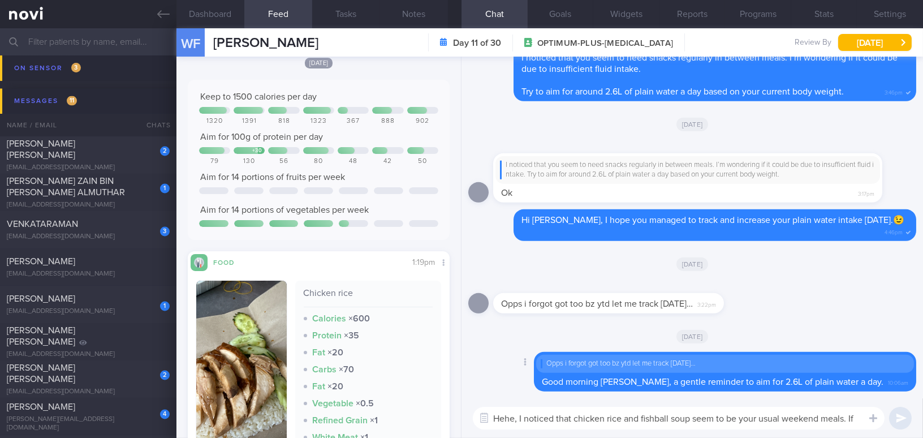
scroll to position [0, 0]
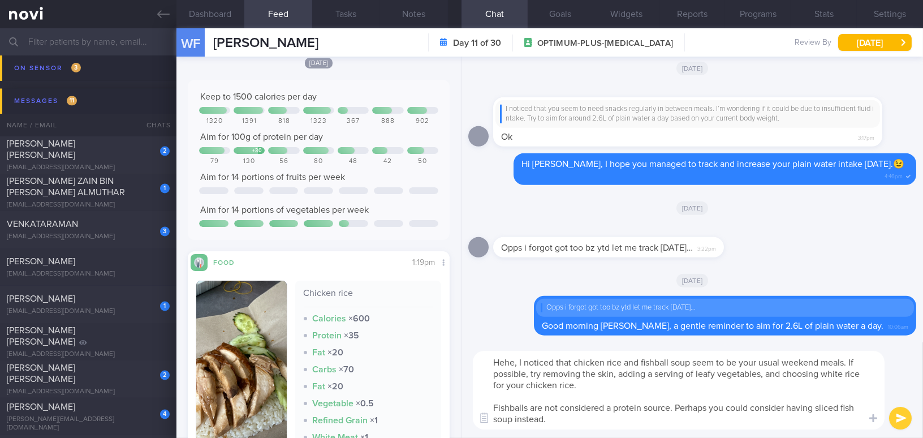
type textarea "Hehe, I noticed that chicken rice and fishball soup seem to be your usual weeke…"
click at [898, 419] on button "submit" at bounding box center [900, 418] width 23 height 23
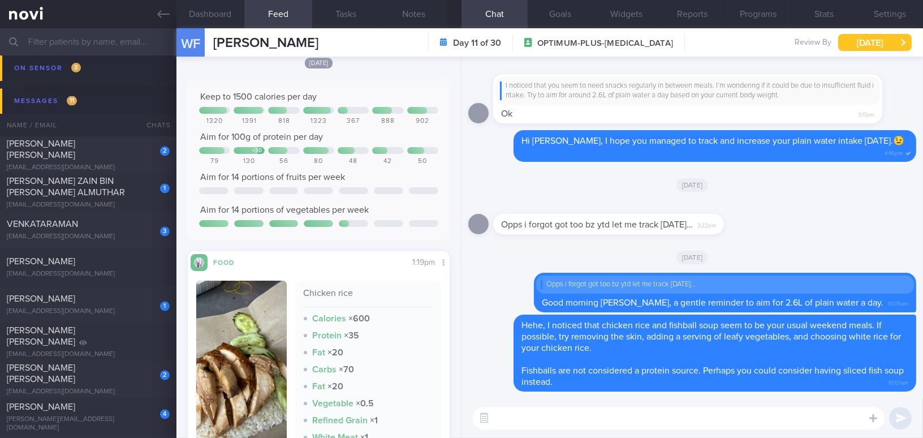
click at [866, 48] on button "[DATE]" at bounding box center [875, 42] width 74 height 17
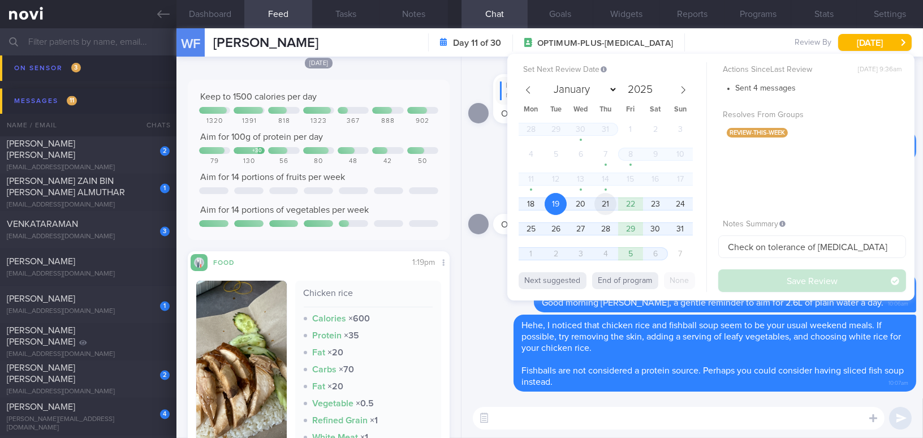
click at [604, 204] on span "21" at bounding box center [605, 204] width 22 height 22
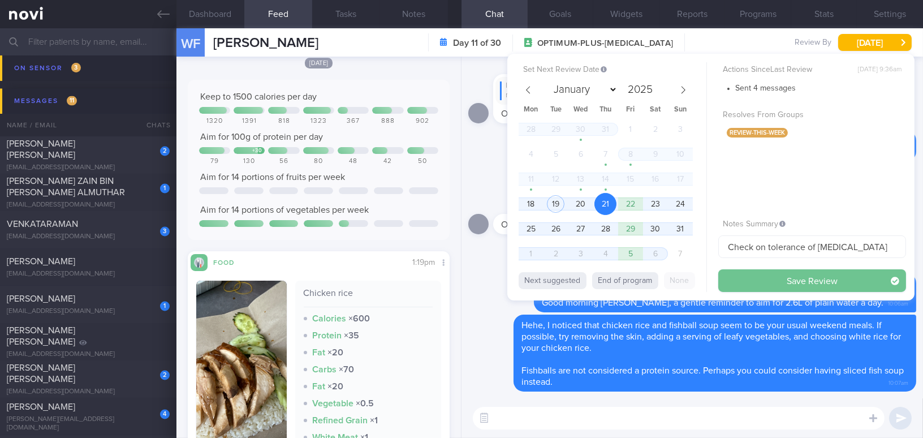
click at [731, 279] on button "Save Review" at bounding box center [812, 280] width 188 height 23
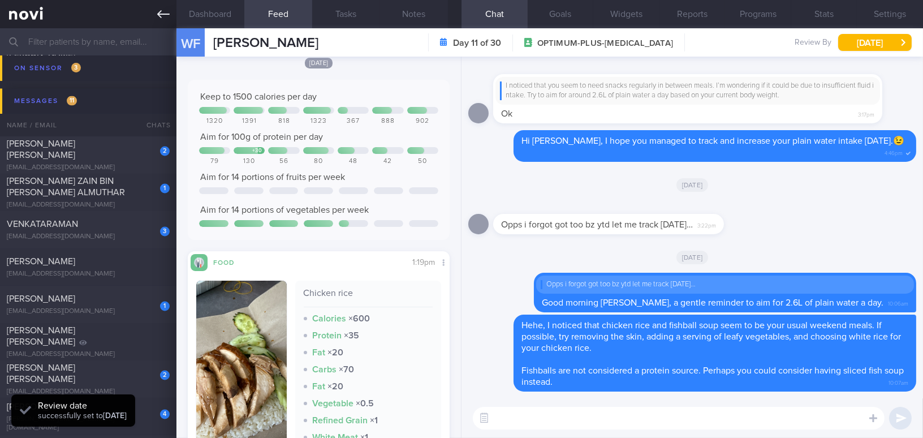
click at [155, 14] on link at bounding box center [88, 14] width 176 height 28
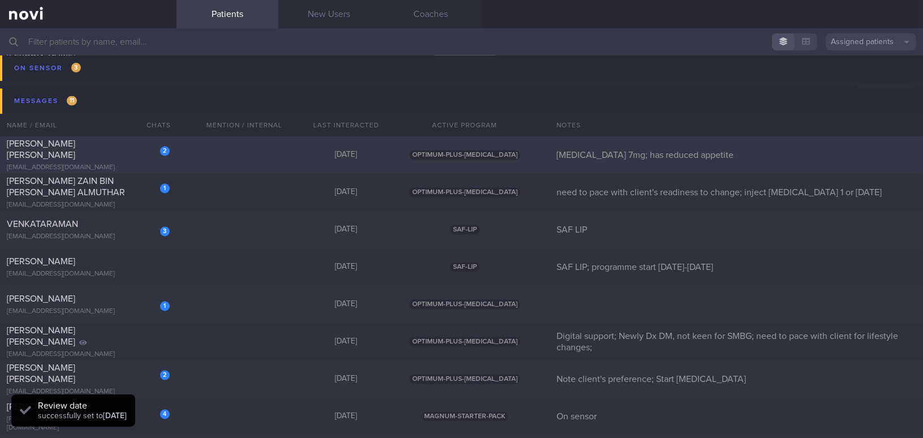
click at [128, 152] on div "[PERSON_NAME] [PERSON_NAME]" at bounding box center [87, 149] width 160 height 23
select select "7"
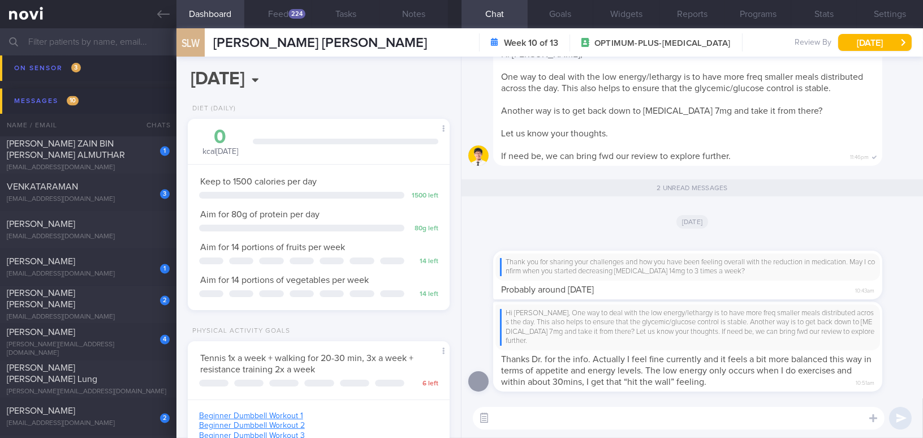
click at [482, 420] on button "button" at bounding box center [484, 418] width 20 height 20
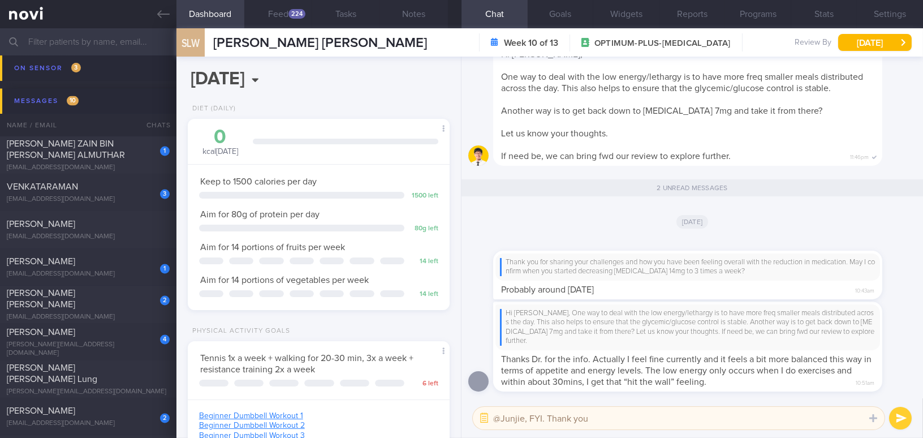
type textarea "@Junjie, FYI. Thank you."
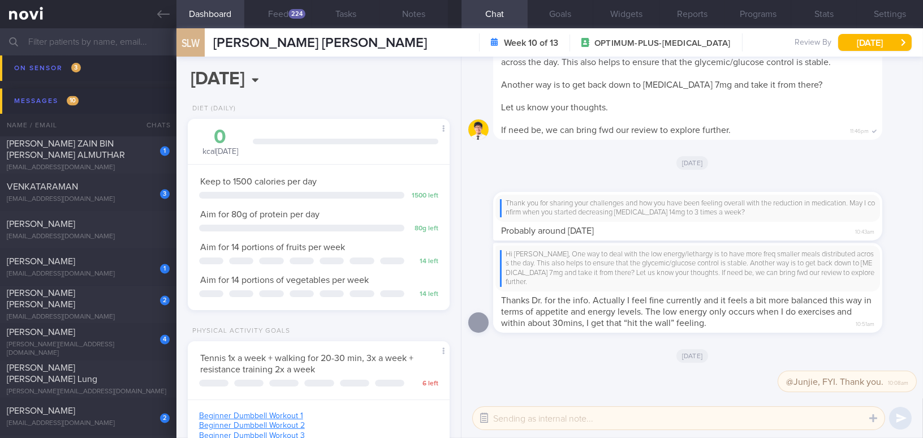
click at [482, 420] on button "button" at bounding box center [484, 418] width 20 height 20
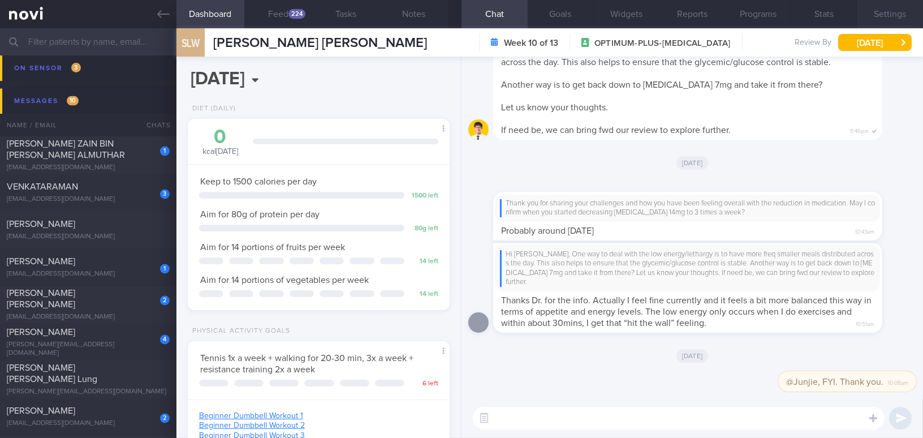
click at [885, 17] on button "Settings" at bounding box center [890, 14] width 66 height 28
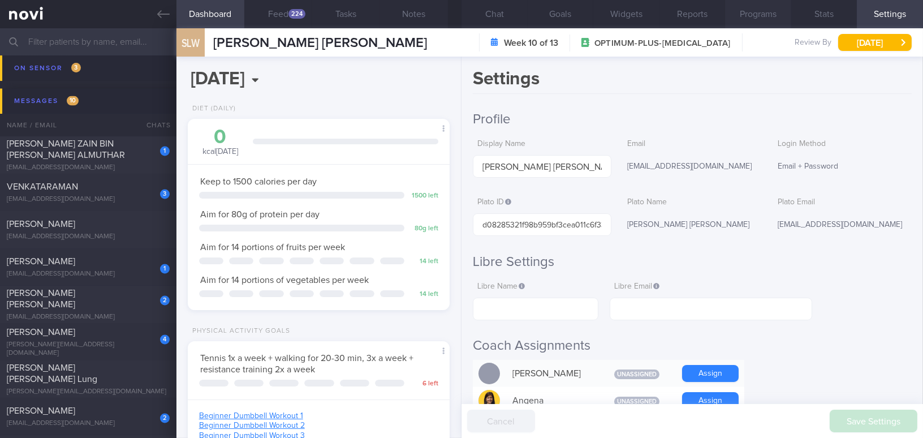
click at [758, 9] on button "Programs" at bounding box center [758, 14] width 66 height 28
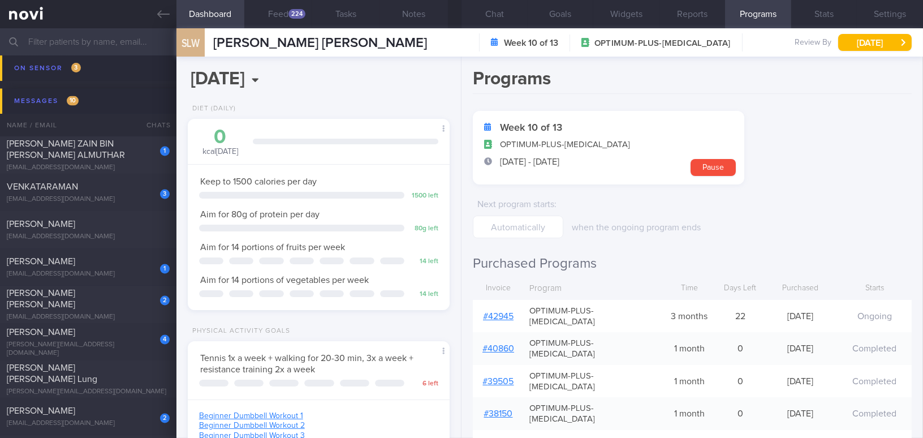
click at [500, 312] on link "# 42945" at bounding box center [498, 316] width 31 height 9
click at [501, 13] on button "Chat" at bounding box center [495, 14] width 66 height 28
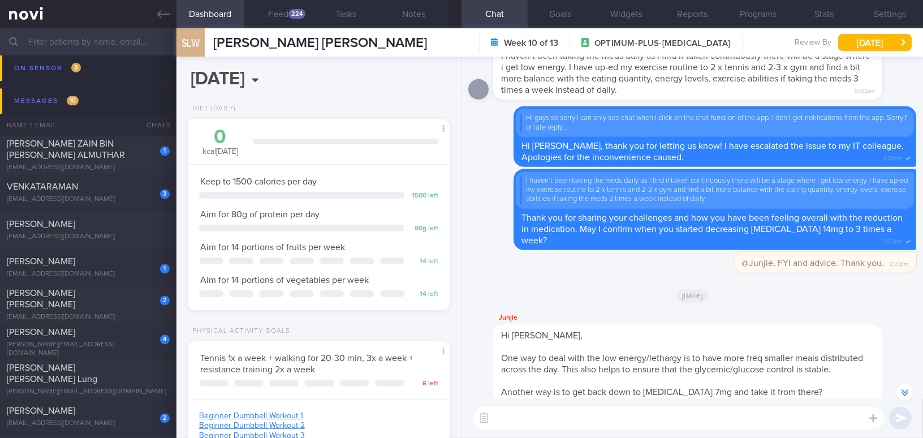
scroll to position [-410, 0]
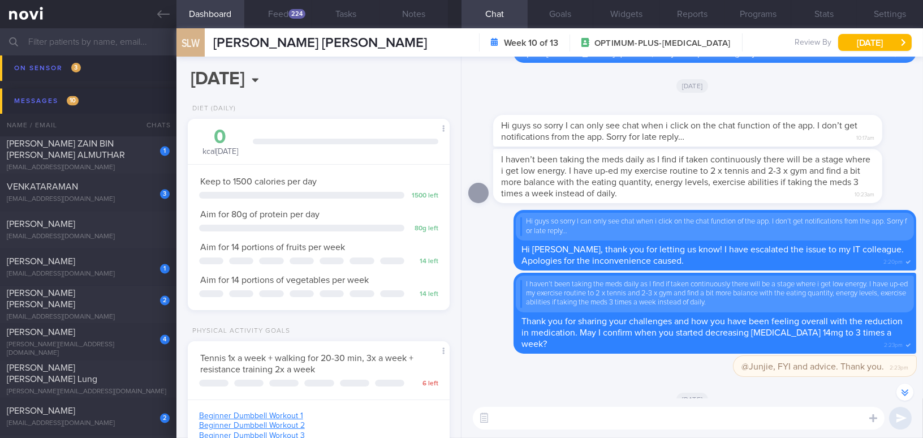
click at [509, 417] on textarea at bounding box center [679, 418] width 412 height 23
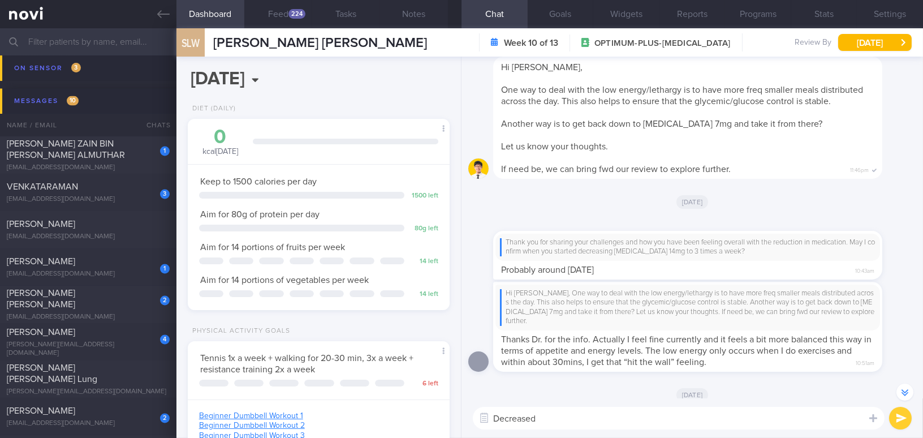
scroll to position [0, 0]
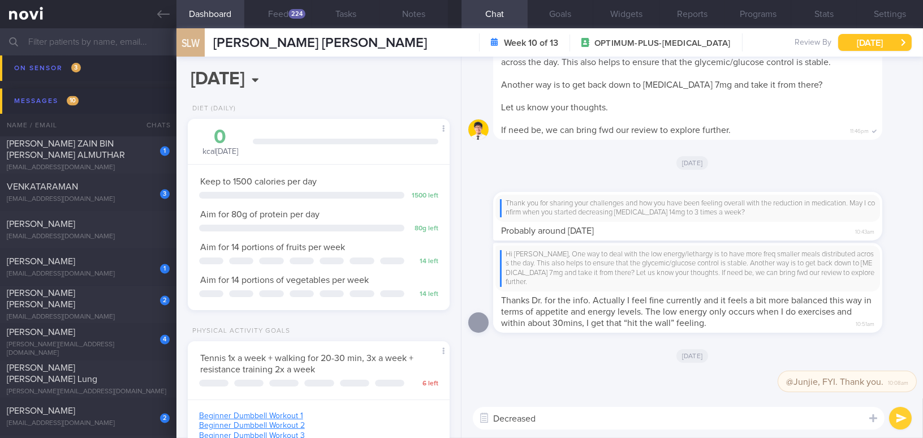
type textarea "Decreased"
click at [854, 49] on button "[DATE]" at bounding box center [875, 42] width 74 height 17
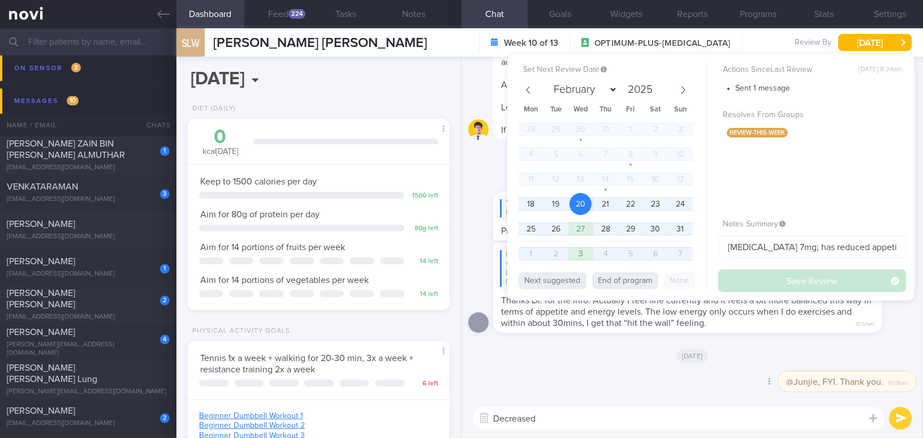
click at [591, 374] on div "Delete @Junjie, FYI. Thank you. 10:08am" at bounding box center [692, 384] width 448 height 27
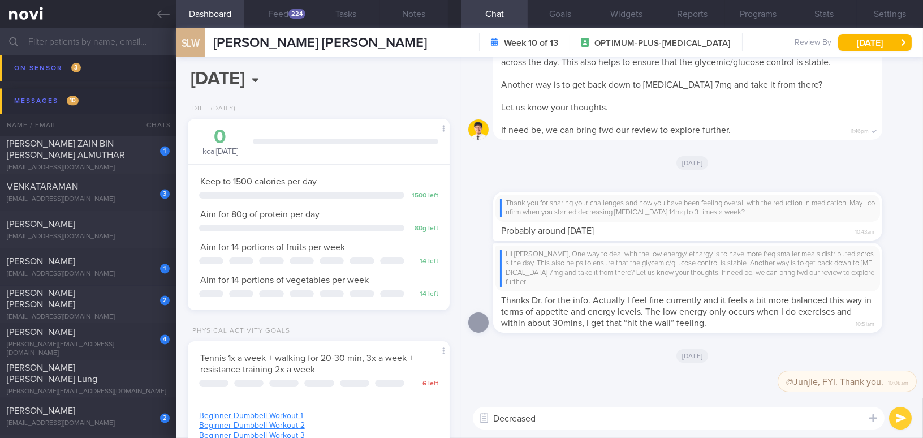
drag, startPoint x: 546, startPoint y: 417, endPoint x: 456, endPoint y: 417, distance: 89.9
click at [456, 417] on div "Dashboard Feed 224 Tasks Notes Chat Goals Widgets Reports Programs Stats Settin…" at bounding box center [549, 232] width 747 height 409
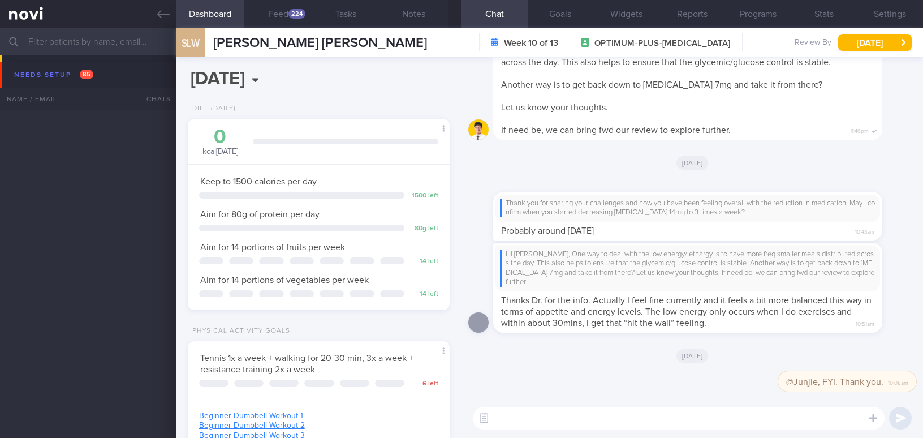
select select "7"
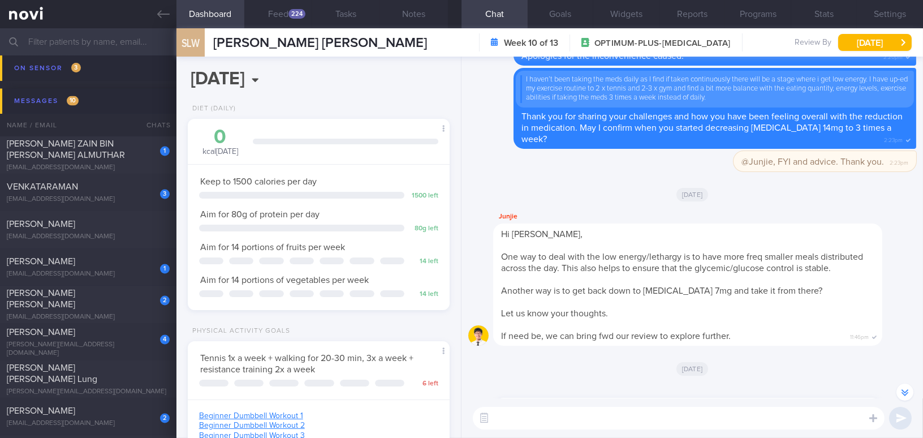
scroll to position [-463, 0]
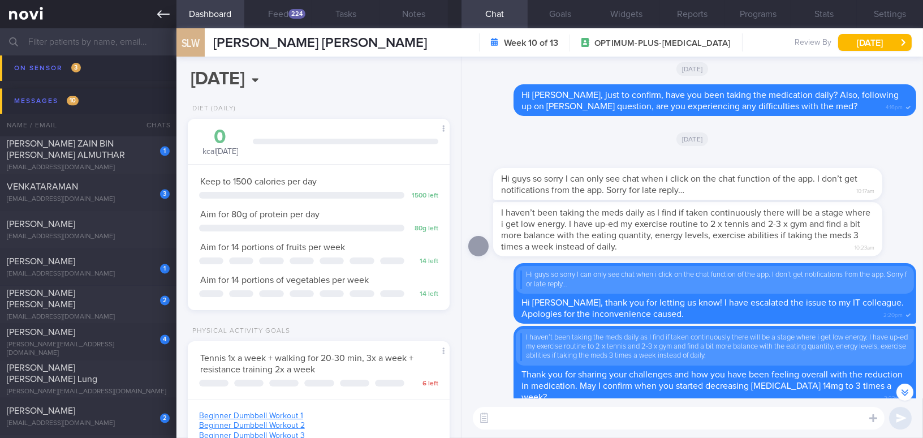
click at [163, 16] on icon at bounding box center [163, 14] width 12 height 12
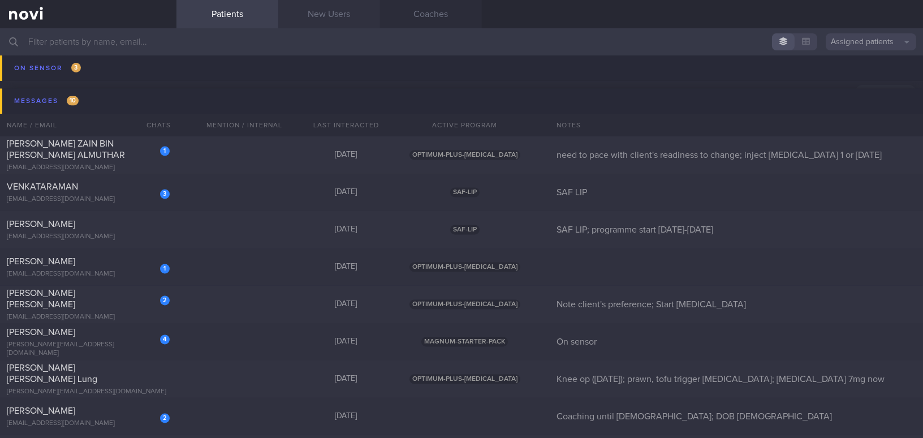
click at [318, 16] on link "New Users" at bounding box center [329, 14] width 102 height 28
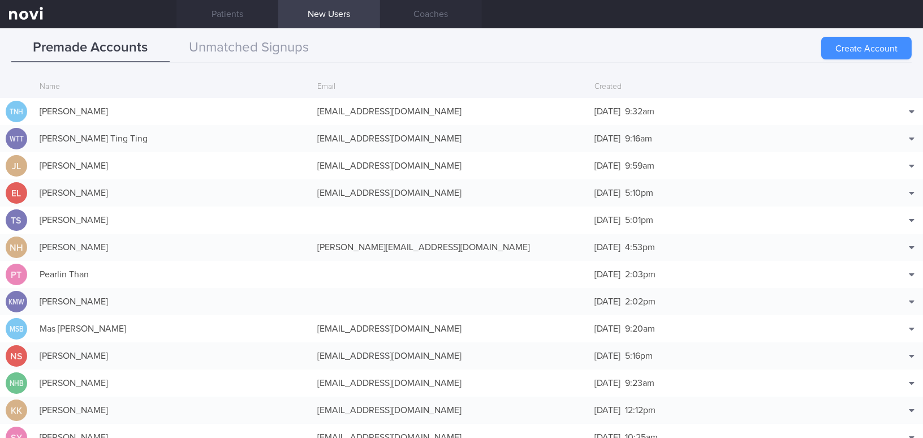
click at [849, 48] on button "Create Account" at bounding box center [866, 48] width 90 height 23
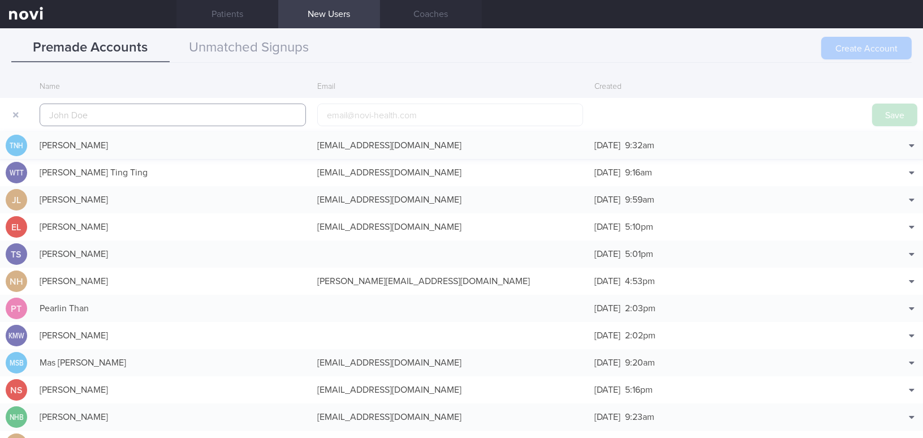
scroll to position [27, 0]
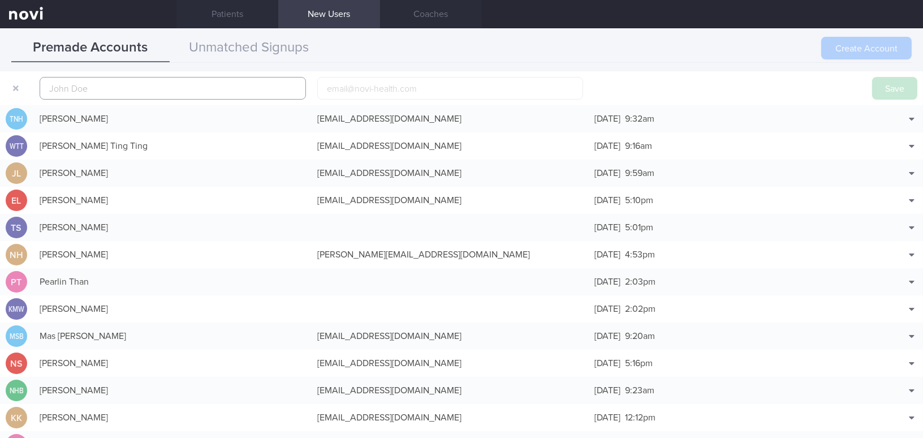
paste input "[PERSON_NAME]"
type input "[PERSON_NAME]"
click at [343, 88] on input "email" at bounding box center [450, 88] width 266 height 23
paste input "[EMAIL_ADDRESS][DOMAIN_NAME]"
type input "[EMAIL_ADDRESS][DOMAIN_NAME]"
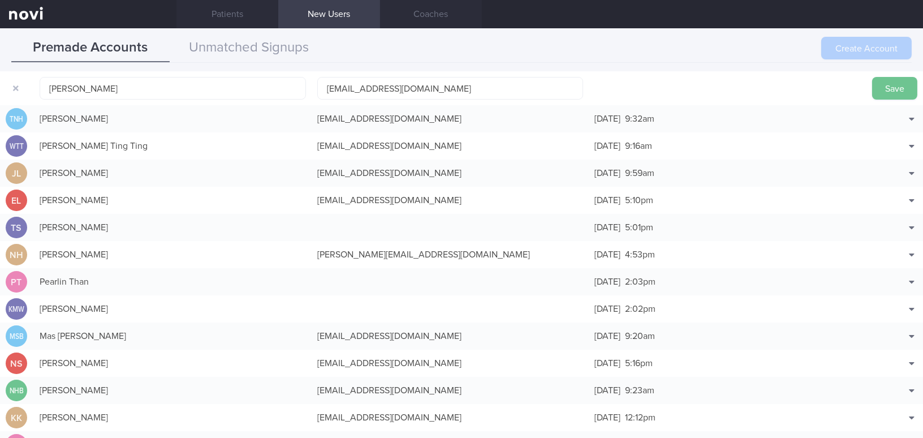
click at [883, 83] on button "Save" at bounding box center [894, 88] width 45 height 23
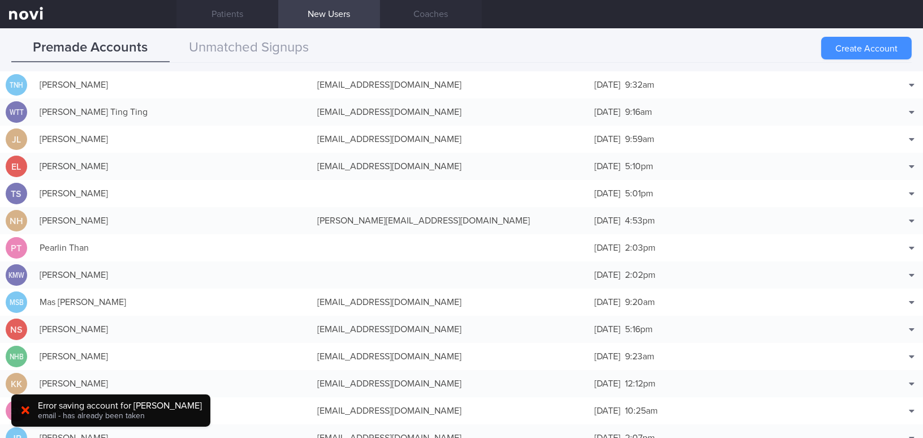
click at [851, 50] on button "Create Account" at bounding box center [866, 48] width 90 height 23
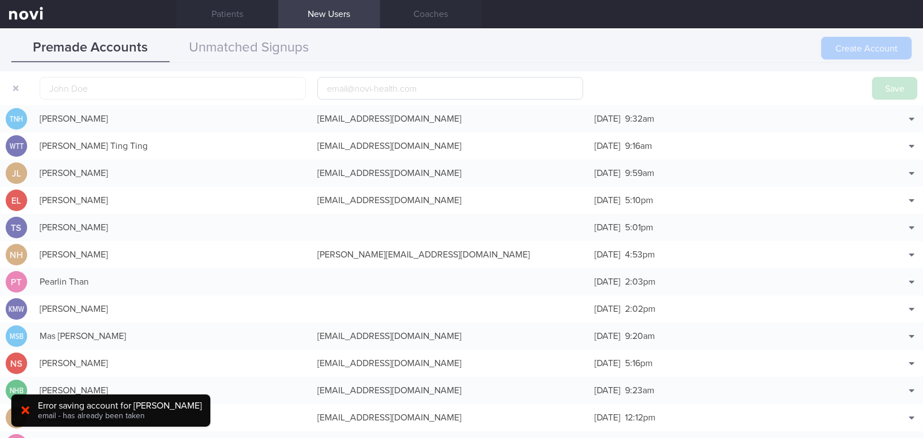
scroll to position [35, 0]
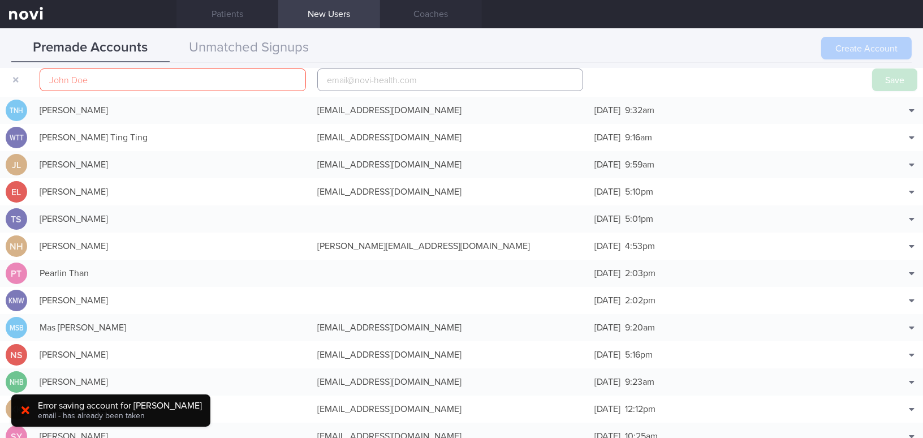
click at [399, 83] on input "email" at bounding box center [450, 79] width 266 height 23
paste input "[EMAIL_ADDRESS][DOMAIN_NAME]"
type input "[EMAIL_ADDRESS][DOMAIN_NAME]"
click at [236, 77] on input "text" at bounding box center [173, 79] width 266 height 23
type input "[PERSON_NAME]"
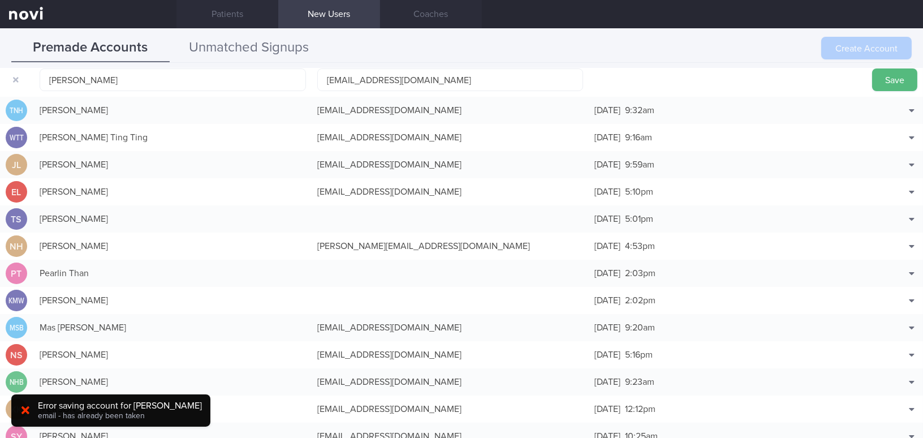
click at [287, 46] on button "Unmatched Signups" at bounding box center [249, 48] width 158 height 28
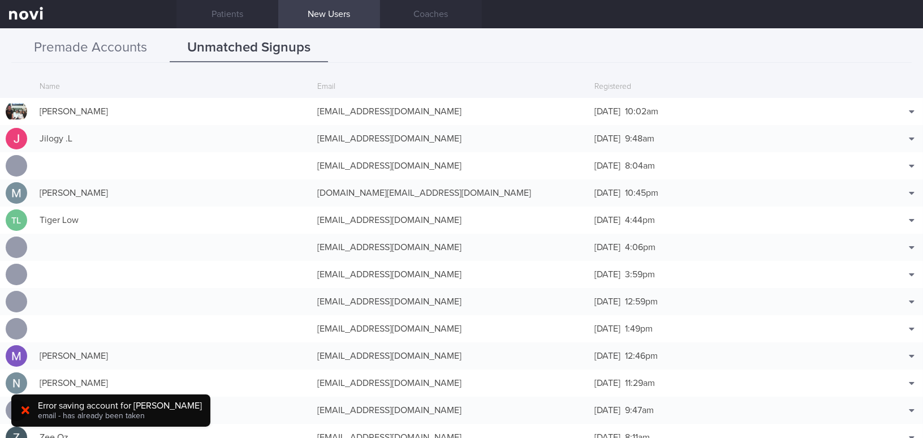
click at [123, 51] on button "Premade Accounts" at bounding box center [90, 48] width 158 height 28
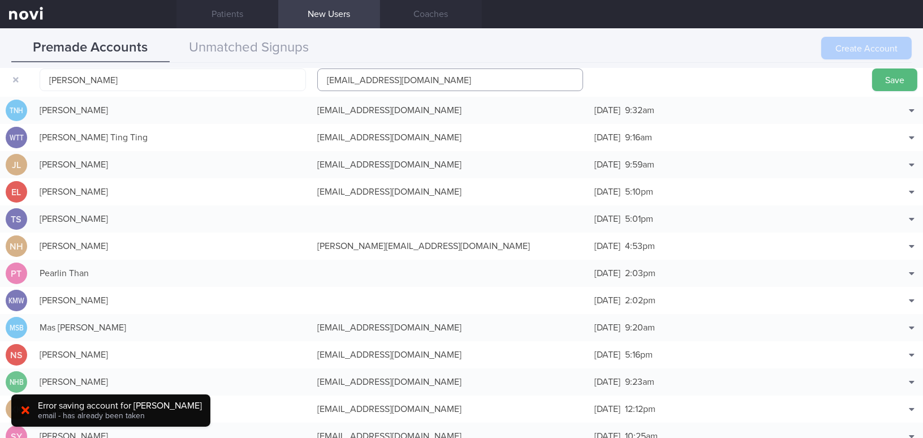
click at [367, 82] on input "[EMAIL_ADDRESS][DOMAIN_NAME]" at bounding box center [450, 79] width 266 height 23
type input "[EMAIL_ADDRESS][DOMAIN_NAME]"
click at [888, 80] on button "Save" at bounding box center [894, 79] width 45 height 23
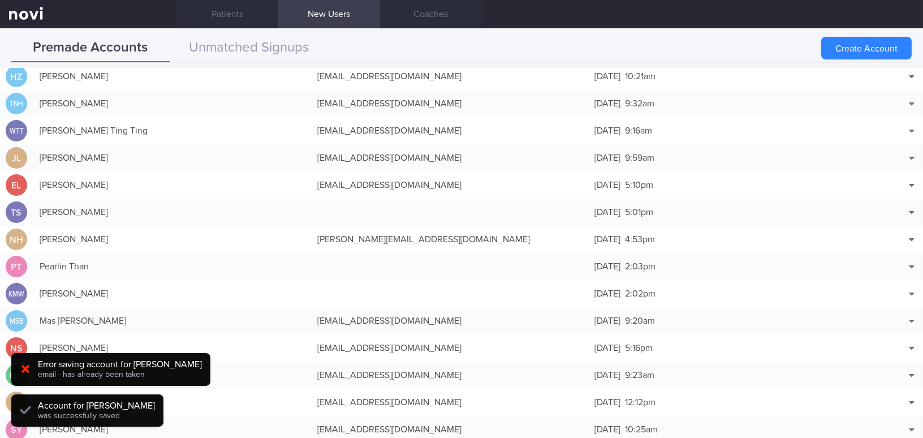
scroll to position [28, 0]
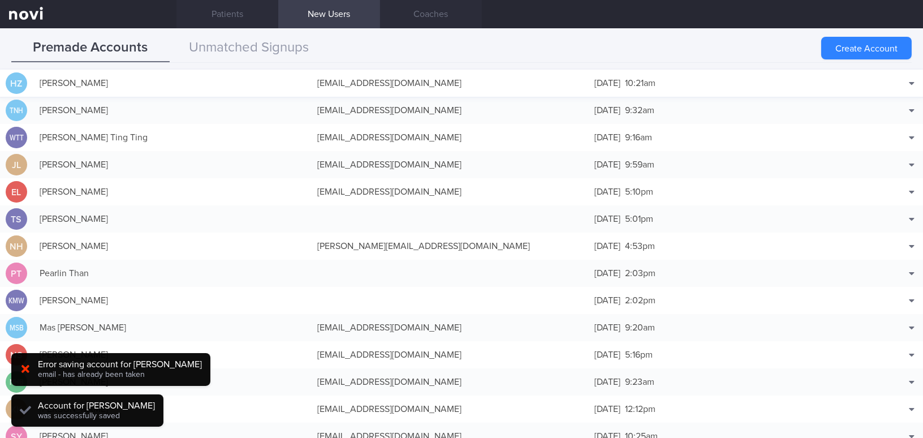
click at [340, 84] on div "[EMAIL_ADDRESS][DOMAIN_NAME]" at bounding box center [451, 83] width 278 height 23
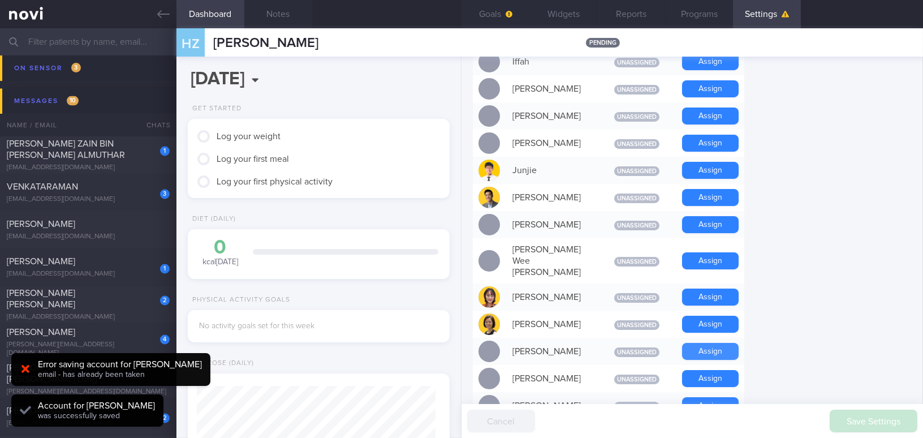
scroll to position [668, 0]
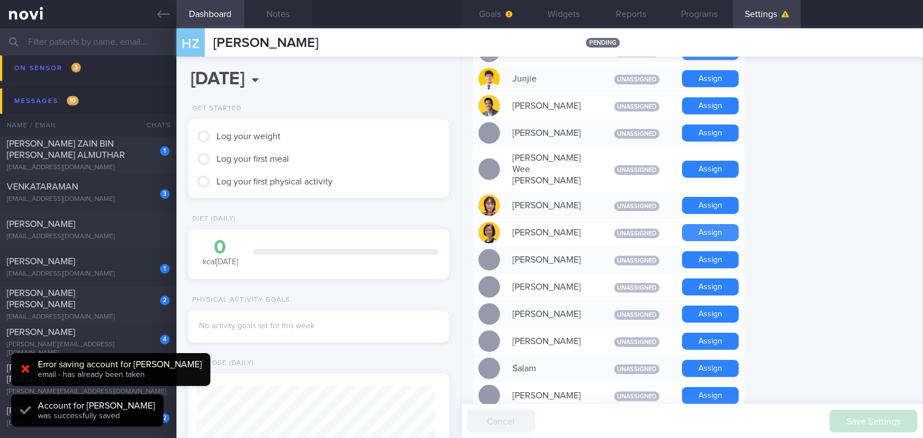
click at [719, 224] on button "Assign" at bounding box center [710, 232] width 57 height 17
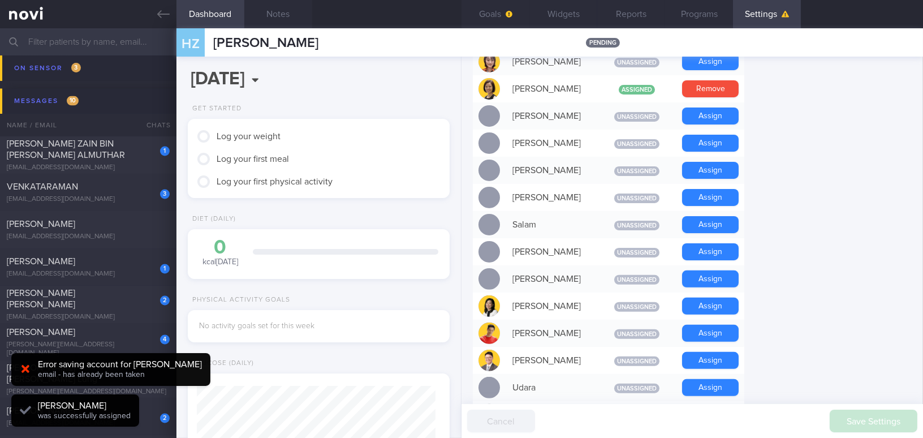
scroll to position [799, 0]
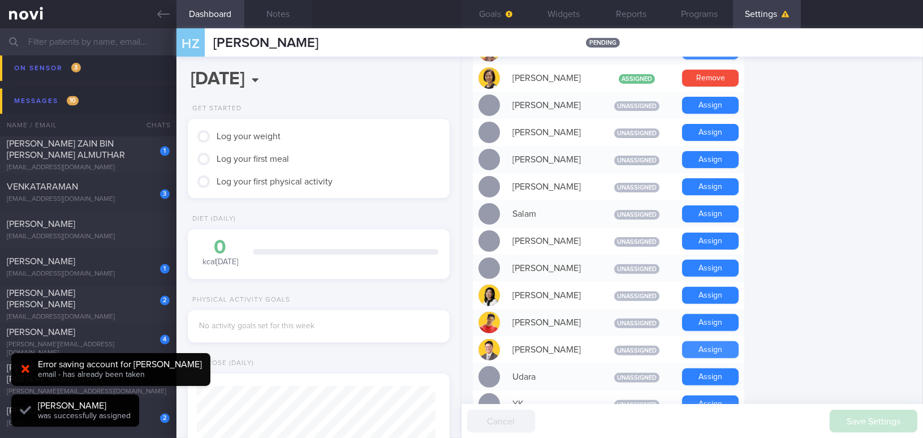
click at [702, 341] on button "Assign" at bounding box center [710, 349] width 57 height 17
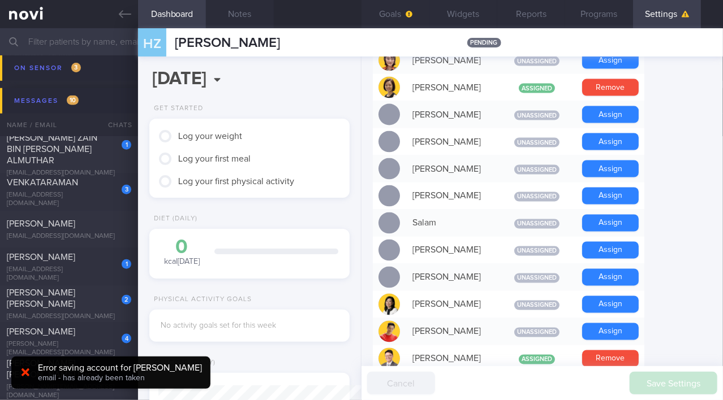
scroll to position [799, 0]
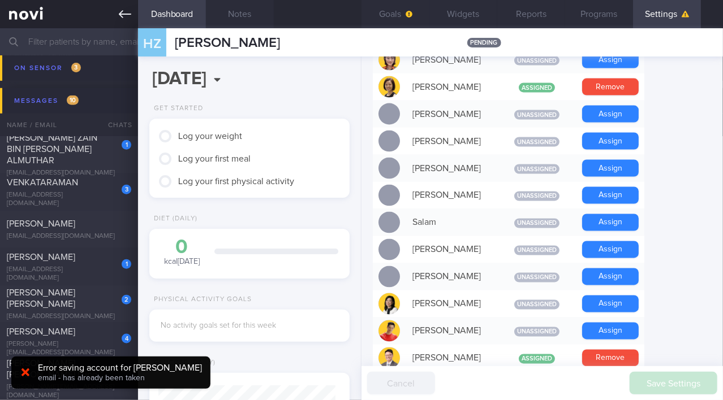
click at [120, 16] on icon at bounding box center [125, 14] width 12 height 12
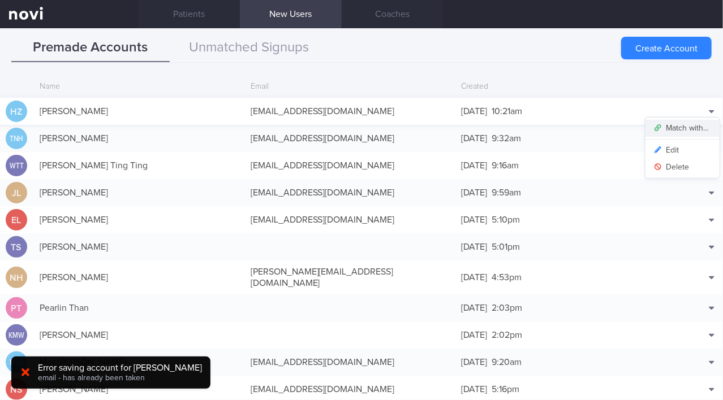
click at [697, 128] on button "Match with..." at bounding box center [682, 128] width 74 height 17
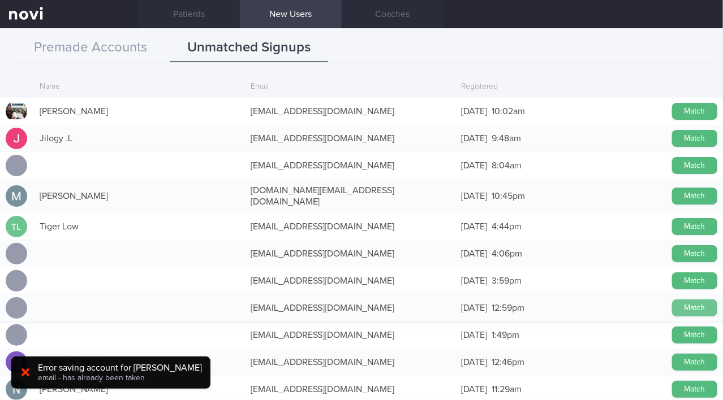
click at [675, 301] on button "Match" at bounding box center [694, 308] width 45 height 17
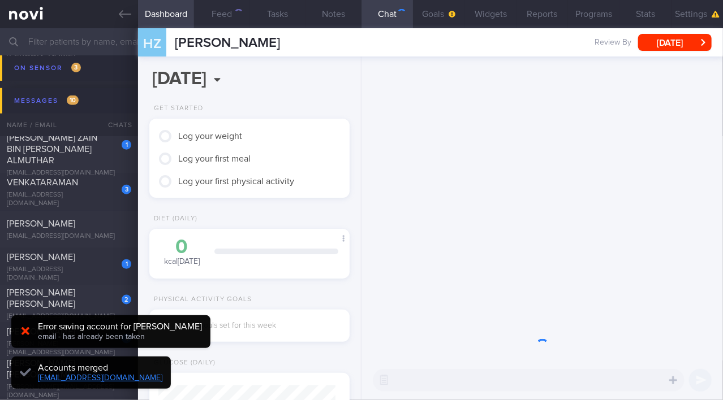
scroll to position [86, 173]
click at [435, 16] on button "Goals" at bounding box center [438, 14] width 51 height 28
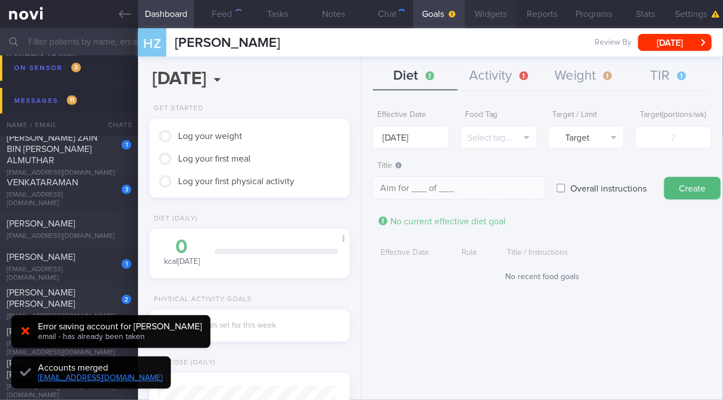
click at [489, 15] on button "Widgets" at bounding box center [490, 14] width 51 height 28
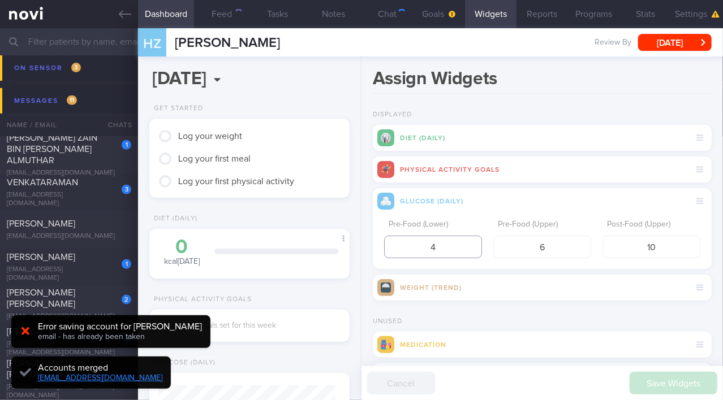
drag, startPoint x: 447, startPoint y: 243, endPoint x: 398, endPoint y: 244, distance: 49.2
click at [398, 244] on input "4" at bounding box center [433, 247] width 98 height 23
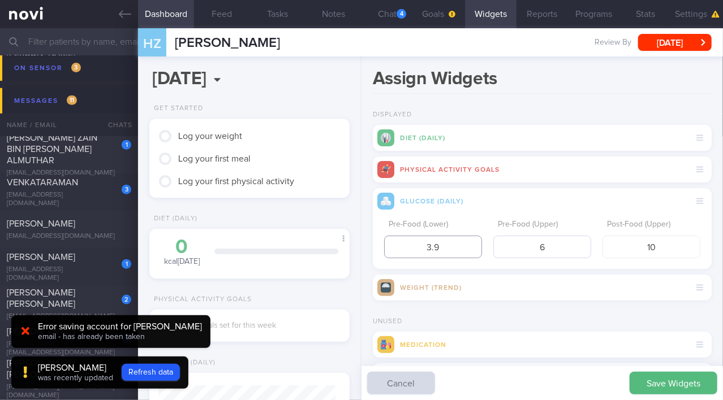
scroll to position [-245, 0]
type input "3.9"
drag, startPoint x: 551, startPoint y: 245, endPoint x: 481, endPoint y: 239, distance: 70.4
click at [481, 239] on div "Pre-Food (Lower) 3.9 Pre-Food (Upper) 6 Post-Food (Upper) 10" at bounding box center [542, 236] width 316 height 44
type input "5"
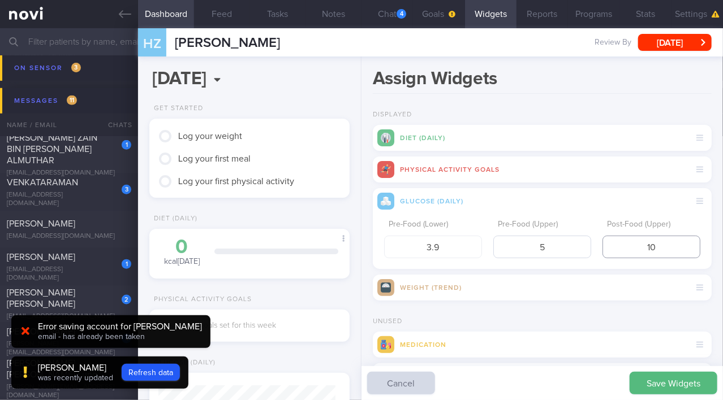
drag, startPoint x: 659, startPoint y: 248, endPoint x: 575, endPoint y: 243, distance: 83.9
click at [575, 243] on div "Pre-Food (Lower) 3.9 Pre-Food (Upper) 5 Post-Food (Upper) 10" at bounding box center [542, 236] width 316 height 44
type input "7.8"
click at [670, 393] on button "Save Widgets" at bounding box center [674, 383] width 88 height 23
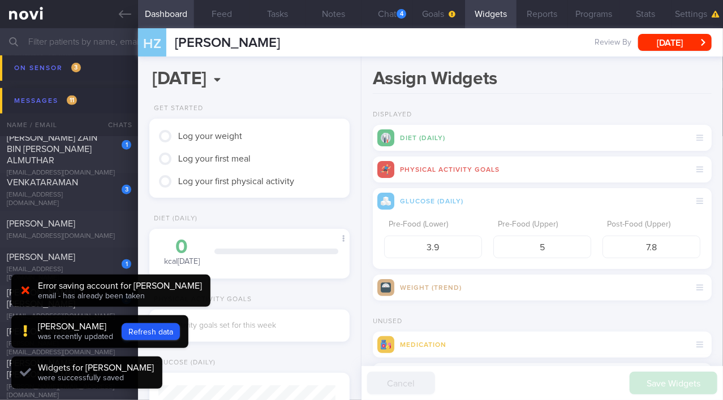
scroll to position [88, 177]
click at [87, 45] on input "text" at bounding box center [361, 41] width 723 height 27
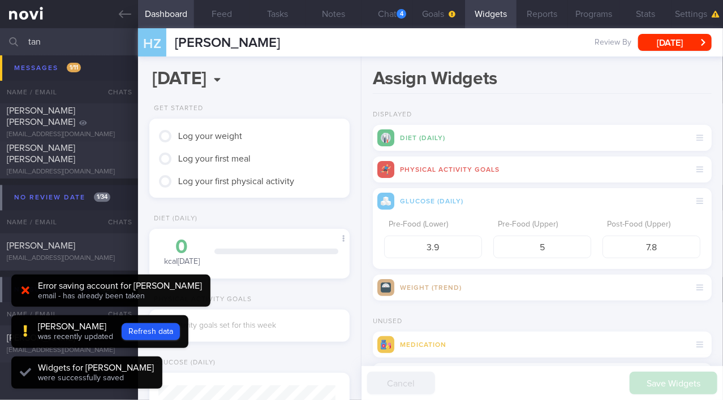
scroll to position [549, 0]
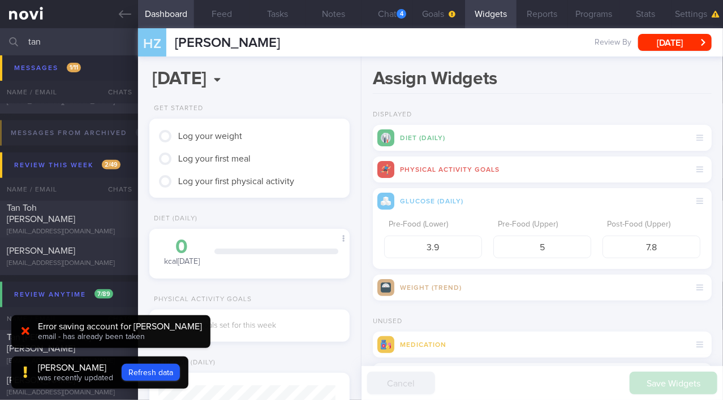
drag, startPoint x: 29, startPoint y: 329, endPoint x: 35, endPoint y: 330, distance: 5.8
click at [30, 329] on div at bounding box center [25, 332] width 18 height 12
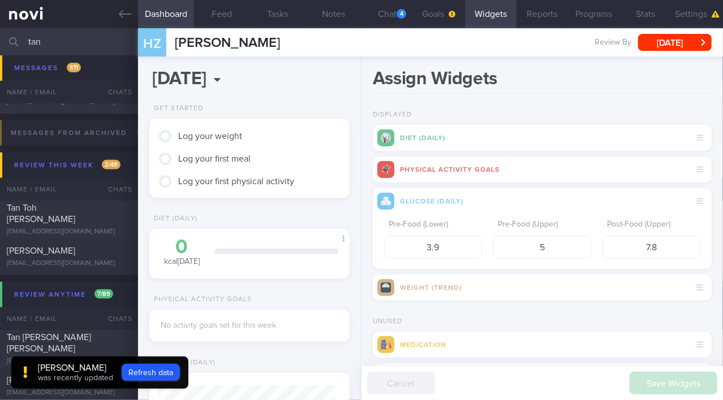
click at [158, 382] on div "[PERSON_NAME] was recently updated Refresh data" at bounding box center [99, 373] width 177 height 33
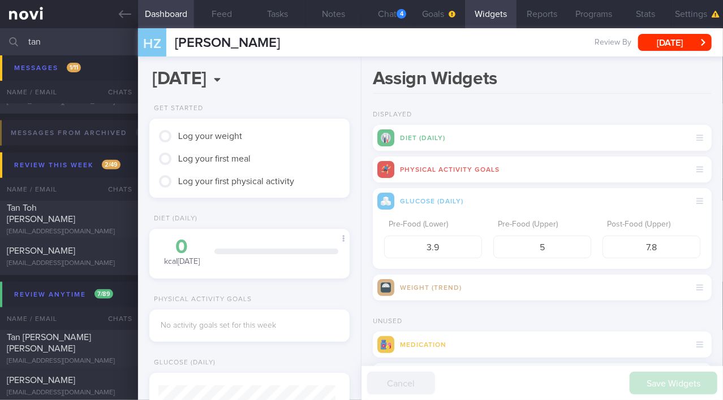
click at [75, 40] on input "tan" at bounding box center [361, 41] width 723 height 27
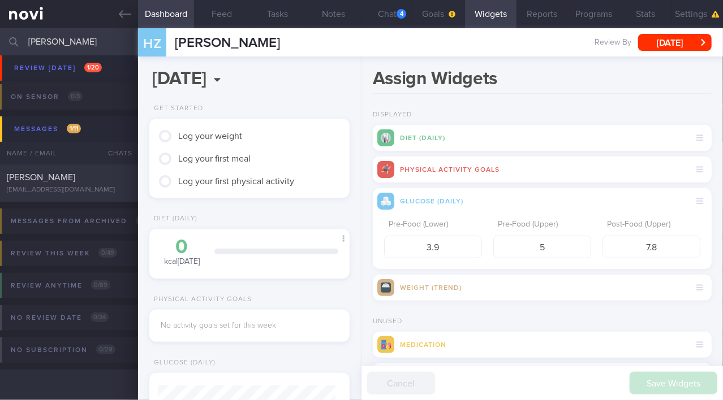
scroll to position [102, 0]
type input "[PERSON_NAME]"
click at [67, 186] on div "[PERSON_NAME] [EMAIL_ADDRESS][DOMAIN_NAME]" at bounding box center [69, 184] width 138 height 23
type input "SAF LIP; programme start [DATE]-[DATE]"
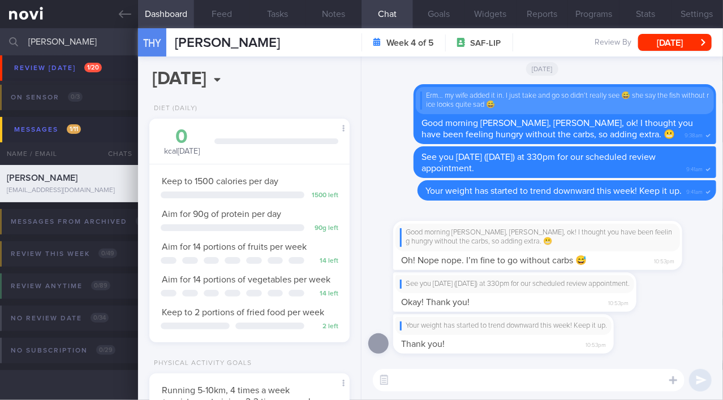
scroll to position [88, 177]
click at [480, 15] on button "Widgets" at bounding box center [490, 14] width 51 height 28
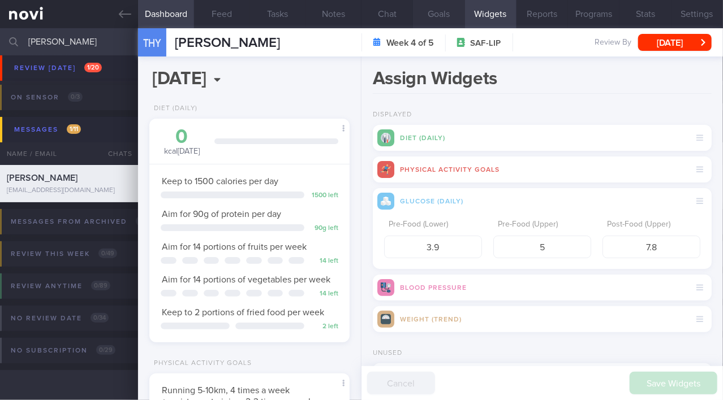
click at [437, 16] on button "Goals" at bounding box center [438, 14] width 51 height 28
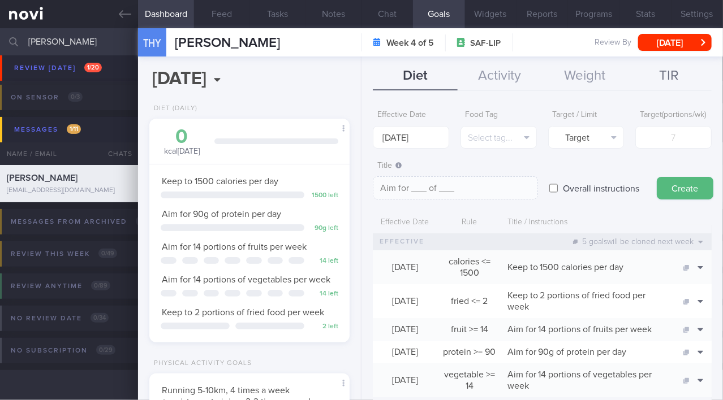
click at [669, 79] on button "TIR" at bounding box center [669, 76] width 85 height 28
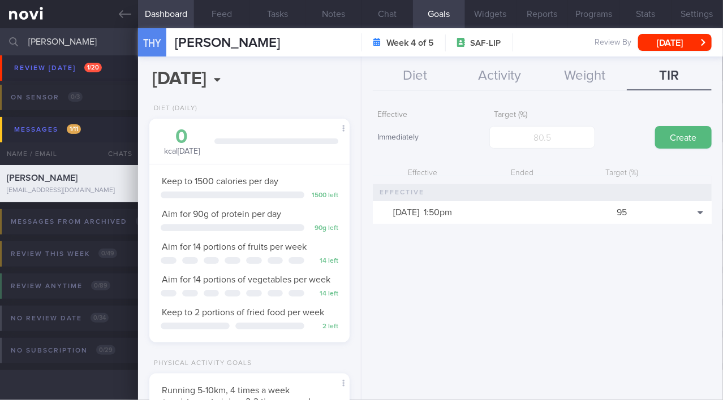
drag, startPoint x: 72, startPoint y: 45, endPoint x: 0, endPoint y: 40, distance: 72.6
click at [0, 40] on input "[PERSON_NAME]" at bounding box center [361, 41] width 723 height 27
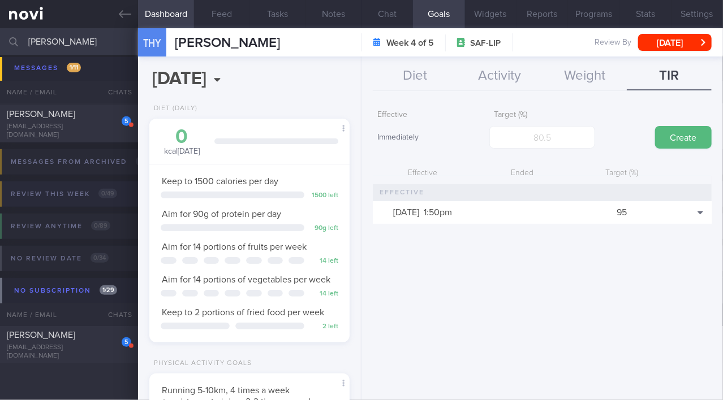
scroll to position [199, 0]
type input "[PERSON_NAME]"
click at [70, 346] on div "5 [PERSON_NAME] [EMAIL_ADDRESS][DOMAIN_NAME]" at bounding box center [69, 345] width 138 height 31
click at [68, 348] on div "[EMAIL_ADDRESS][DOMAIN_NAME]" at bounding box center [69, 352] width 124 height 17
click at [124, 16] on icon at bounding box center [125, 14] width 12 height 12
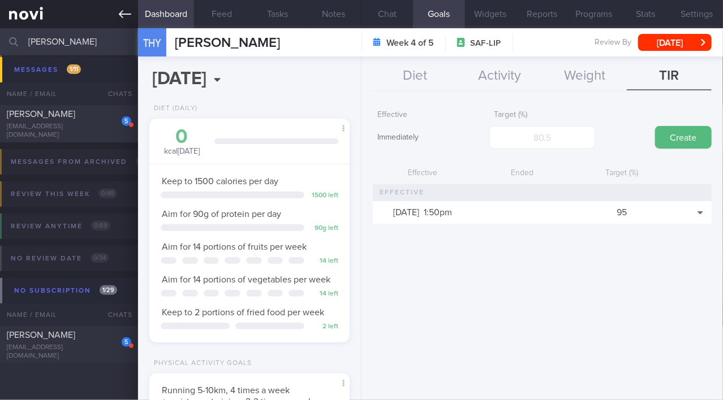
click at [120, 16] on icon at bounding box center [125, 14] width 12 height 12
click at [391, 14] on button "Chat" at bounding box center [386, 14] width 51 height 28
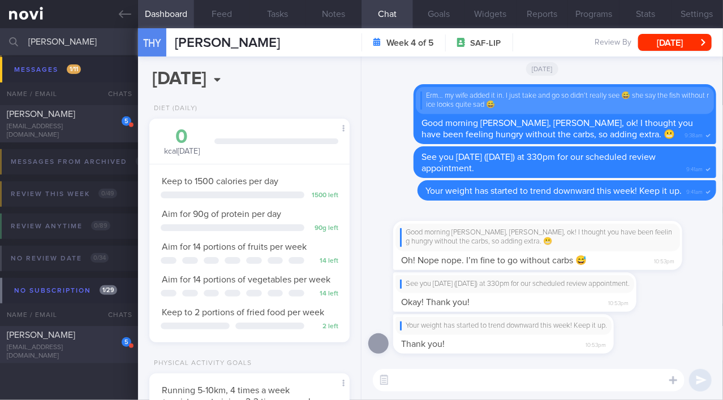
click at [51, 340] on span "[PERSON_NAME]" at bounding box center [41, 335] width 68 height 9
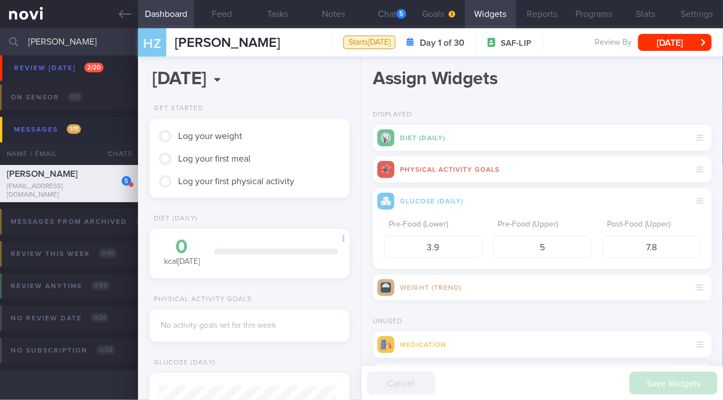
scroll to position [86, 173]
click at [439, 14] on button "Goals" at bounding box center [438, 14] width 51 height 28
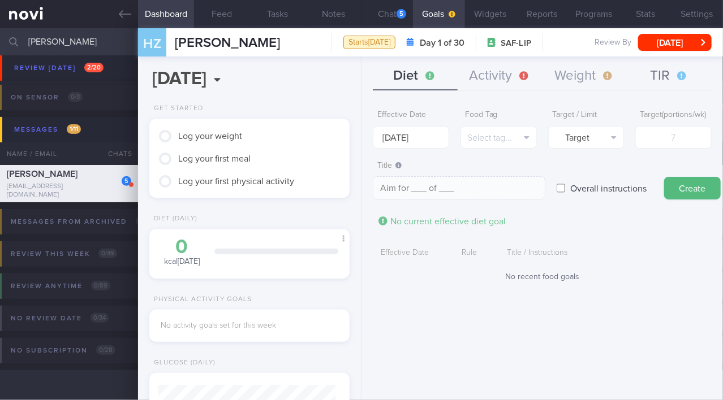
click at [658, 71] on button "TIR" at bounding box center [669, 76] width 85 height 28
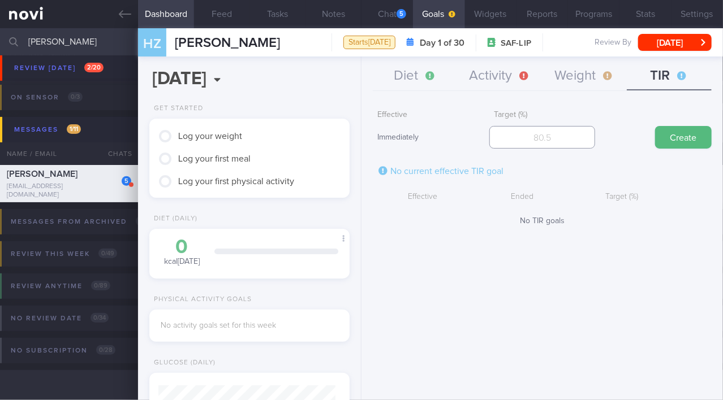
click at [570, 142] on input "number" at bounding box center [541, 137] width 105 height 23
type input "95"
click at [671, 139] on button "Create" at bounding box center [683, 137] width 57 height 23
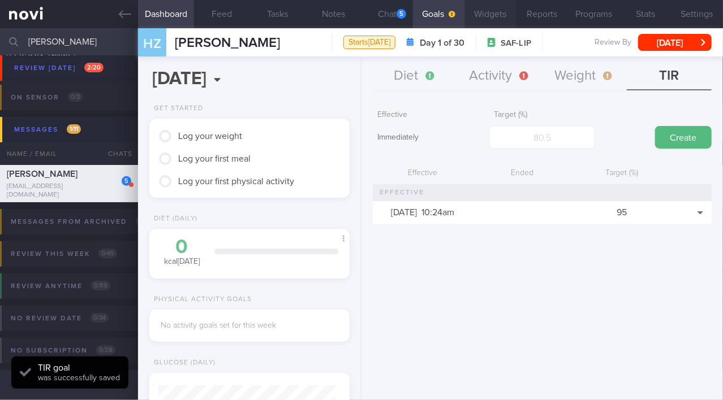
click at [492, 14] on button "Widgets" at bounding box center [490, 14] width 51 height 28
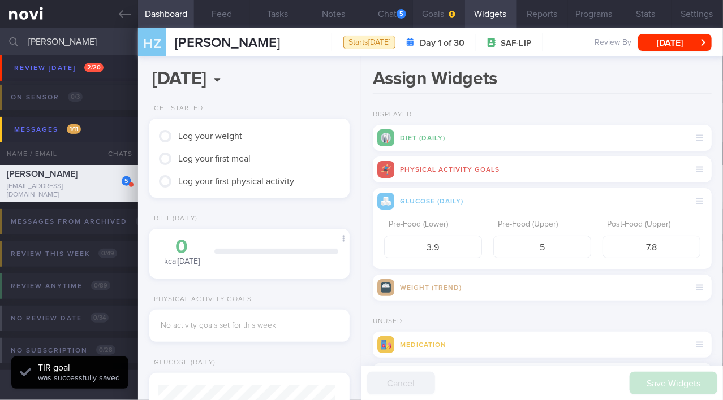
click at [430, 15] on button "Goals" at bounding box center [438, 14] width 51 height 28
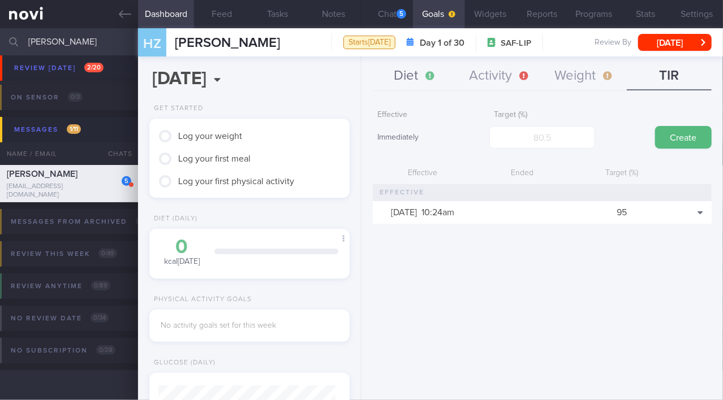
click at [407, 77] on button "Diet" at bounding box center [415, 76] width 85 height 28
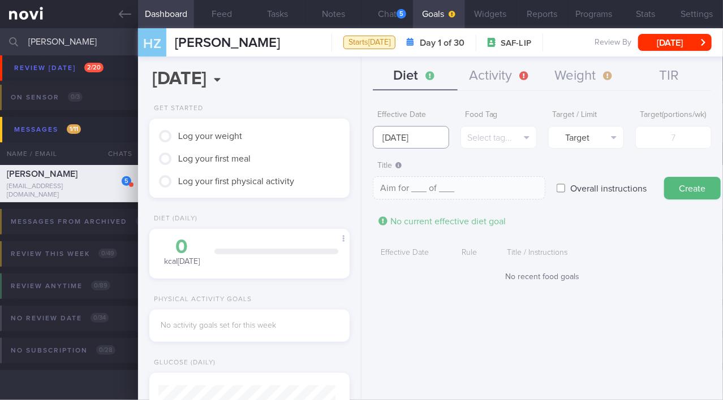
click at [402, 141] on input "[DATE]" at bounding box center [411, 137] width 76 height 23
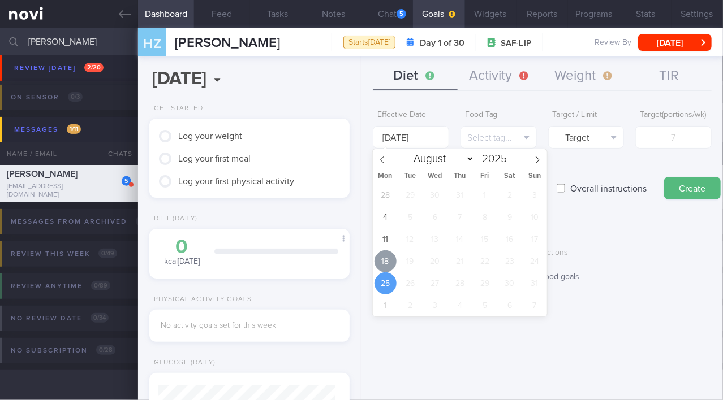
click at [391, 264] on span "18" at bounding box center [385, 262] width 22 height 22
type input "[DATE]"
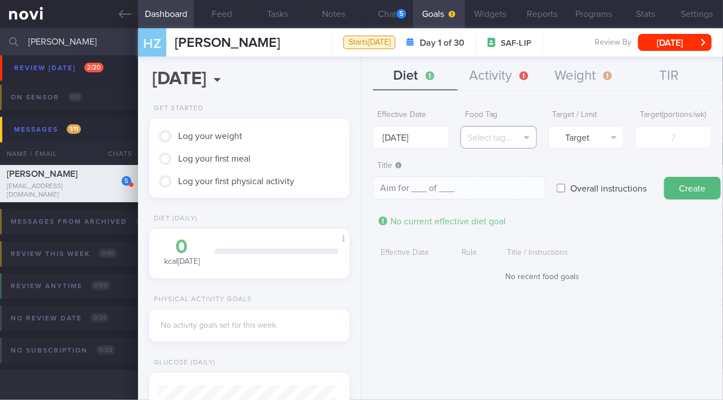
click at [495, 139] on button "Select tag..." at bounding box center [498, 137] width 76 height 23
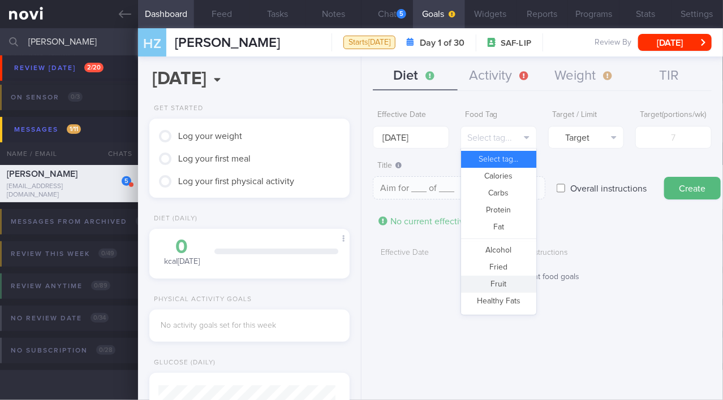
click at [495, 279] on button "Fruit" at bounding box center [498, 284] width 75 height 17
type textarea "Aim for __ portions of fruits per week"
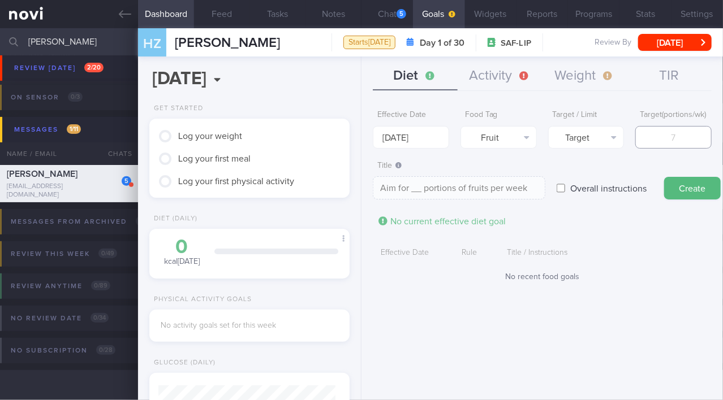
click at [685, 140] on input "number" at bounding box center [673, 137] width 76 height 23
type input "1"
type textarea "Aim for 1 portions of fruits per week"
type input "14"
type textarea "Aim for 14 portions of fruits per week"
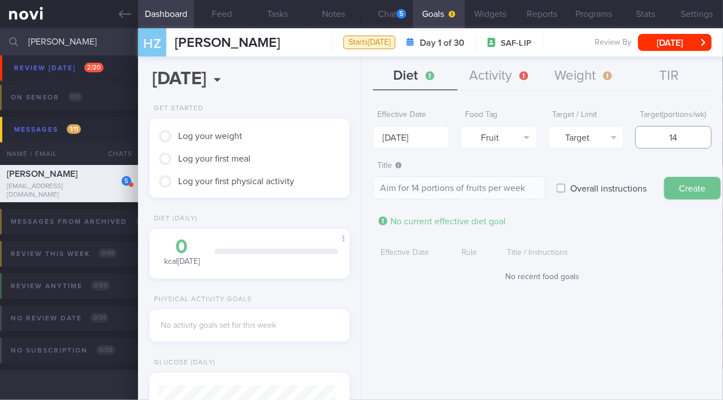
type input "14"
click at [687, 200] on button "Create" at bounding box center [692, 188] width 57 height 23
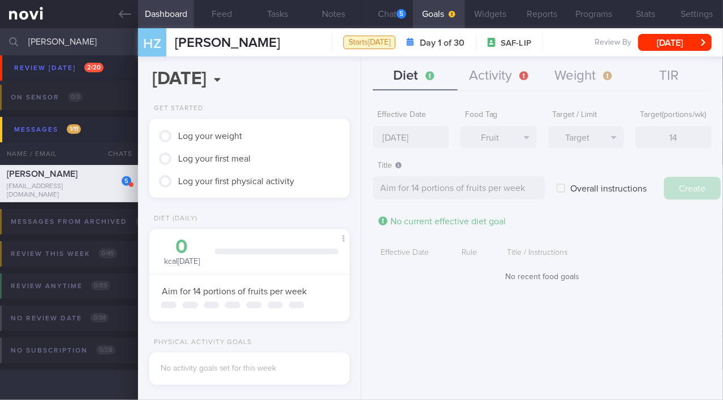
type input "[DATE]"
type textarea "Aim for ___ of ___"
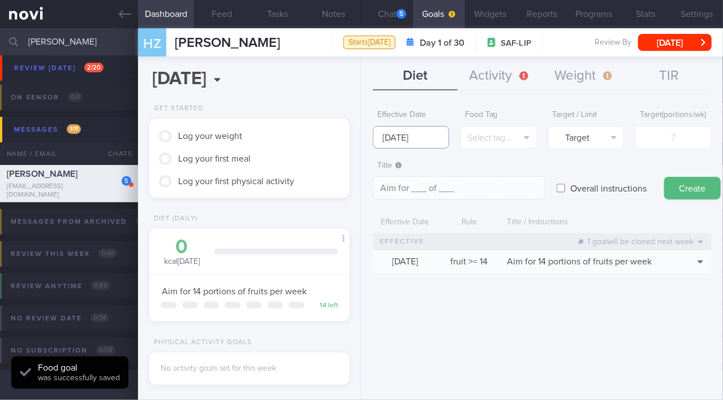
click at [425, 133] on input "[DATE]" at bounding box center [411, 137] width 76 height 23
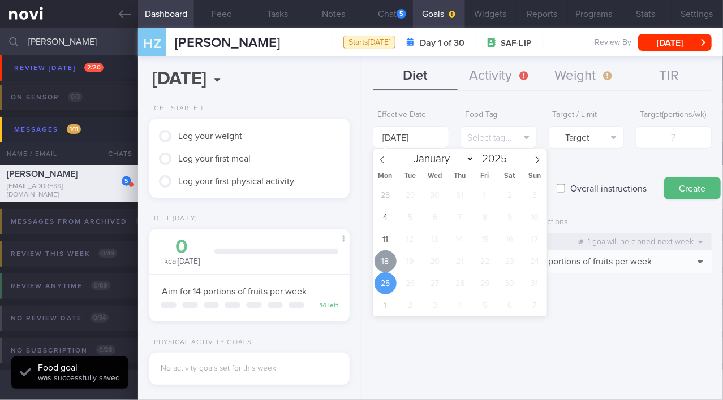
click at [387, 265] on span "18" at bounding box center [385, 262] width 22 height 22
type input "[DATE]"
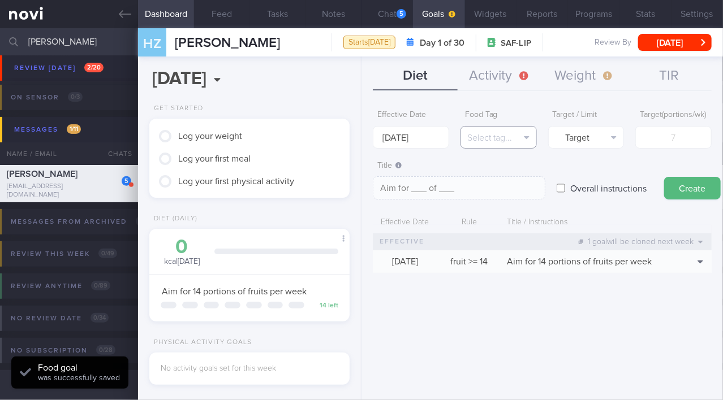
click at [493, 137] on button "Select tag..." at bounding box center [498, 137] width 76 height 23
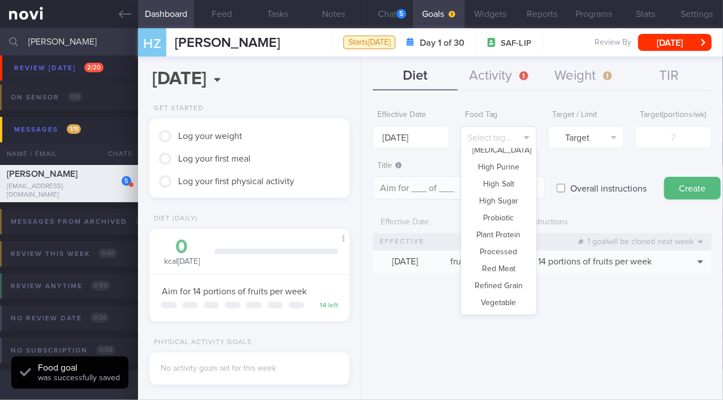
scroll to position [336, 0]
click at [501, 271] on button "Vegetable" at bounding box center [498, 270] width 75 height 17
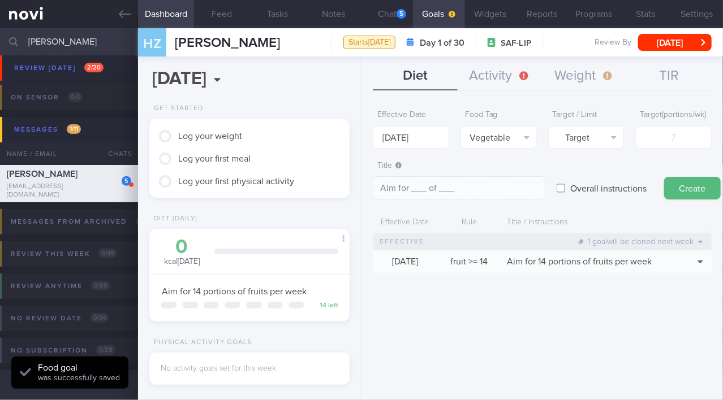
type textarea "Aim for __ portions of vegetables per week"
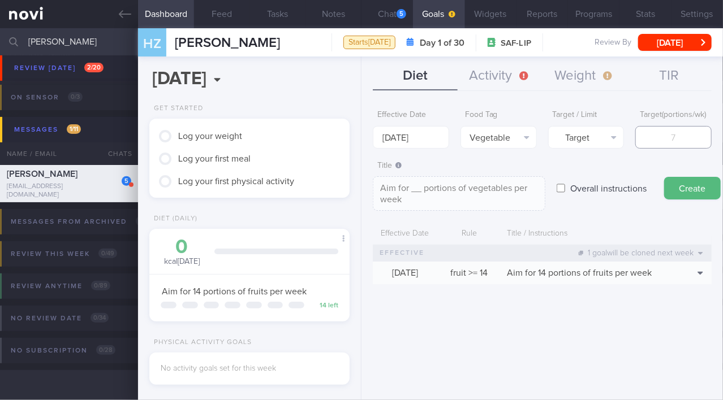
click at [675, 144] on input "number" at bounding box center [673, 137] width 76 height 23
type input "1"
type textarea "Aim for 1 portions of vegetables per week"
type input "14"
type textarea "Aim for 14 portions of vegetables per week"
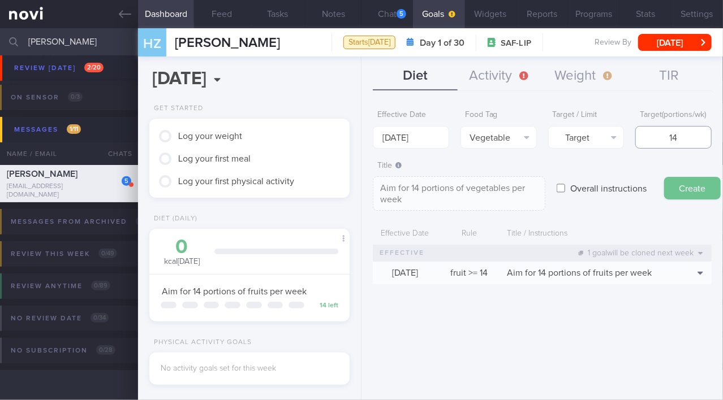
type input "14"
click at [686, 199] on button "Create" at bounding box center [692, 188] width 57 height 23
type input "[DATE]"
type textarea "Aim for ___ of ___"
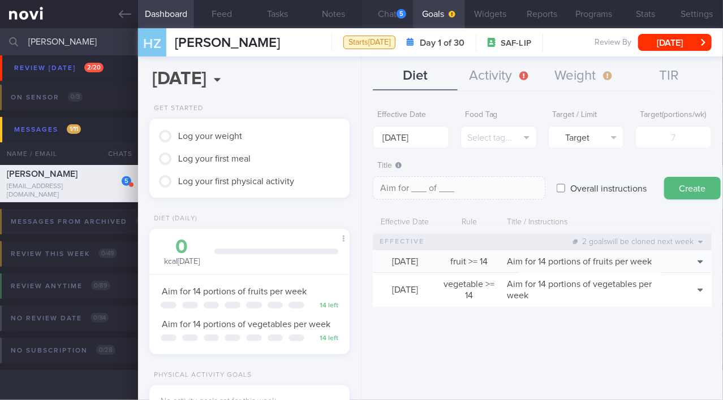
click at [392, 15] on button "Chat 5" at bounding box center [386, 14] width 51 height 28
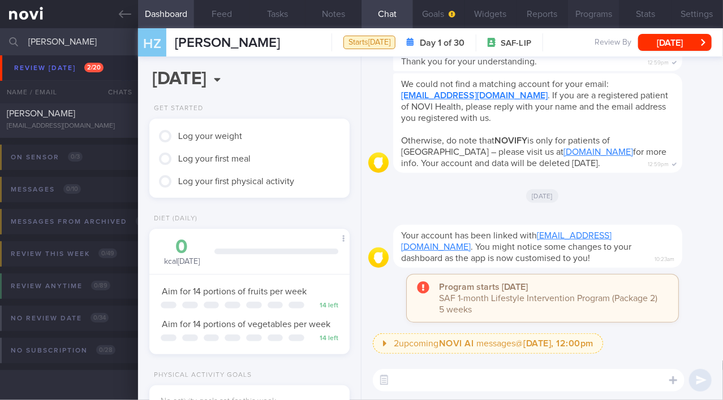
click at [607, 15] on button "Programs" at bounding box center [593, 14] width 51 height 28
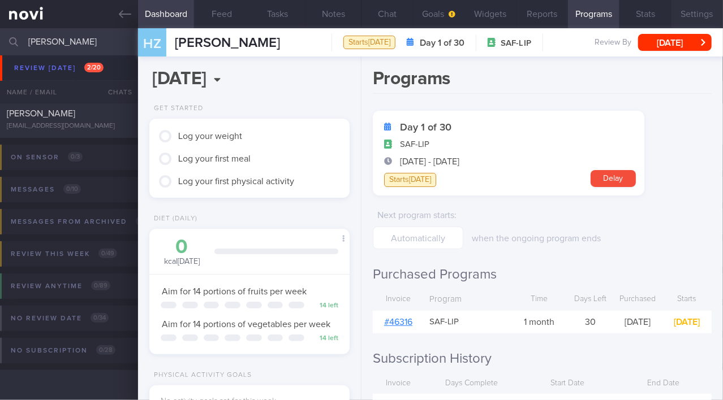
click at [701, 13] on button "Settings" at bounding box center [696, 14] width 51 height 28
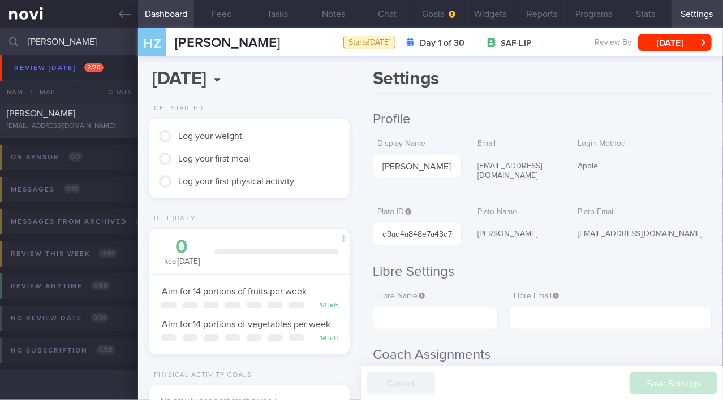
scroll to position [51, 0]
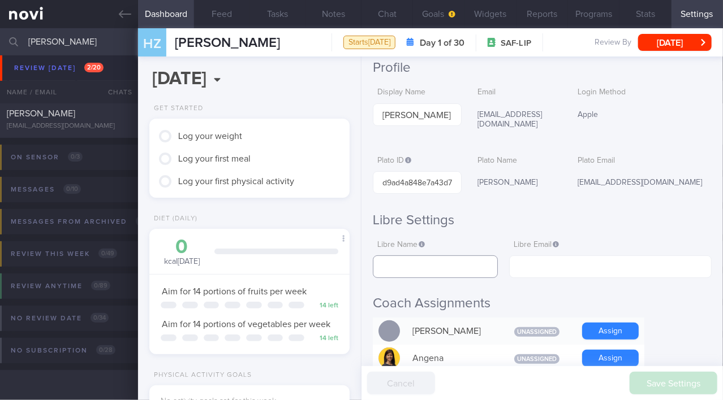
click at [449, 258] on input "text" at bounding box center [435, 267] width 125 height 23
paste input "[PERSON_NAME]"
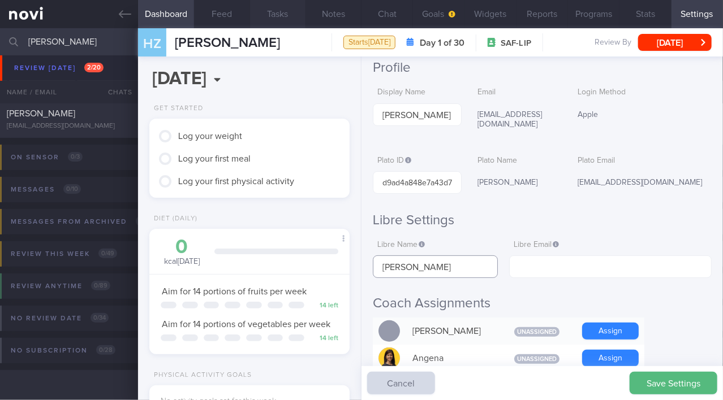
type input "[PERSON_NAME]"
click at [557, 256] on input "text" at bounding box center [610, 267] width 202 height 23
paste input "[EMAIL_ADDRESS][DOMAIN_NAME]"
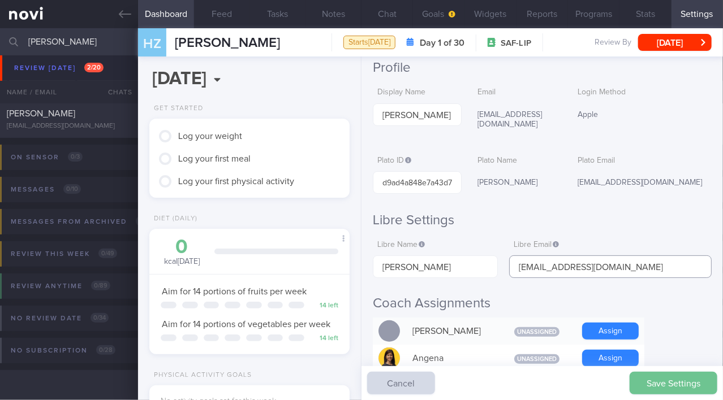
type input "[EMAIL_ADDRESS][DOMAIN_NAME]"
click at [671, 385] on button "Save Settings" at bounding box center [674, 383] width 88 height 23
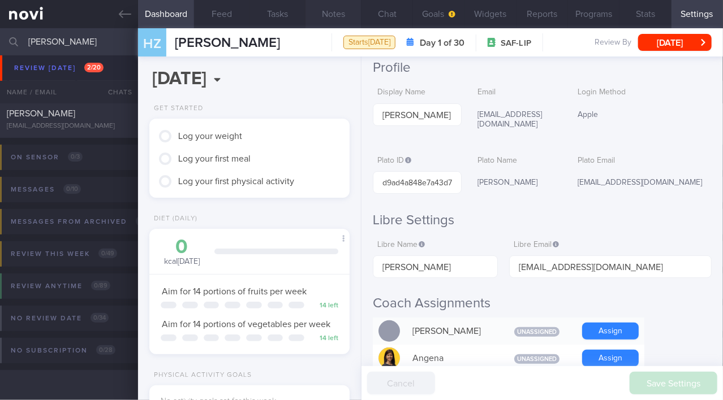
click at [325, 7] on button "Notes" at bounding box center [333, 14] width 56 height 28
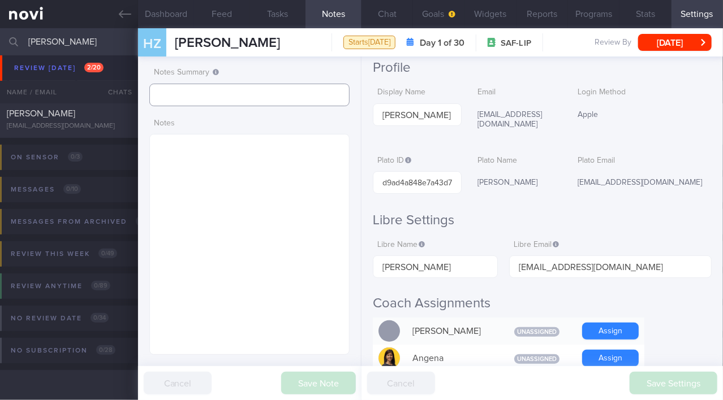
click at [211, 100] on input "text" at bounding box center [249, 95] width 200 height 23
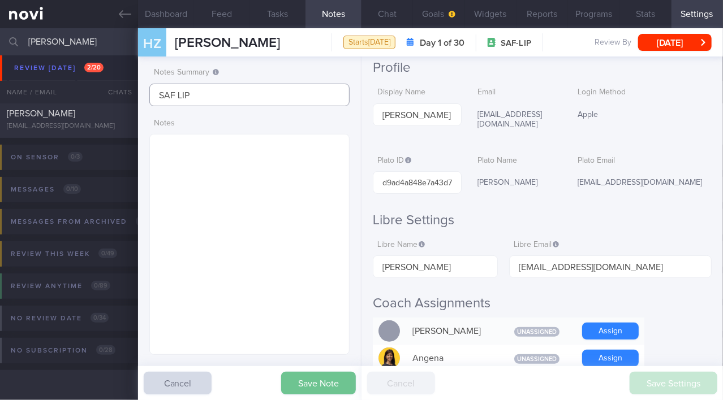
type input "SAF LIP"
click at [303, 383] on button "Save Note" at bounding box center [318, 383] width 75 height 23
type input "SAF LIP"
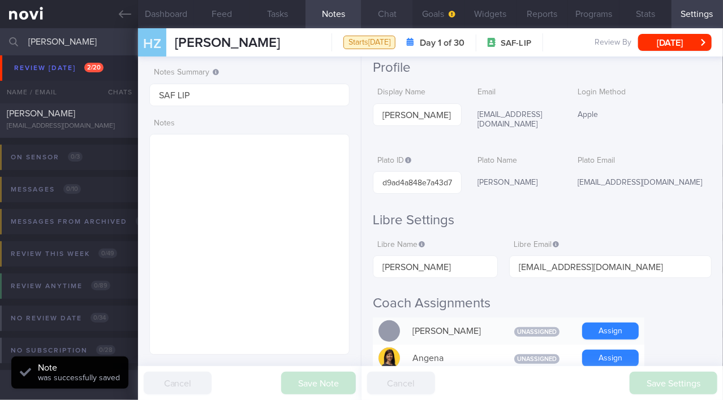
click at [386, 14] on button "Chat" at bounding box center [386, 14] width 51 height 28
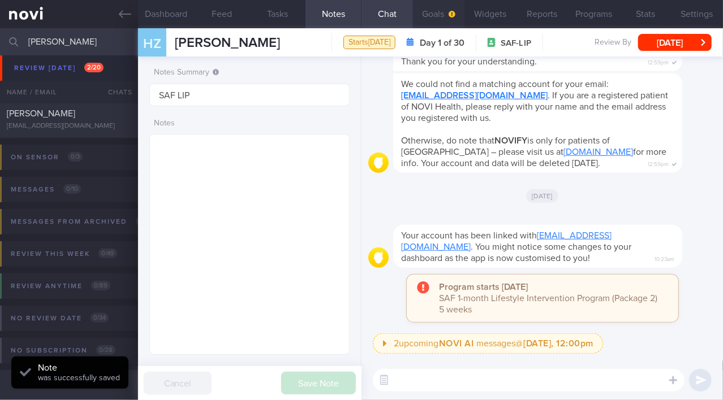
click at [435, 20] on button "Goals" at bounding box center [438, 14] width 51 height 28
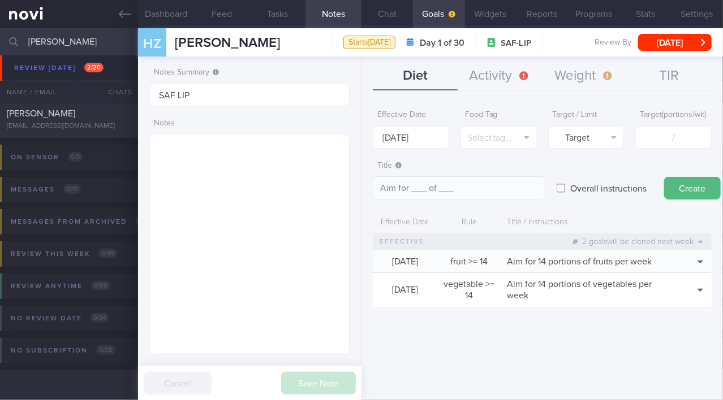
drag, startPoint x: 55, startPoint y: 48, endPoint x: 0, endPoint y: 46, distance: 54.9
click at [0, 46] on input "[PERSON_NAME]" at bounding box center [361, 41] width 723 height 27
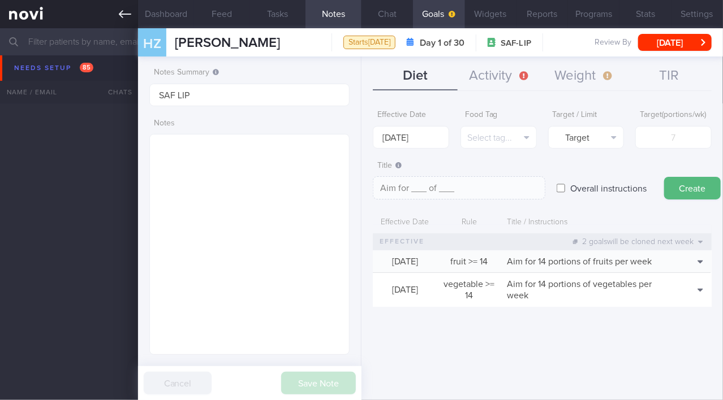
scroll to position [2700, 0]
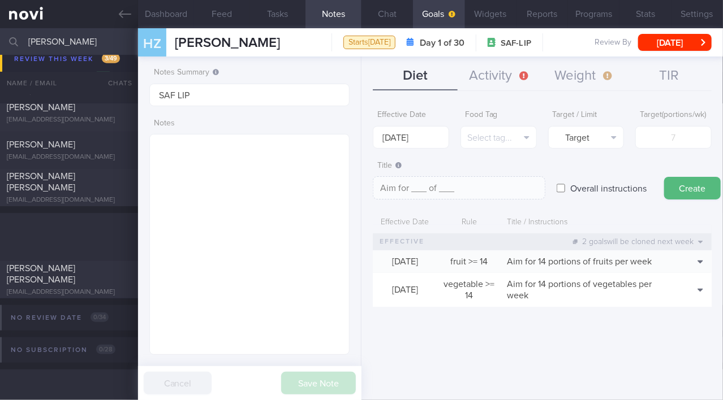
scroll to position [274, 0]
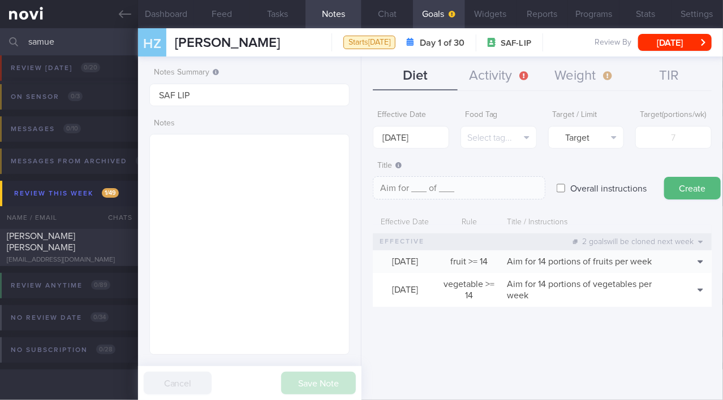
scroll to position [42, 0]
type input "[PERSON_NAME]"
click at [64, 249] on div "[PERSON_NAME] [PERSON_NAME] [EMAIL_ADDRESS][DOMAIN_NAME]" at bounding box center [69, 248] width 138 height 34
click at [386, 14] on button "Chat" at bounding box center [386, 14] width 51 height 28
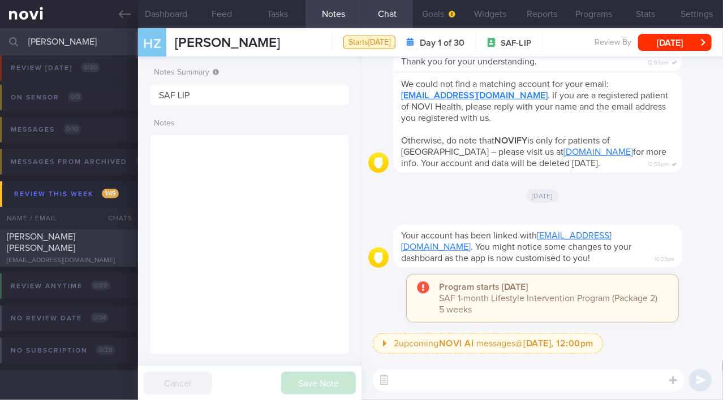
click at [83, 243] on div "[PERSON_NAME] [PERSON_NAME]" at bounding box center [68, 242] width 122 height 23
type input "[MEDICAL_DATA] 7mg; has reduced appetite"
type textarea "[DEMOGRAPHIC_DATA] Gentleman - Married with 3 children Occupation Office bound …"
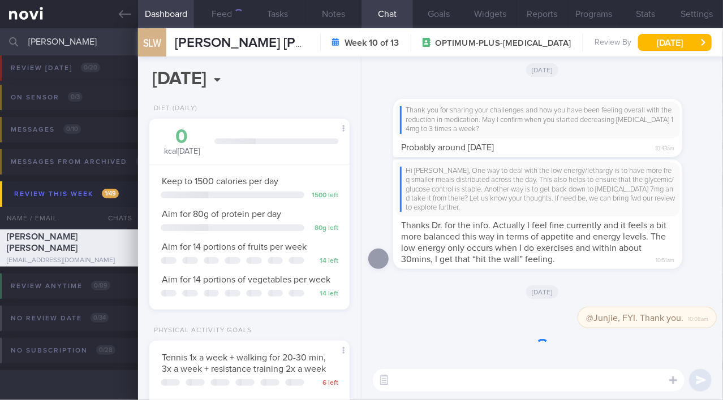
scroll to position [86, 173]
